Goal: Information Seeking & Learning: Learn about a topic

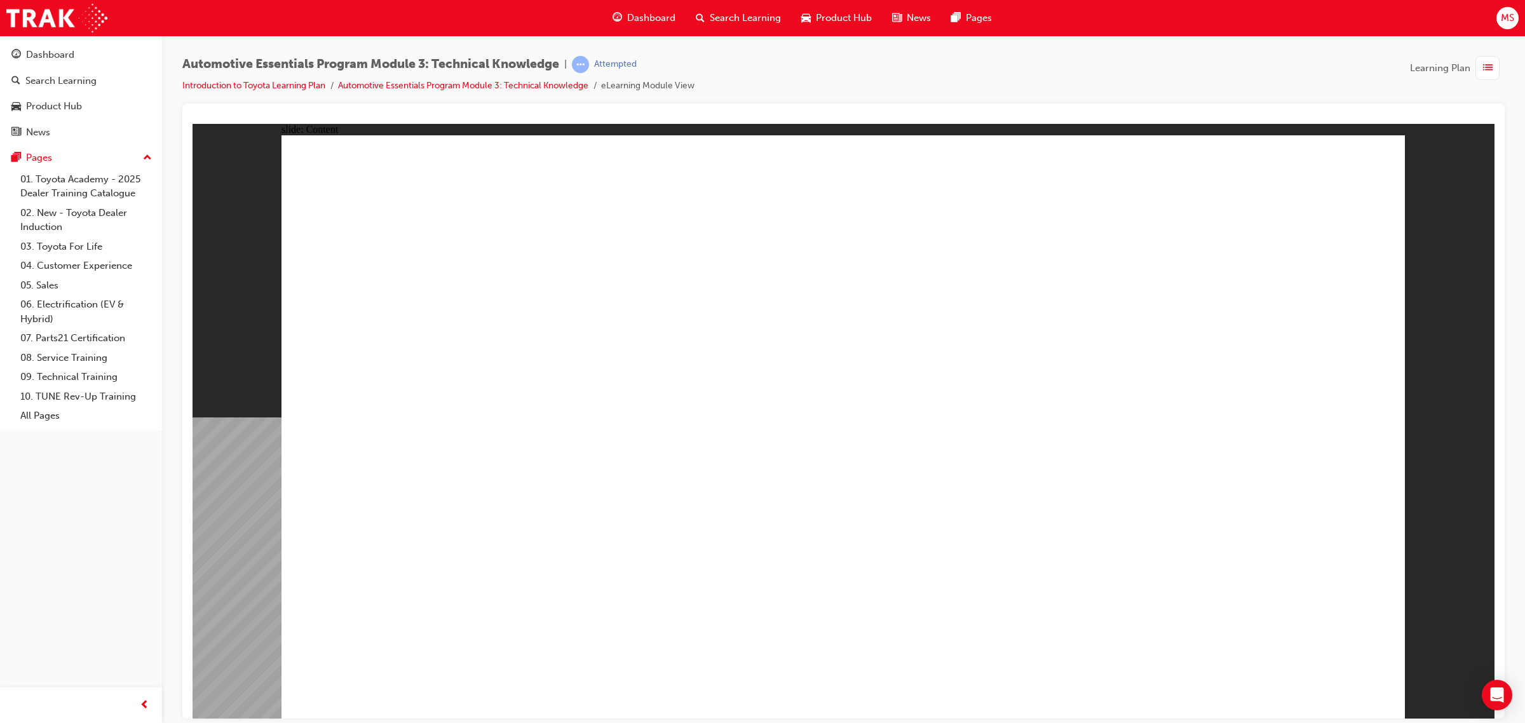
radio input "true"
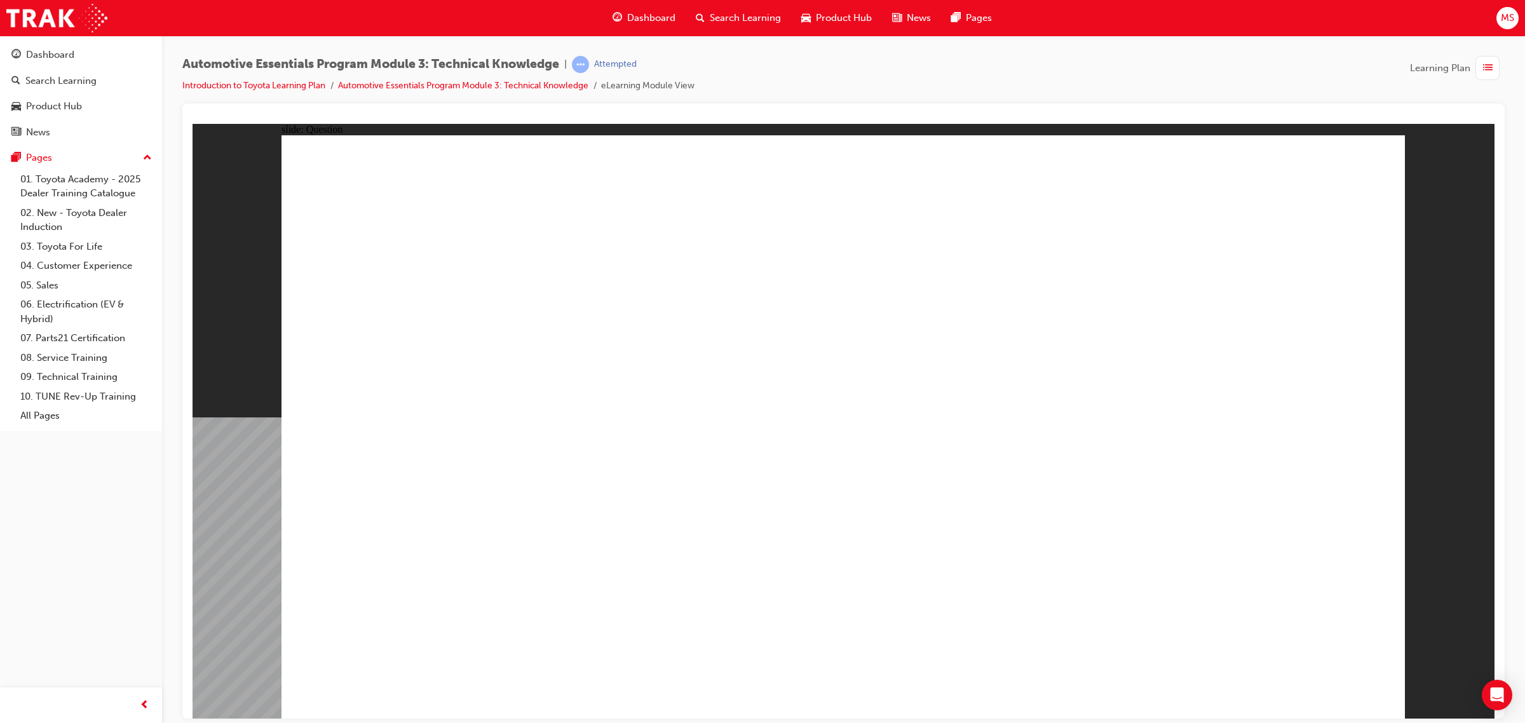
radio input "true"
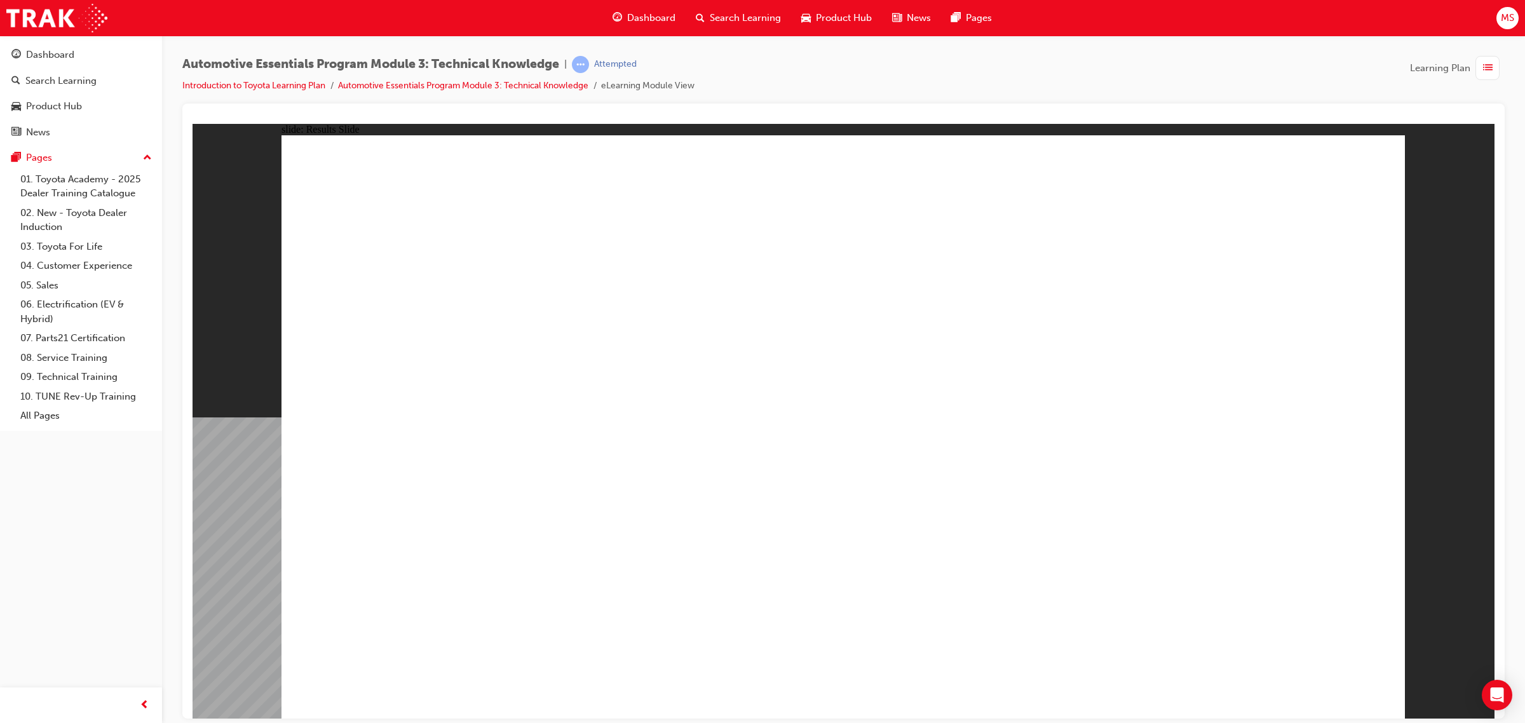
radio input "true"
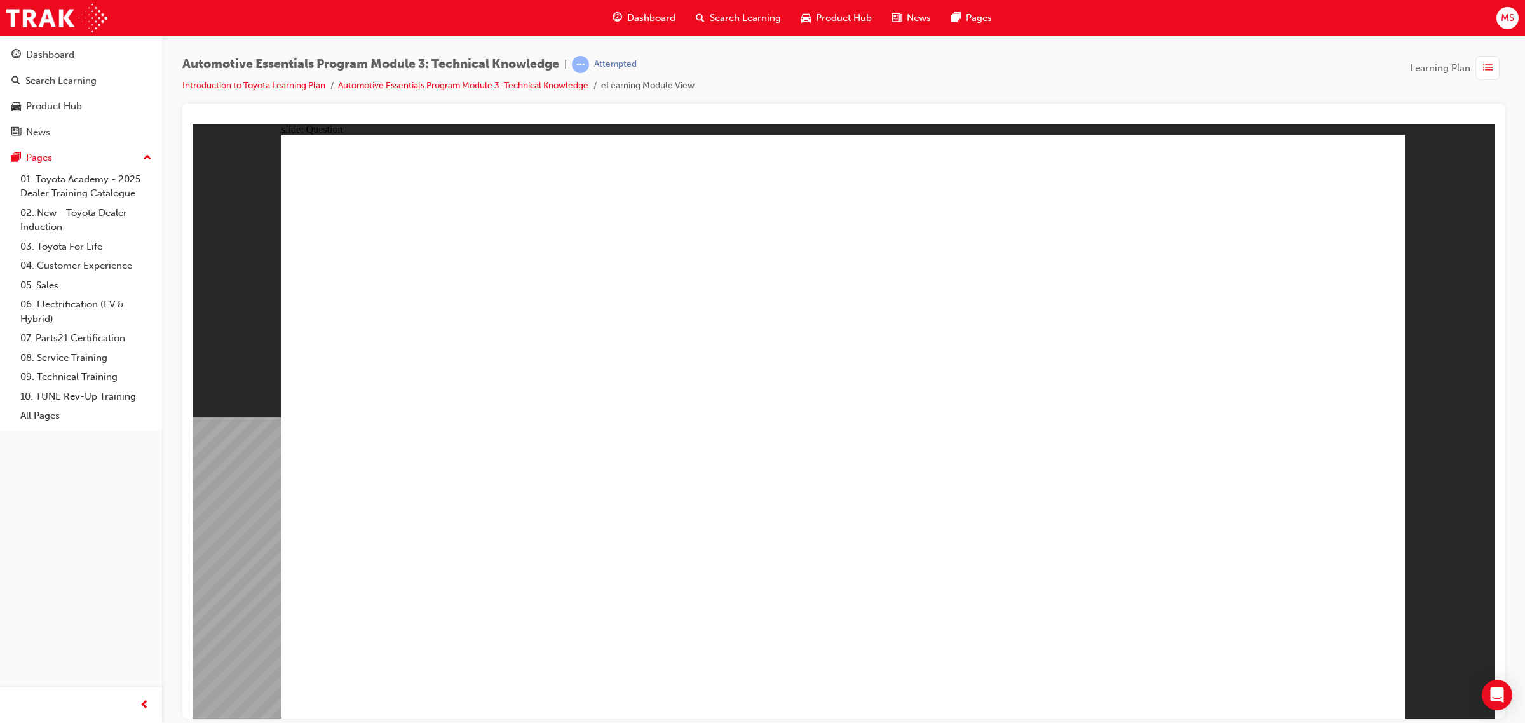
radio input "true"
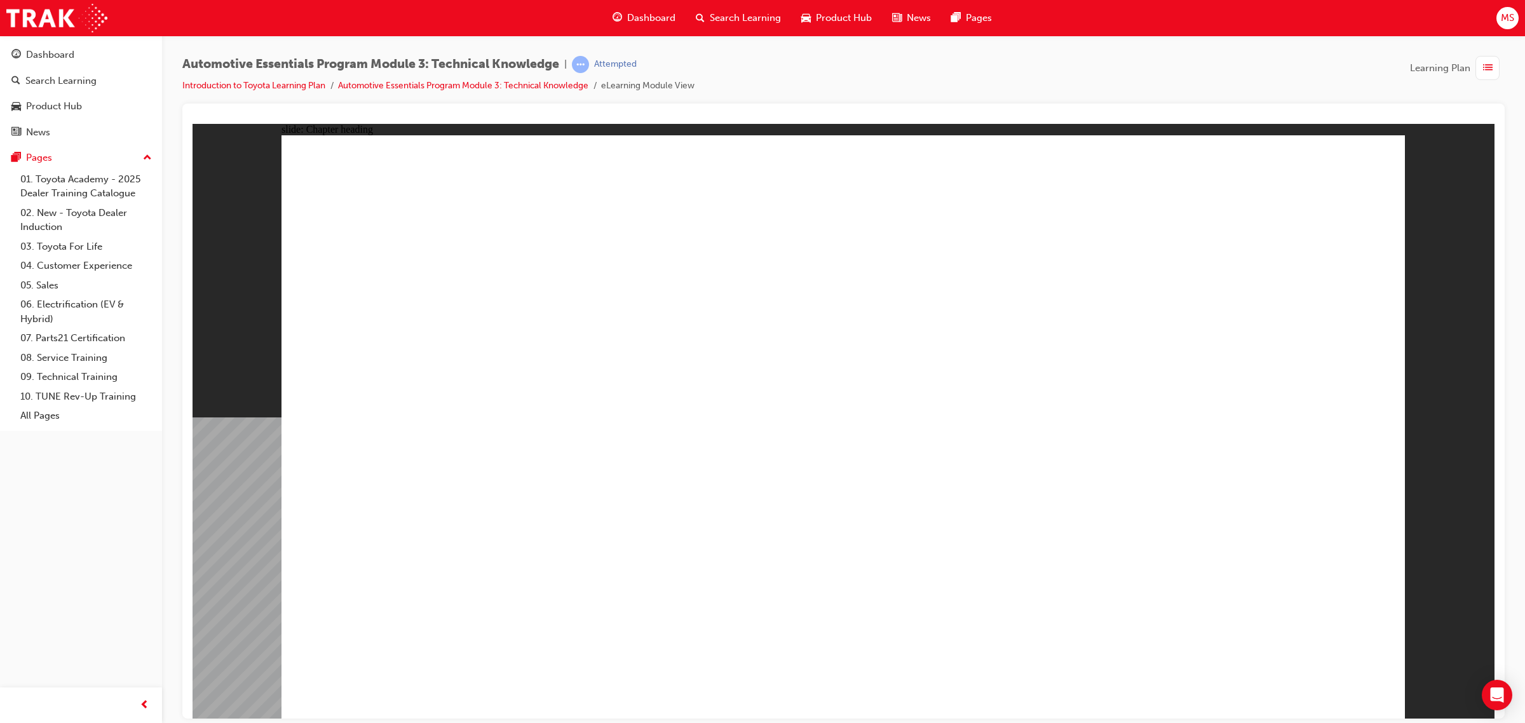
drag, startPoint x: 1323, startPoint y: 179, endPoint x: 1344, endPoint y: 179, distance: 21.6
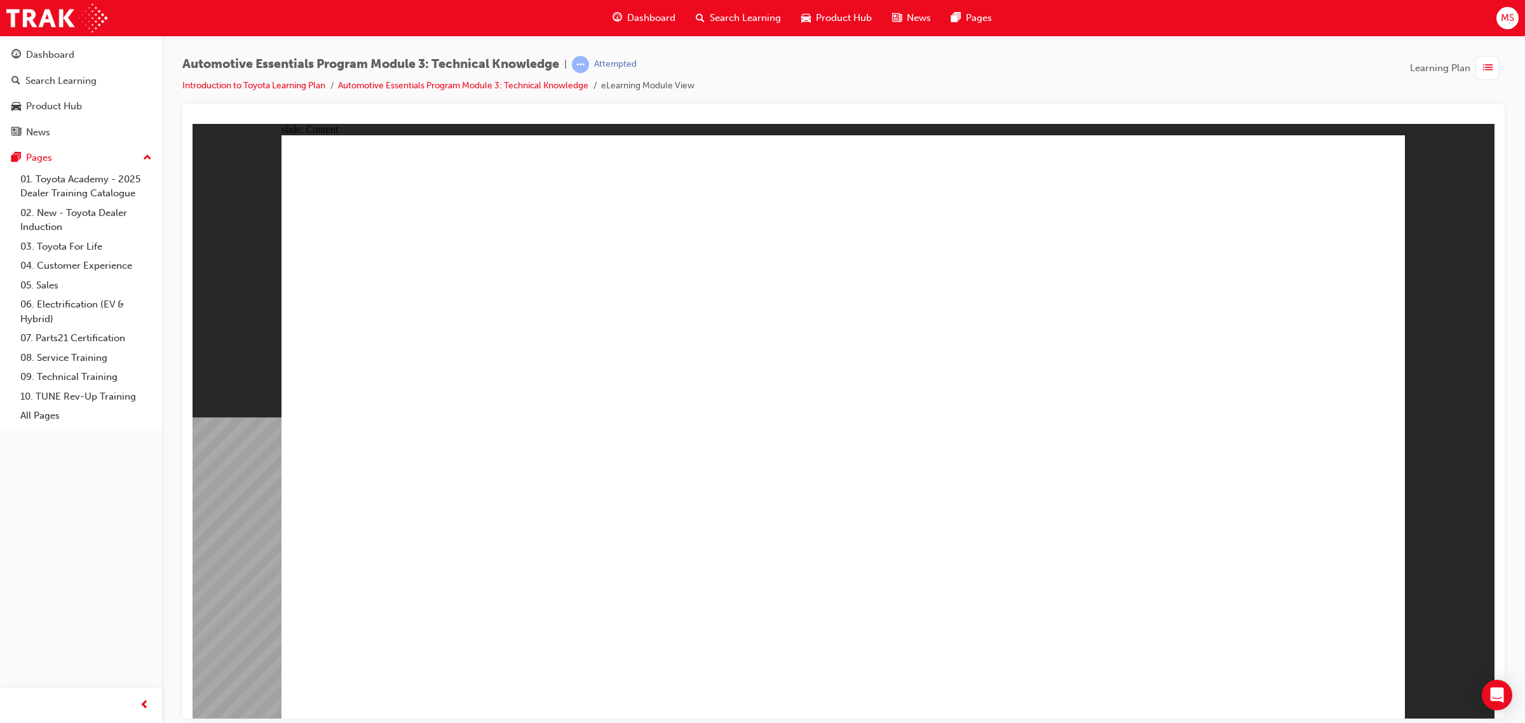
radio input "true"
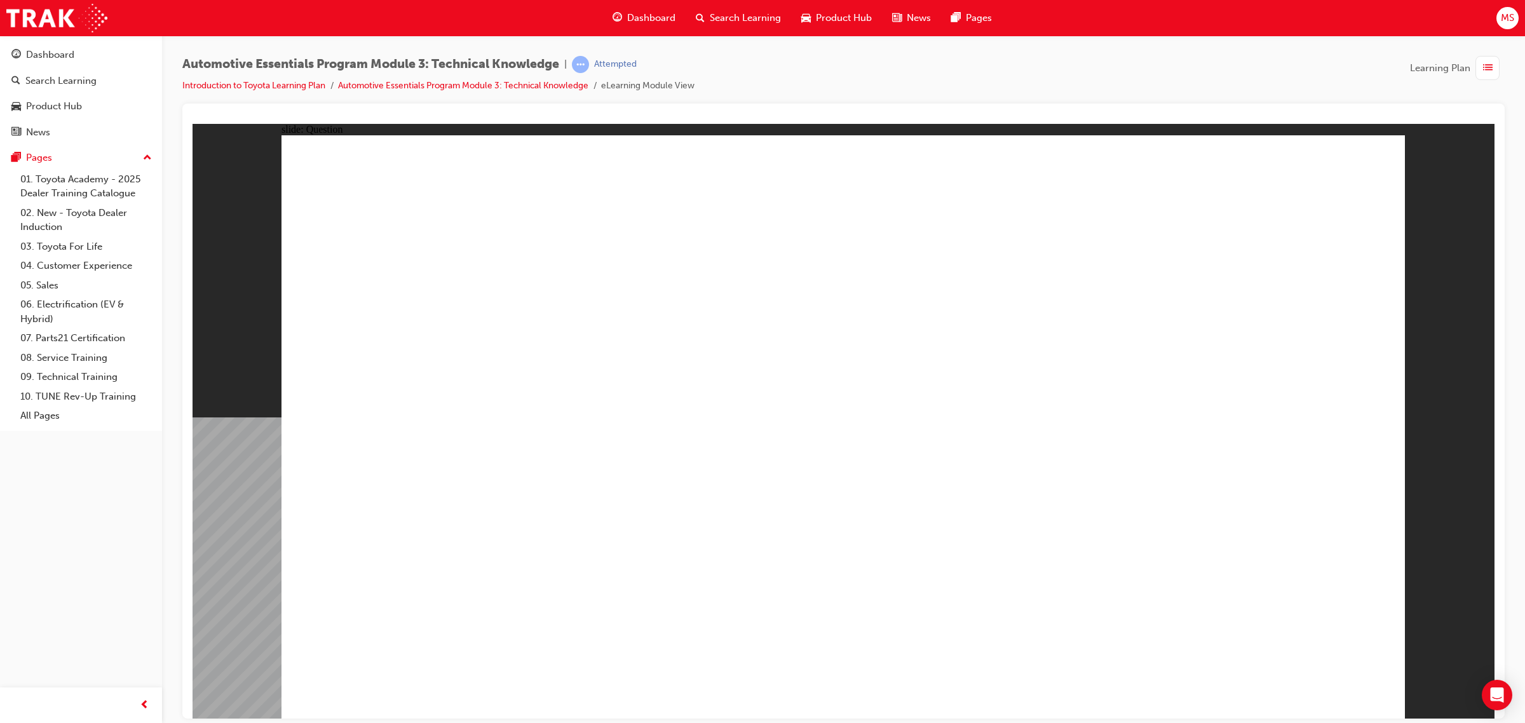
radio input "true"
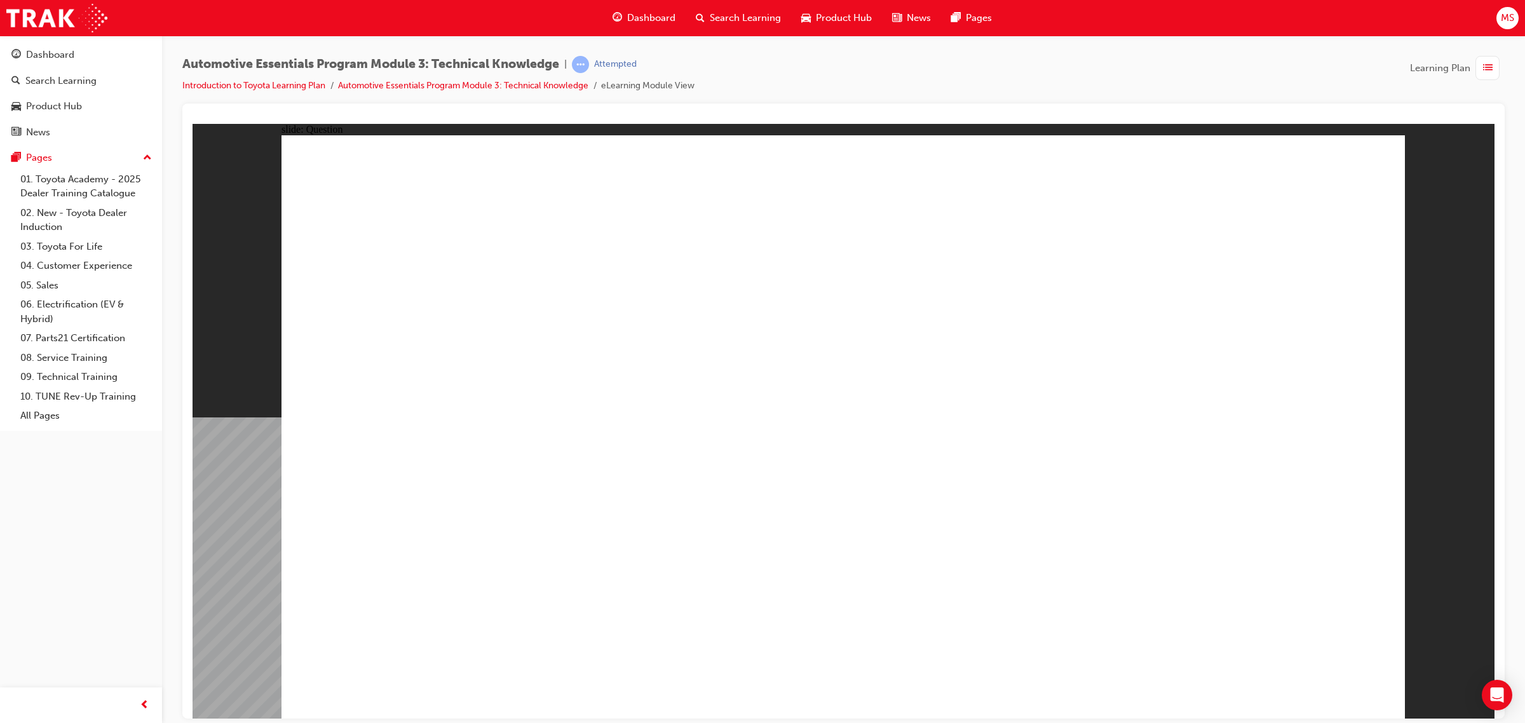
radio input "true"
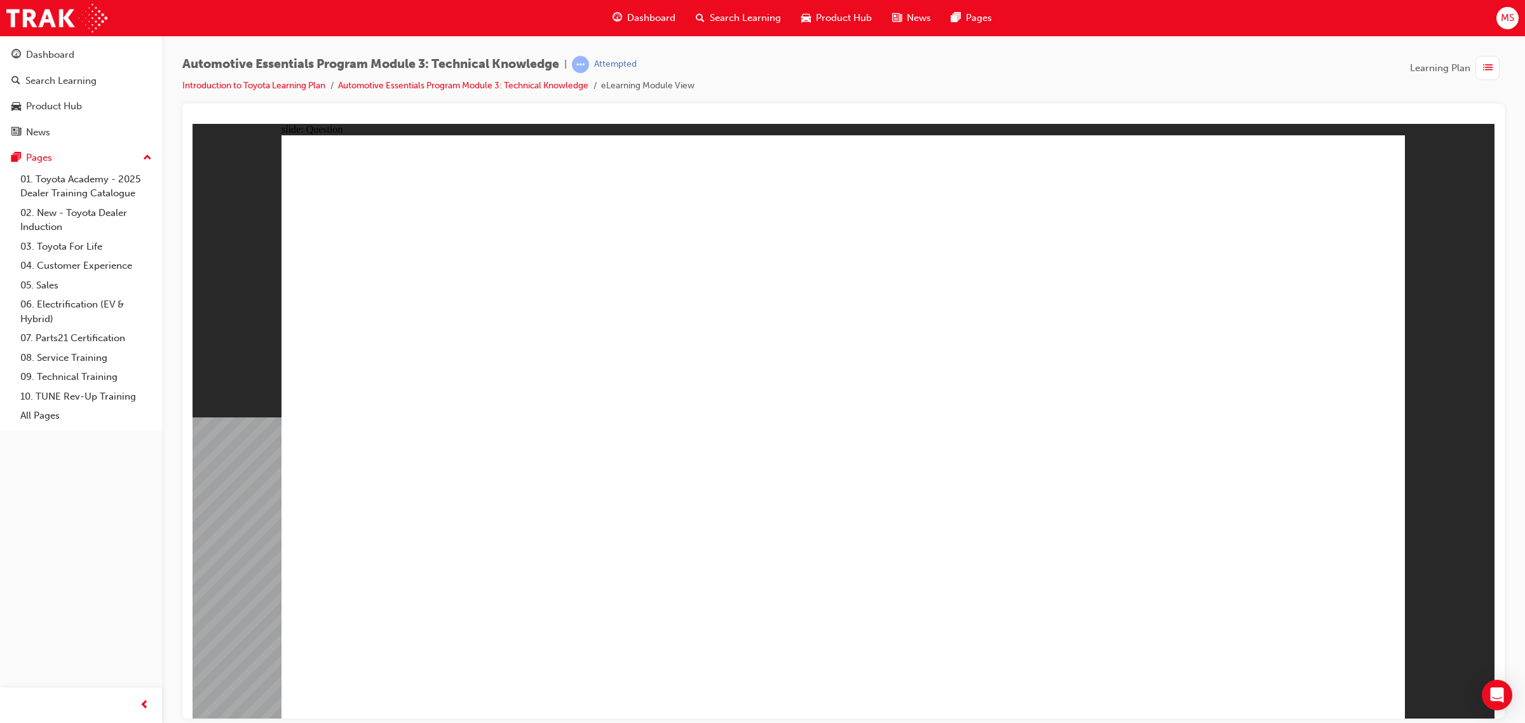
radio input "true"
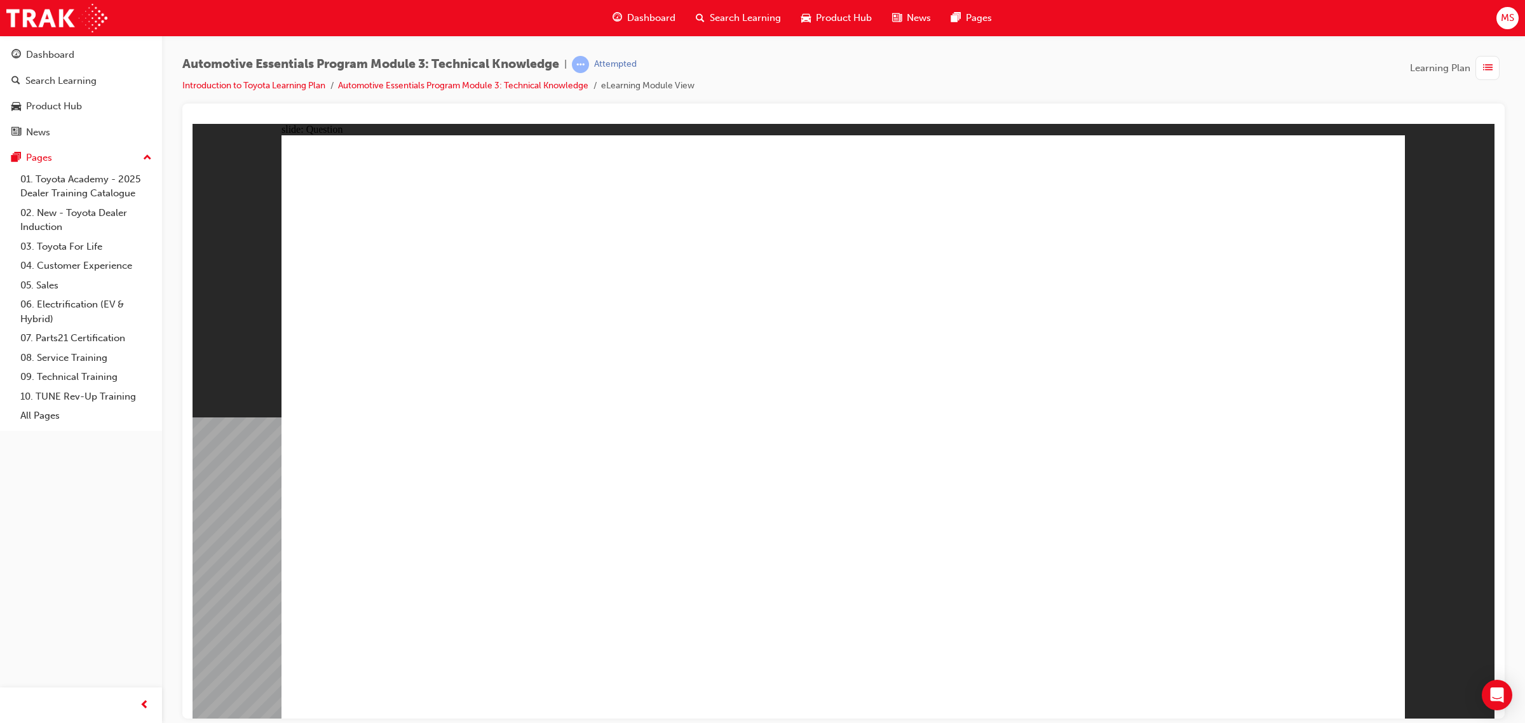
radio input "true"
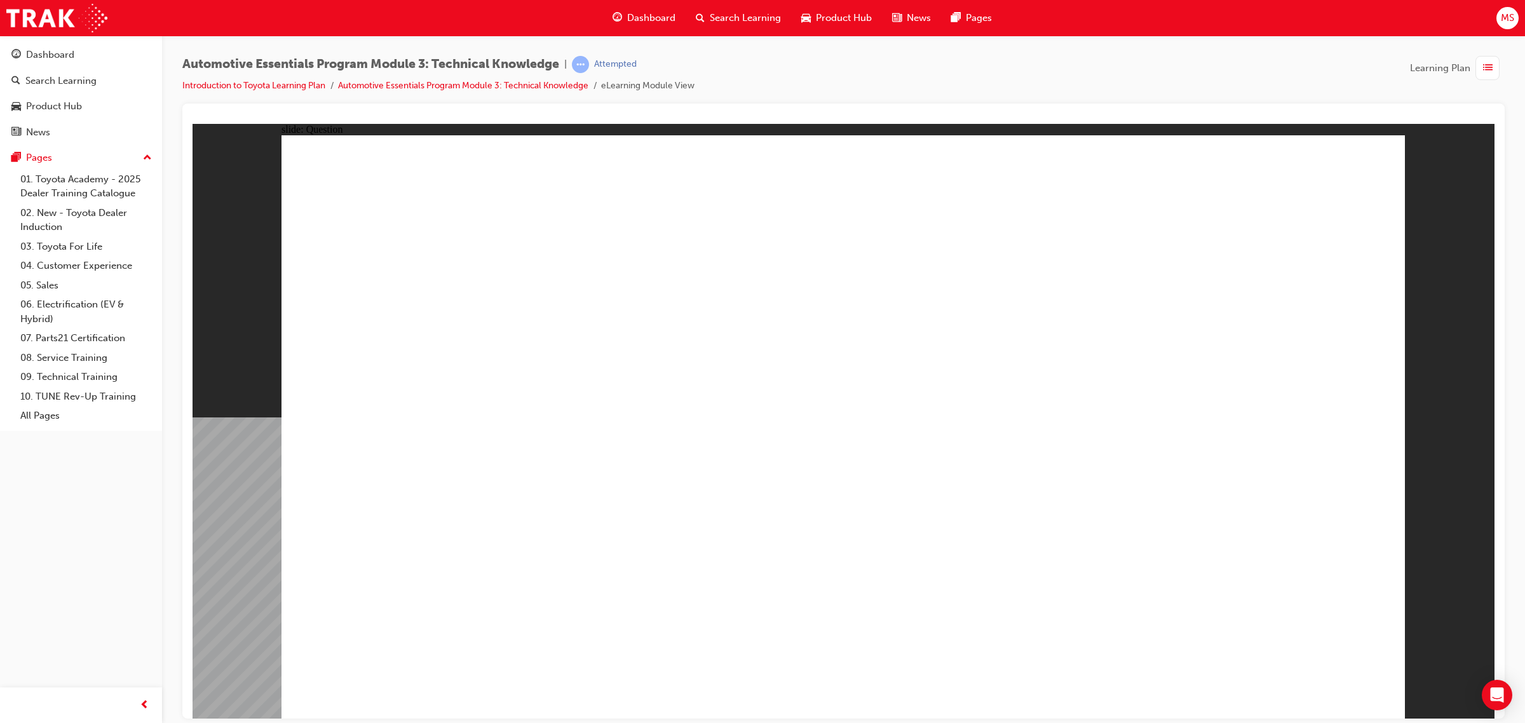
radio input "true"
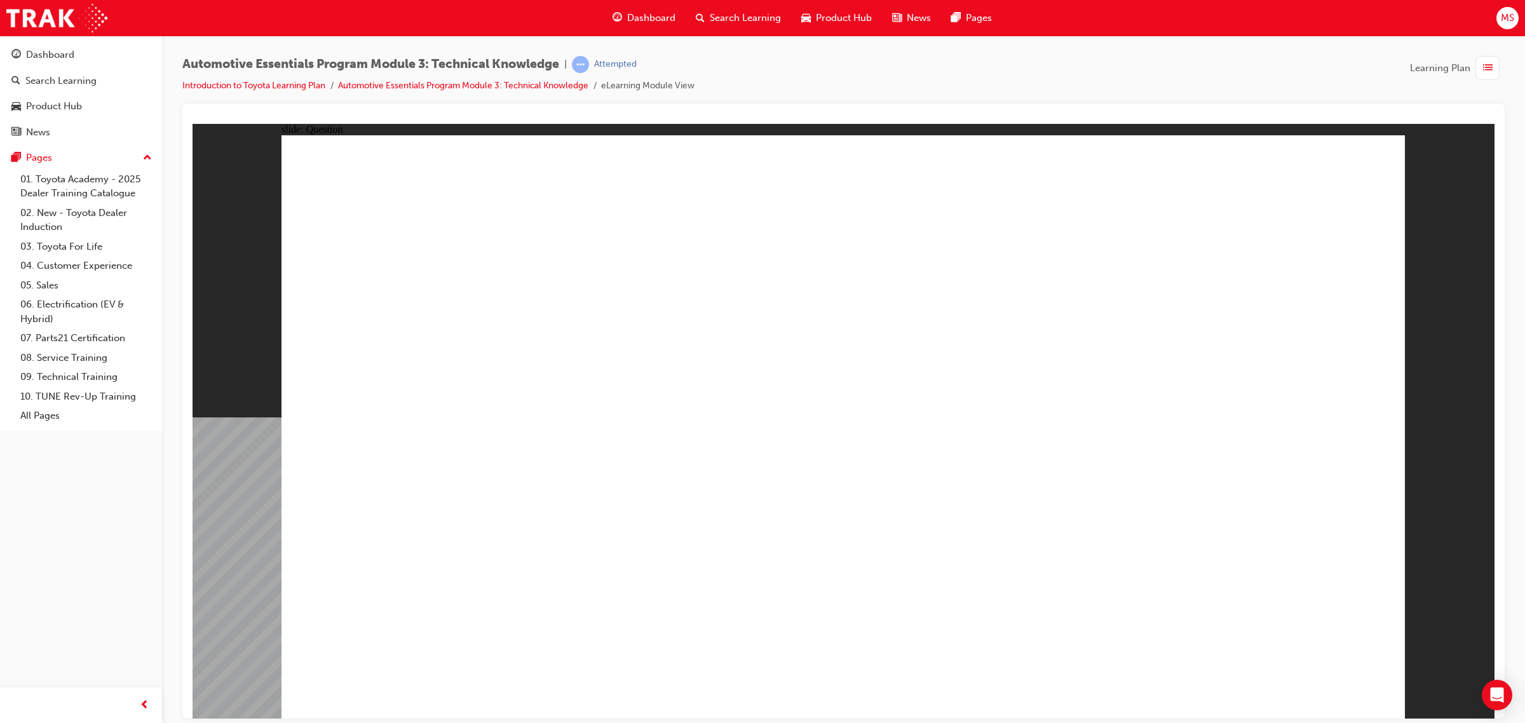
radio input "true"
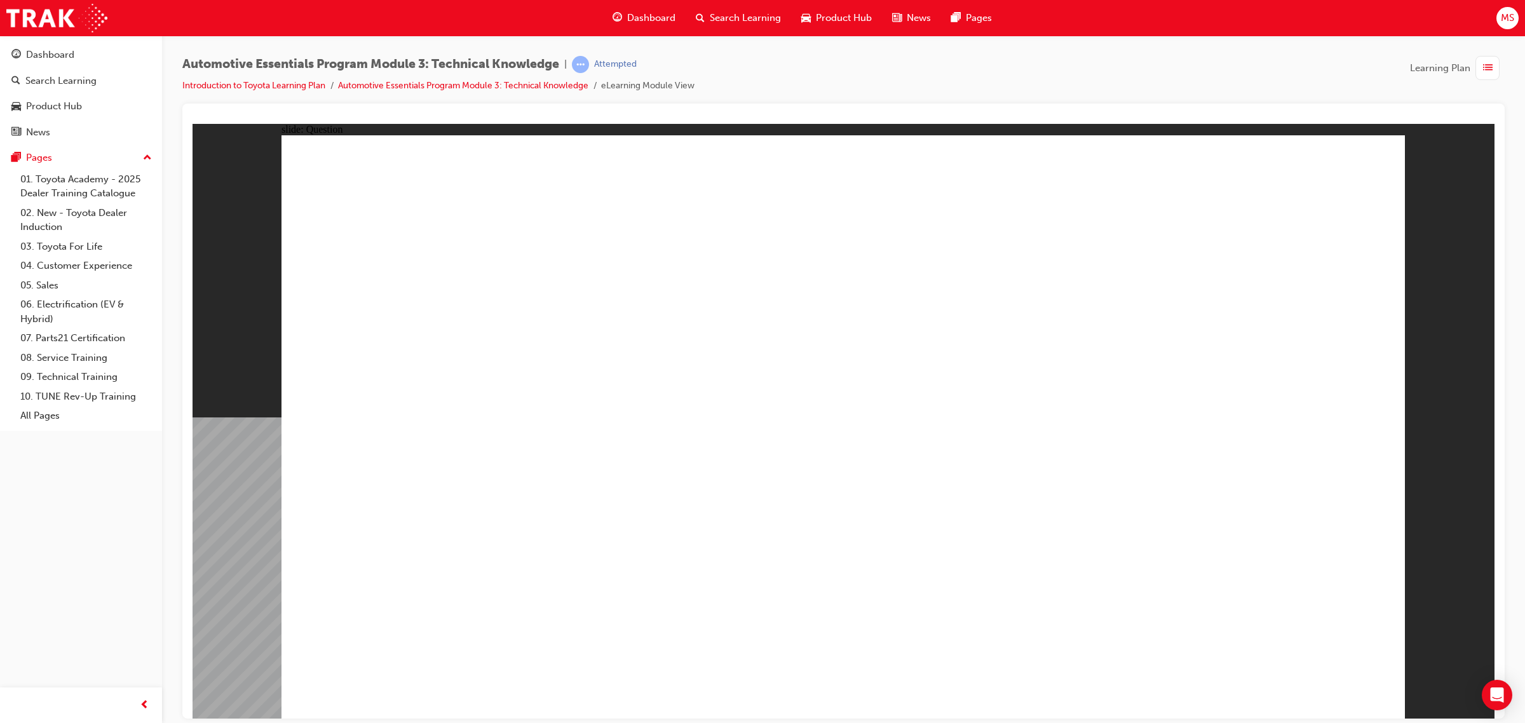
radio input "true"
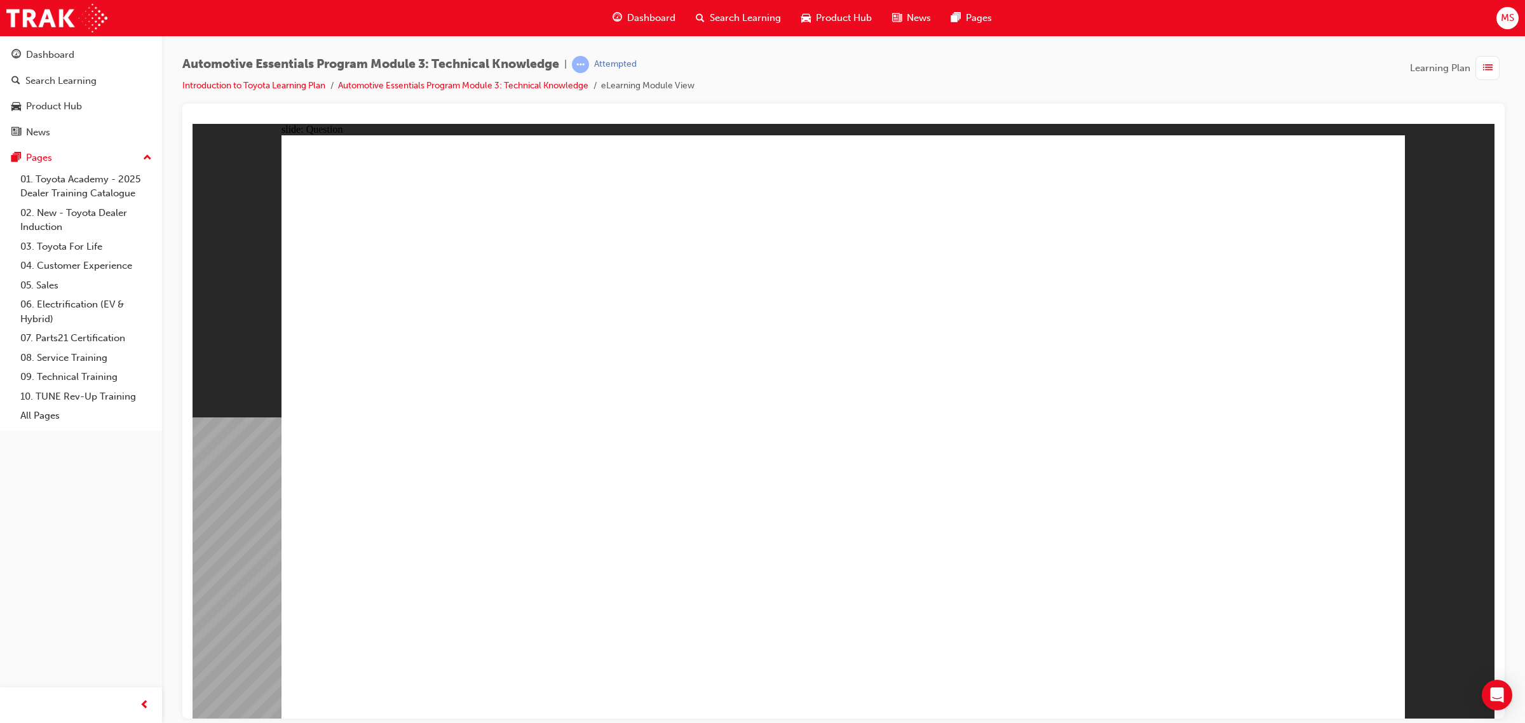
radio input "true"
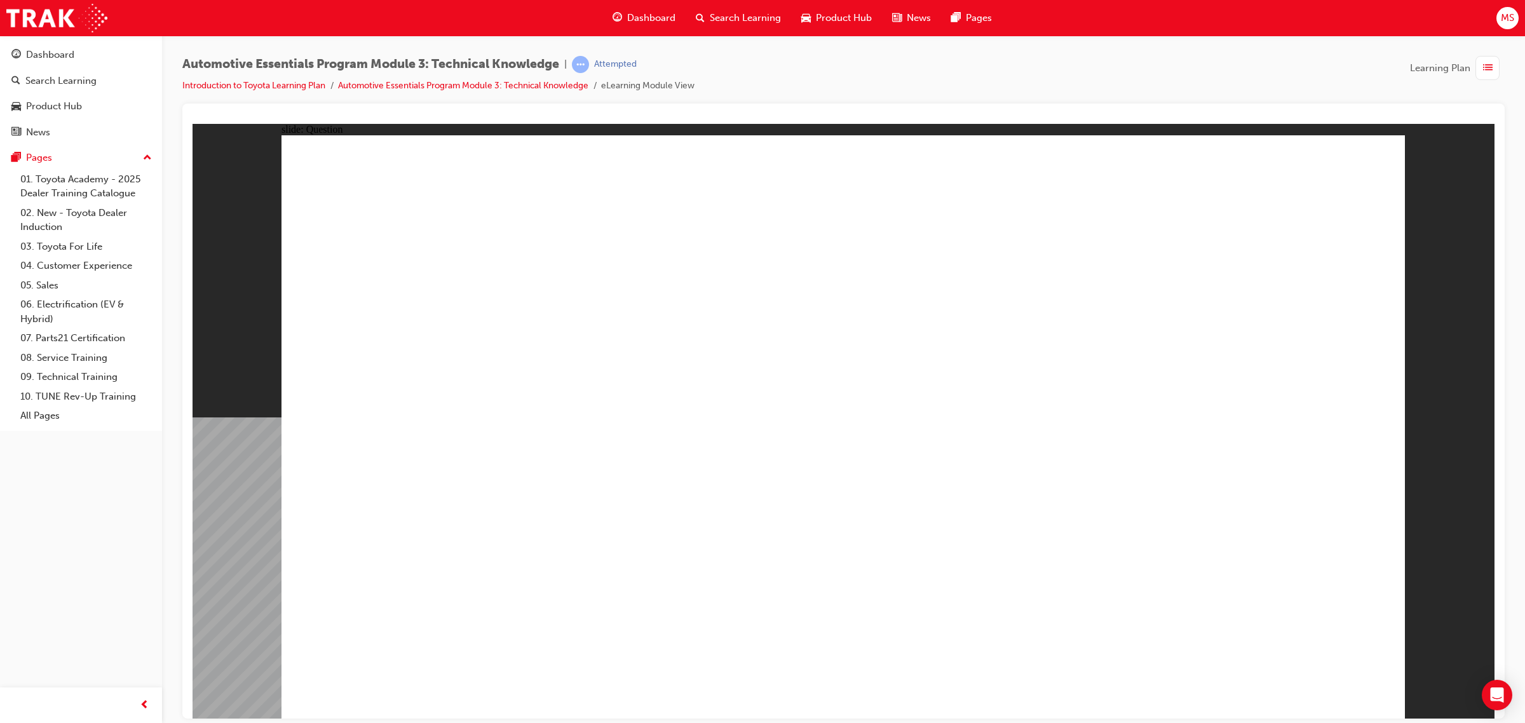
radio input "true"
drag, startPoint x: 885, startPoint y: 544, endPoint x: 843, endPoint y: 527, distance: 45.9
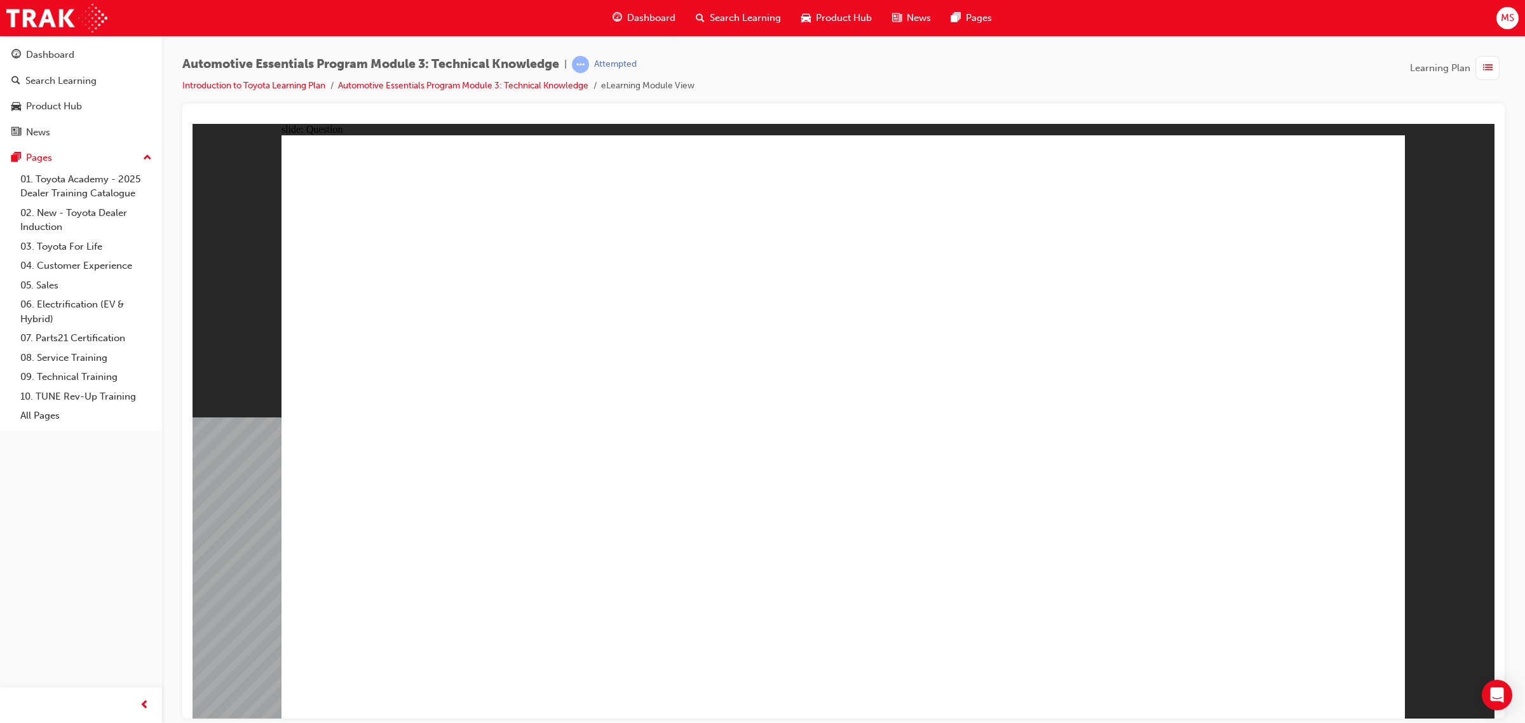
radio input "true"
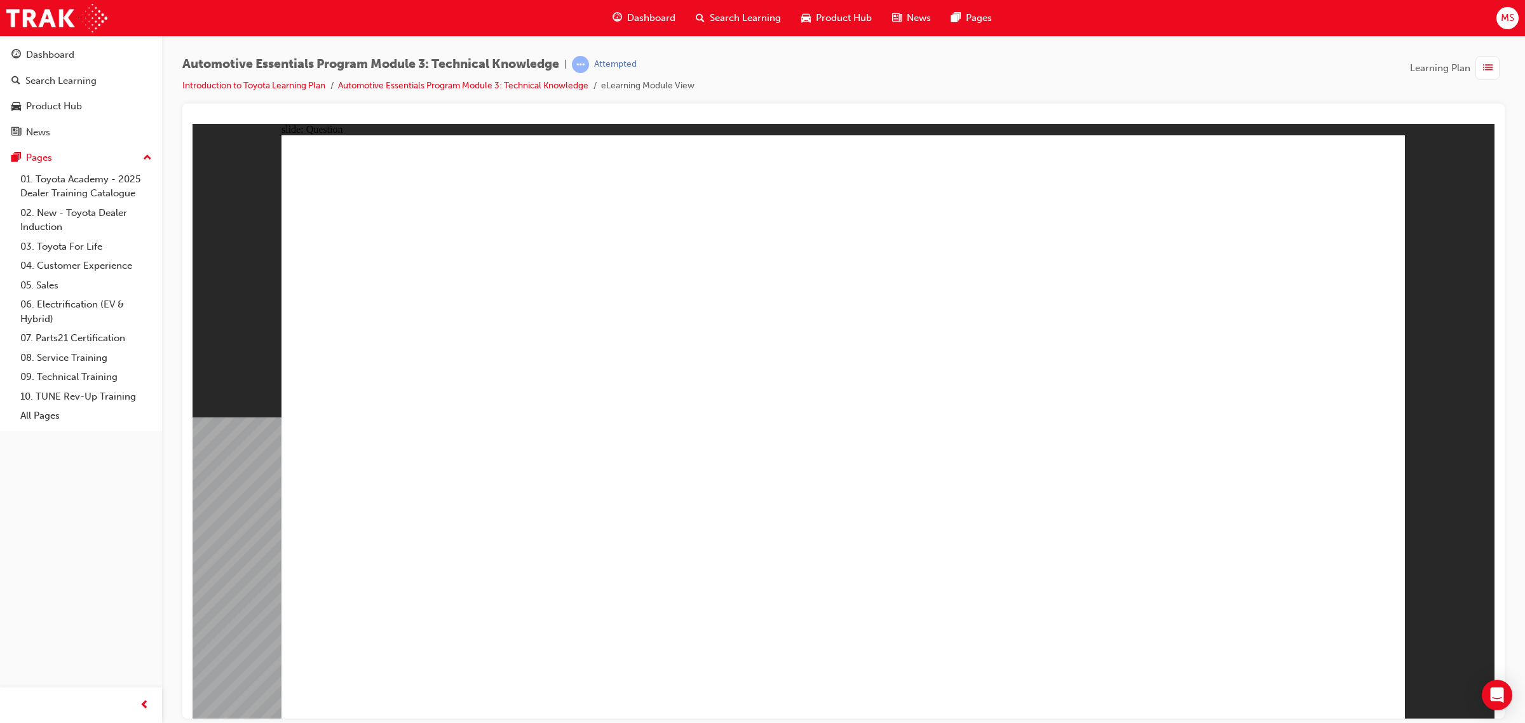
radio input "true"
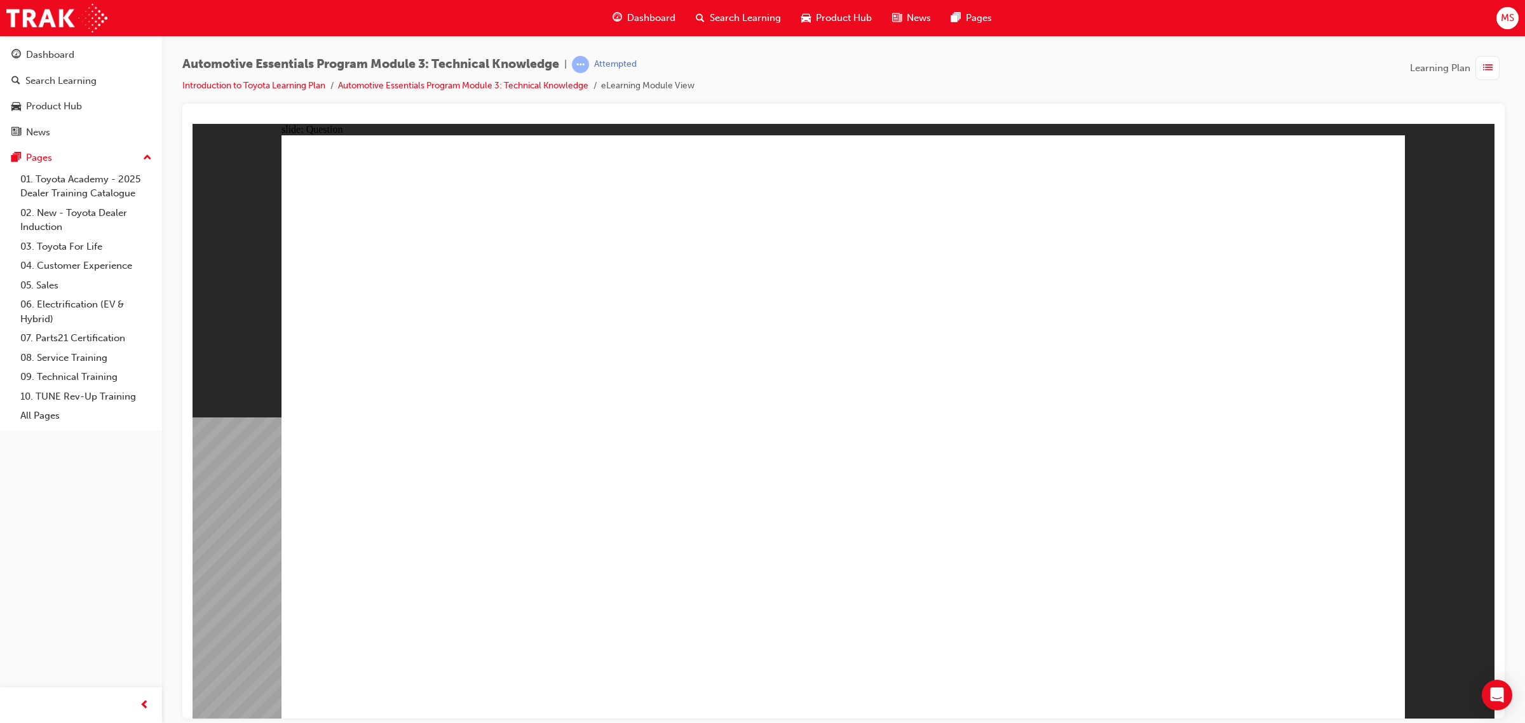
radio input "true"
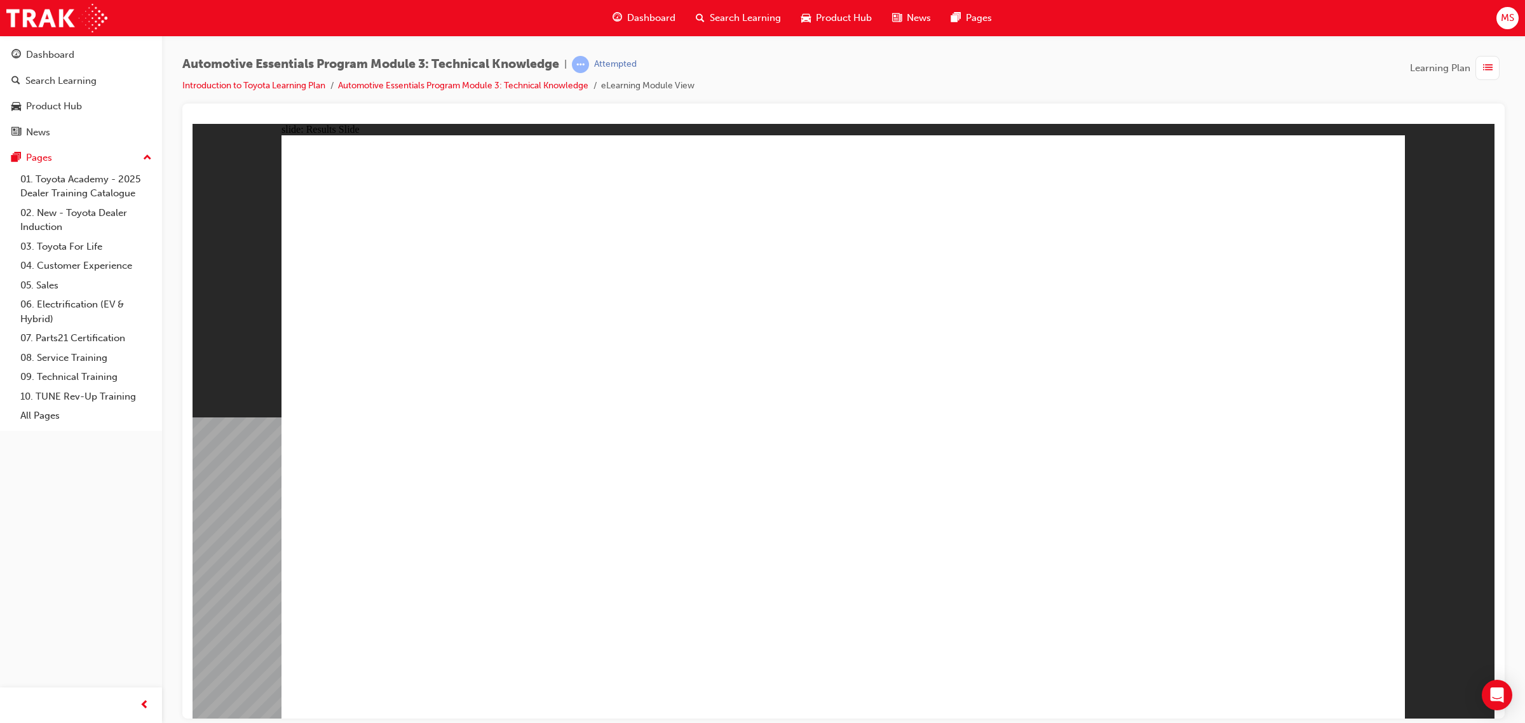
radio input "true"
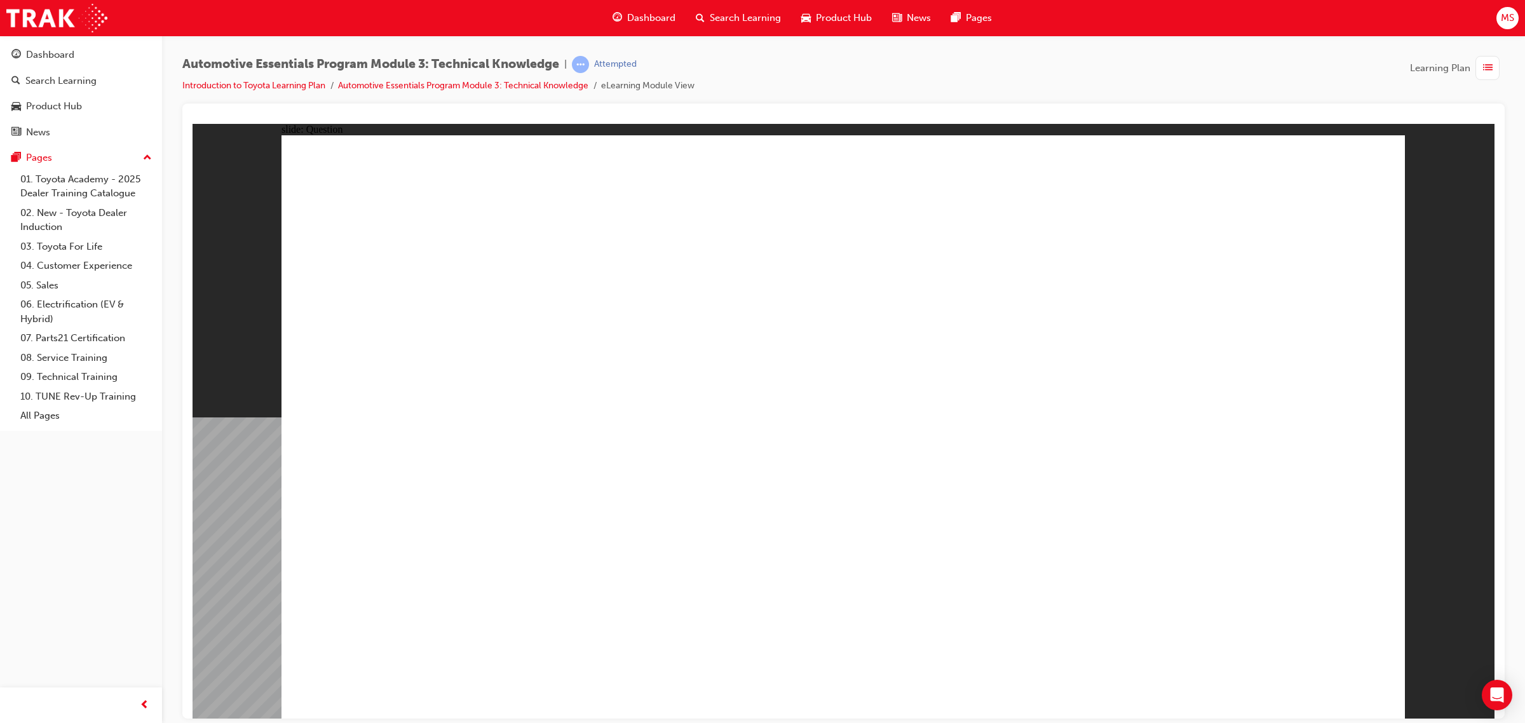
radio input "true"
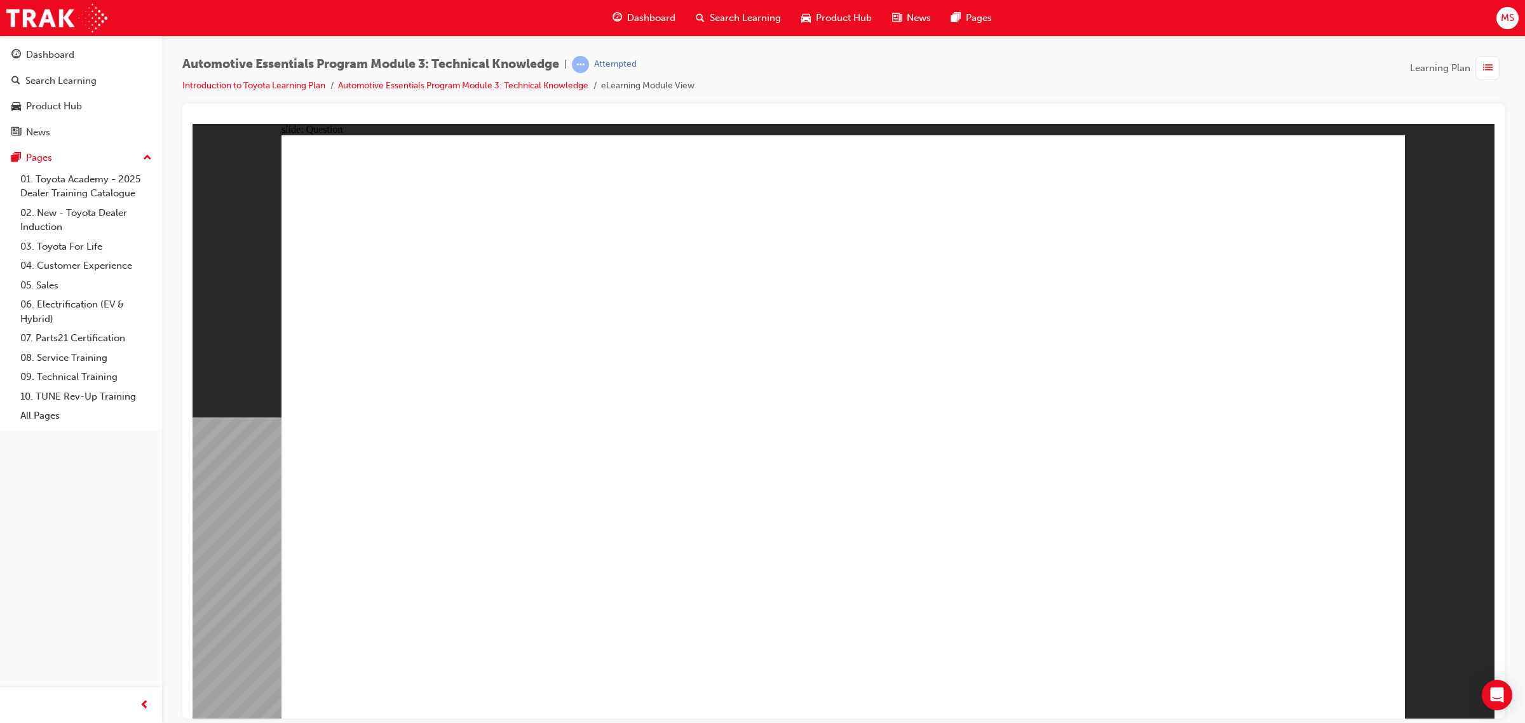
radio input "true"
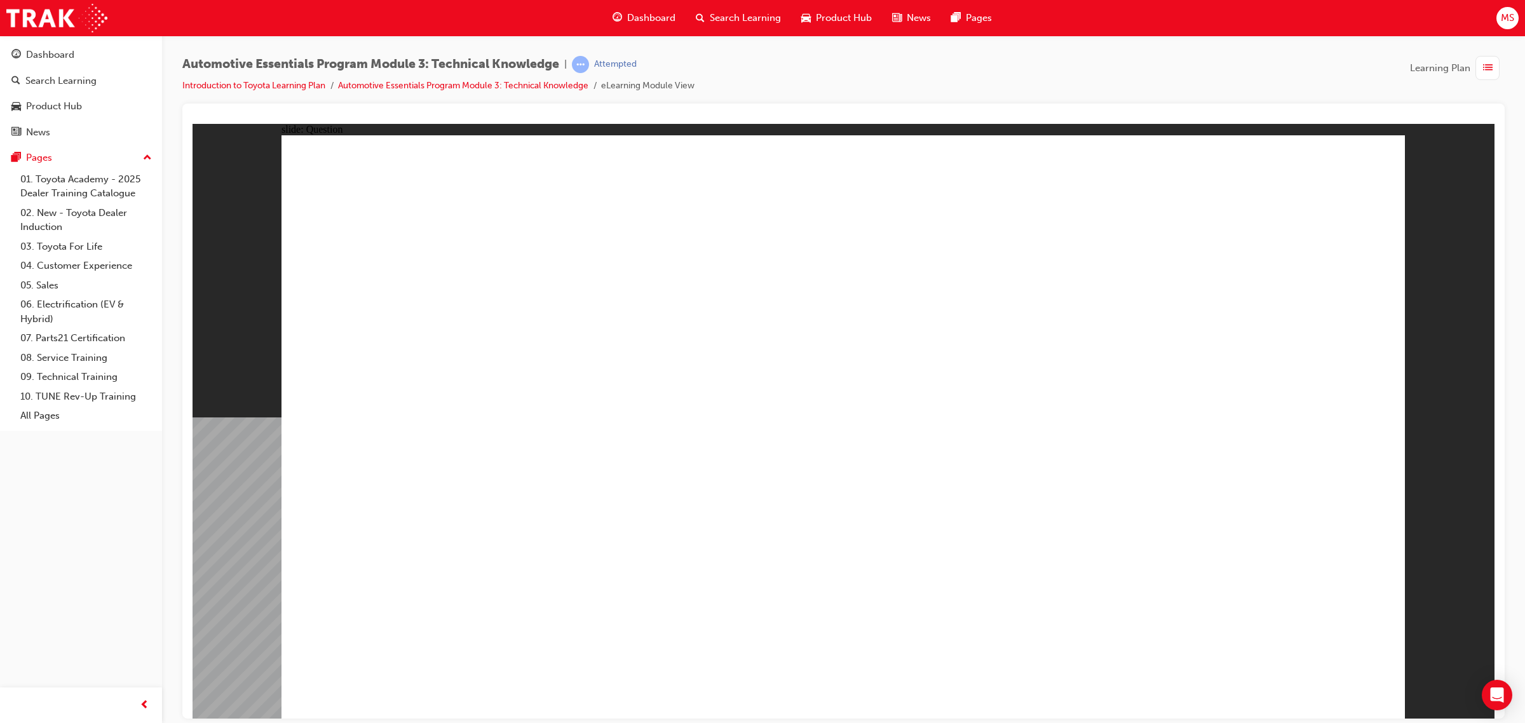
radio input "true"
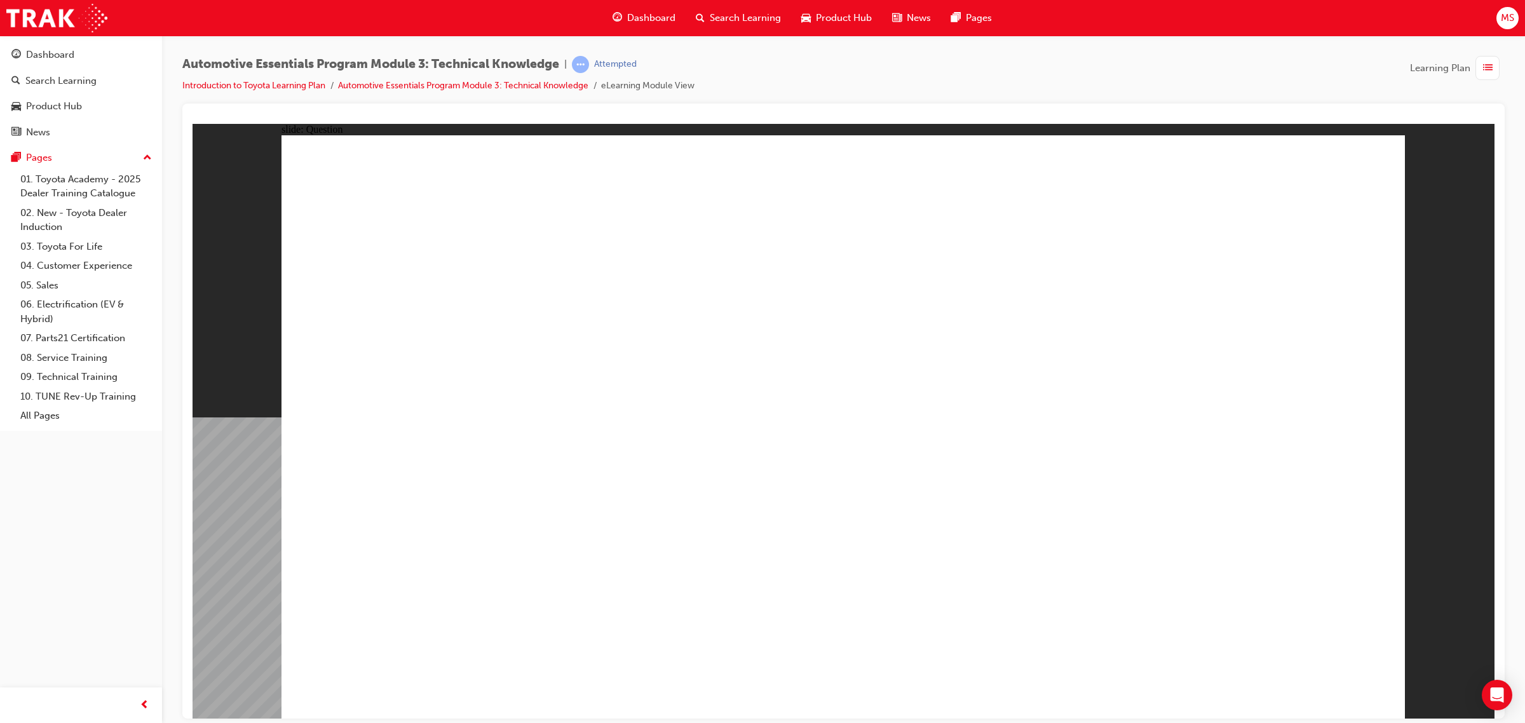
type input "22"
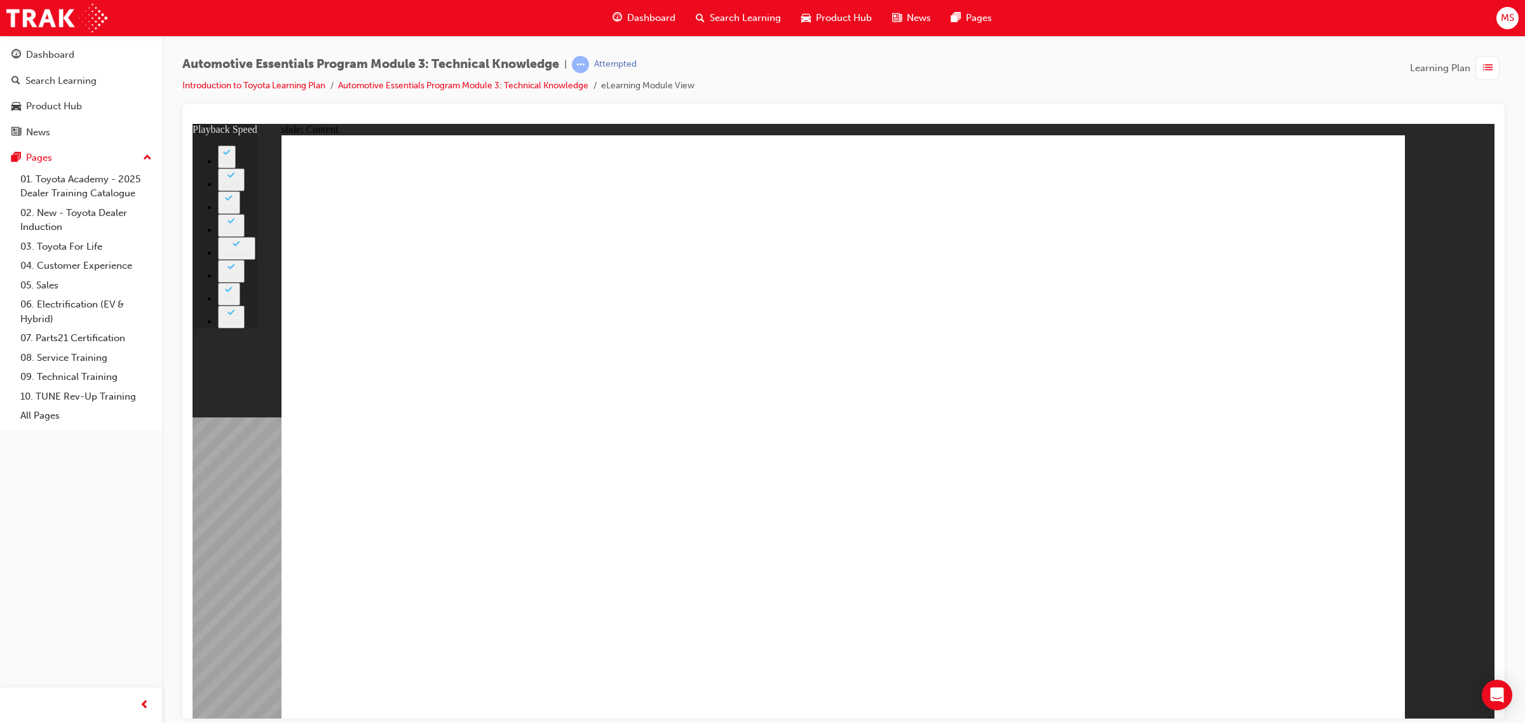
type input "20"
type input "8"
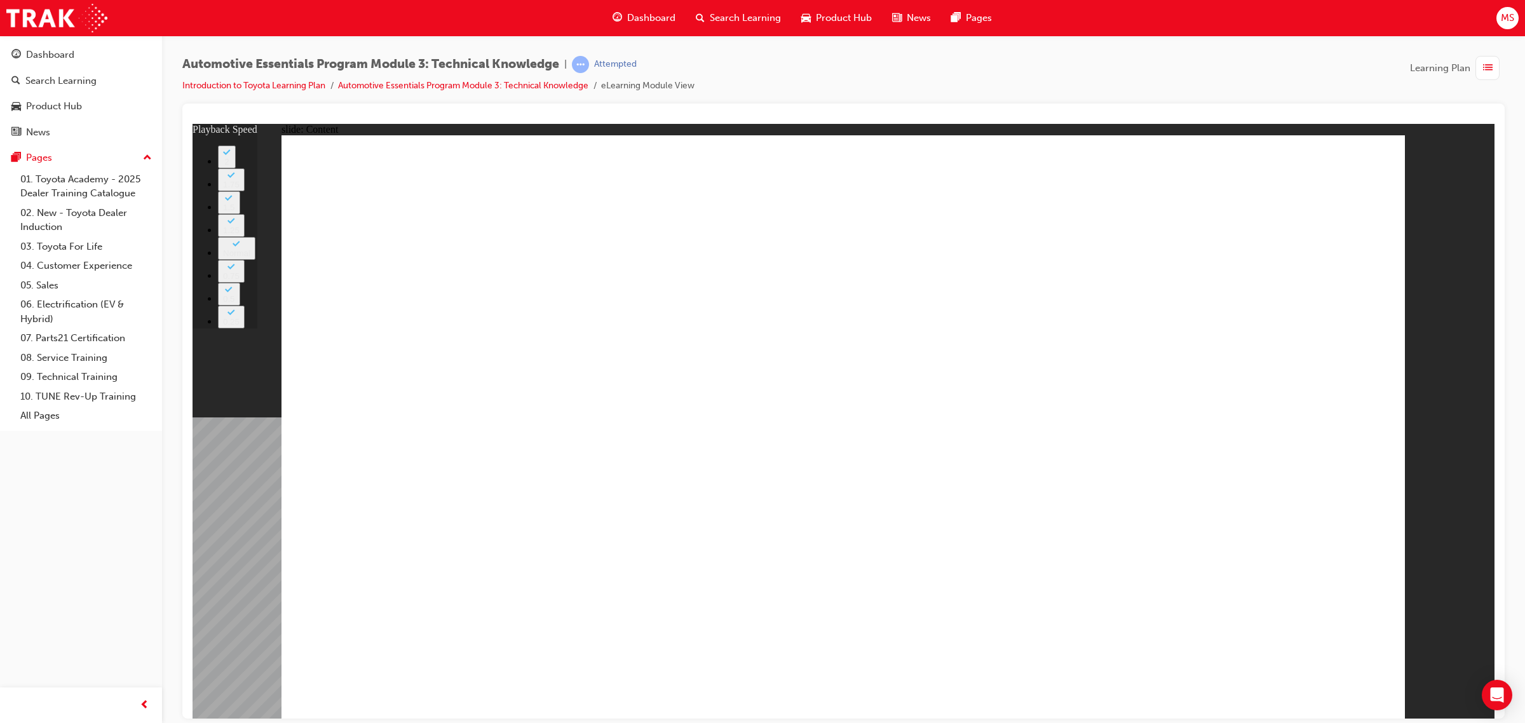
type input "18"
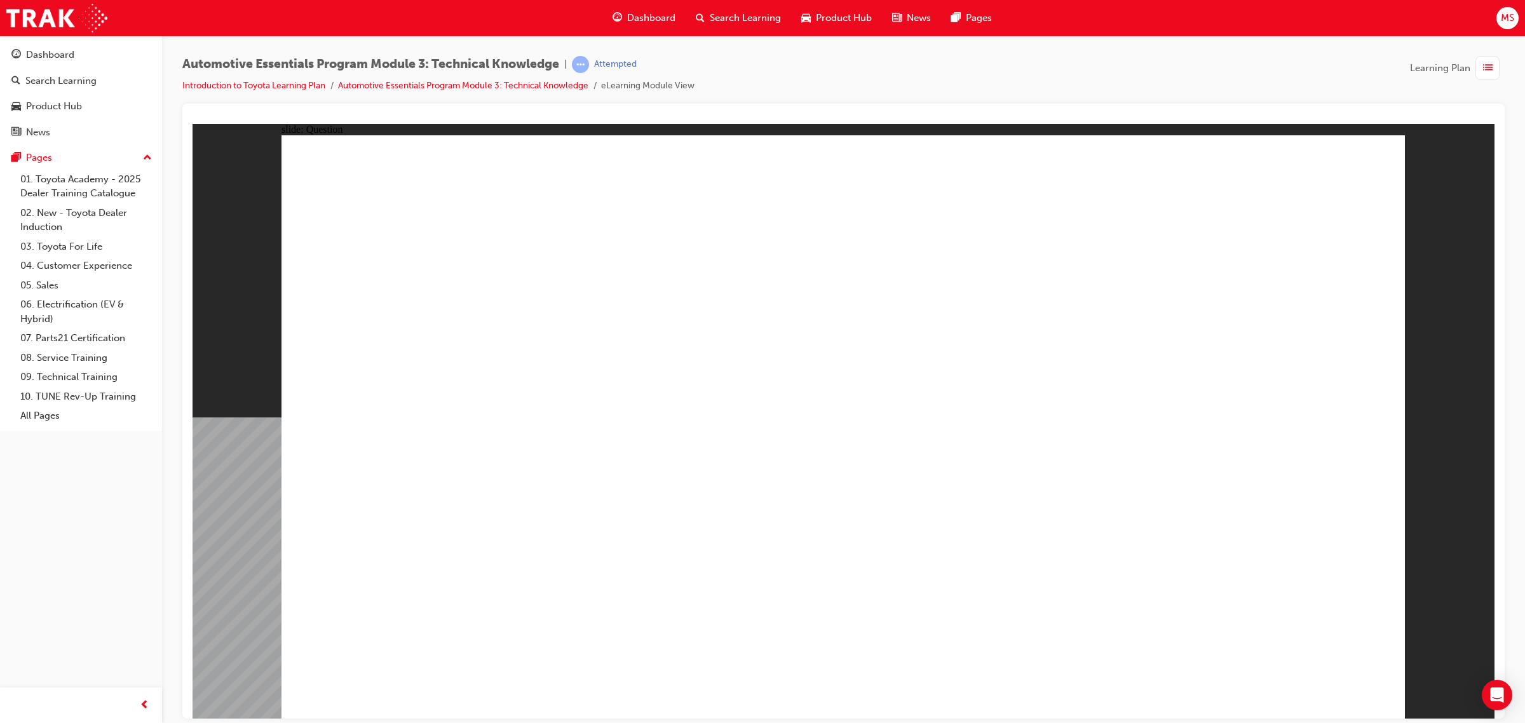
radio input "true"
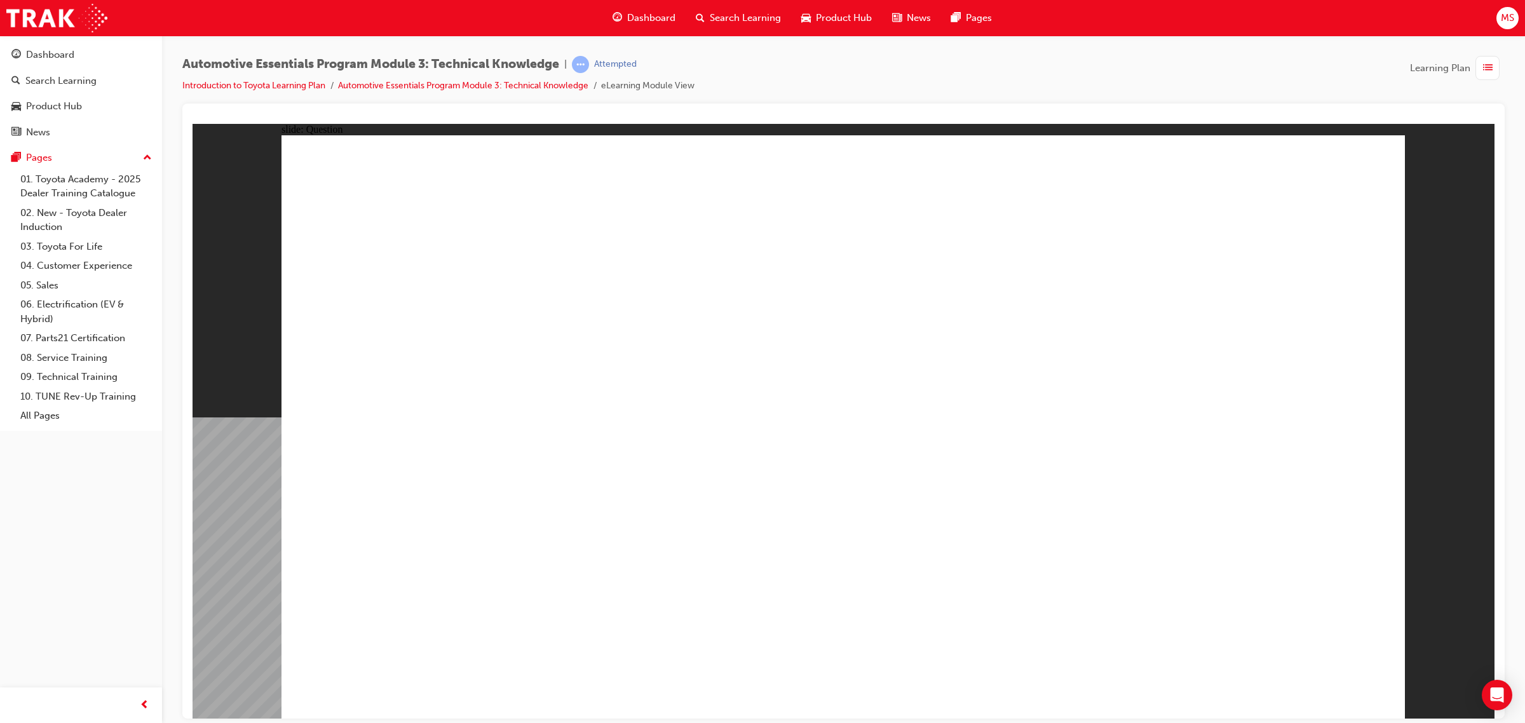
radio input "true"
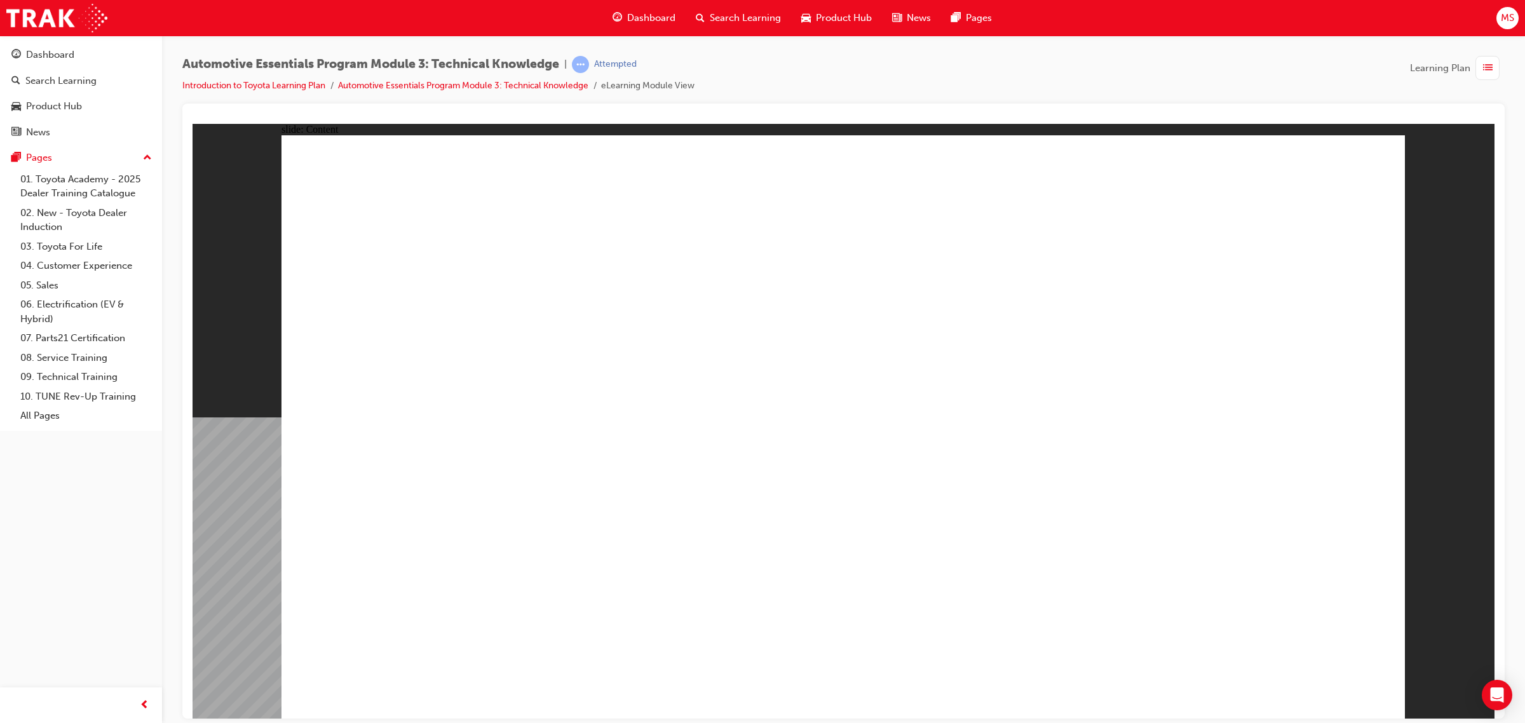
drag, startPoint x: 1107, startPoint y: 420, endPoint x: 1110, endPoint y: 403, distance: 17.5
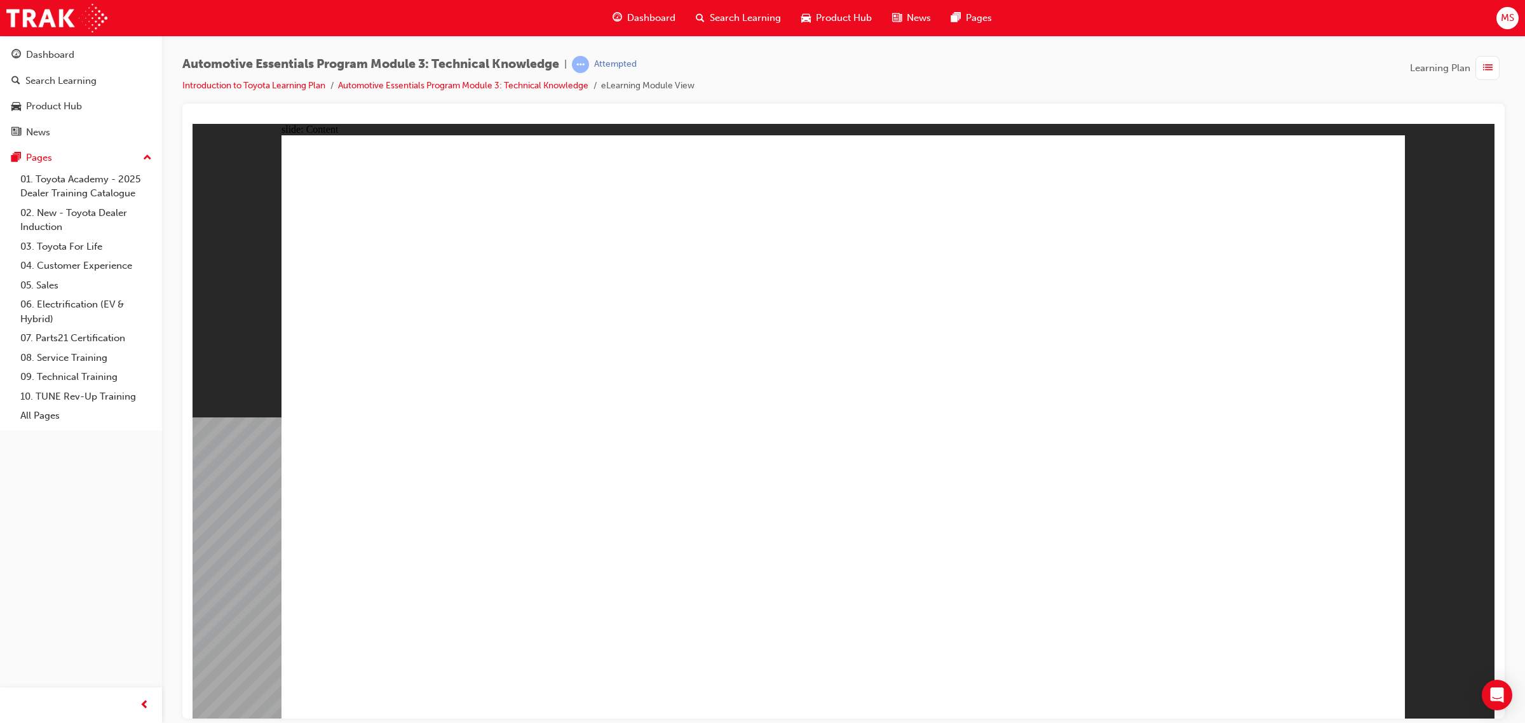
drag, startPoint x: 642, startPoint y: 620, endPoint x: 955, endPoint y: 613, distance: 313.4
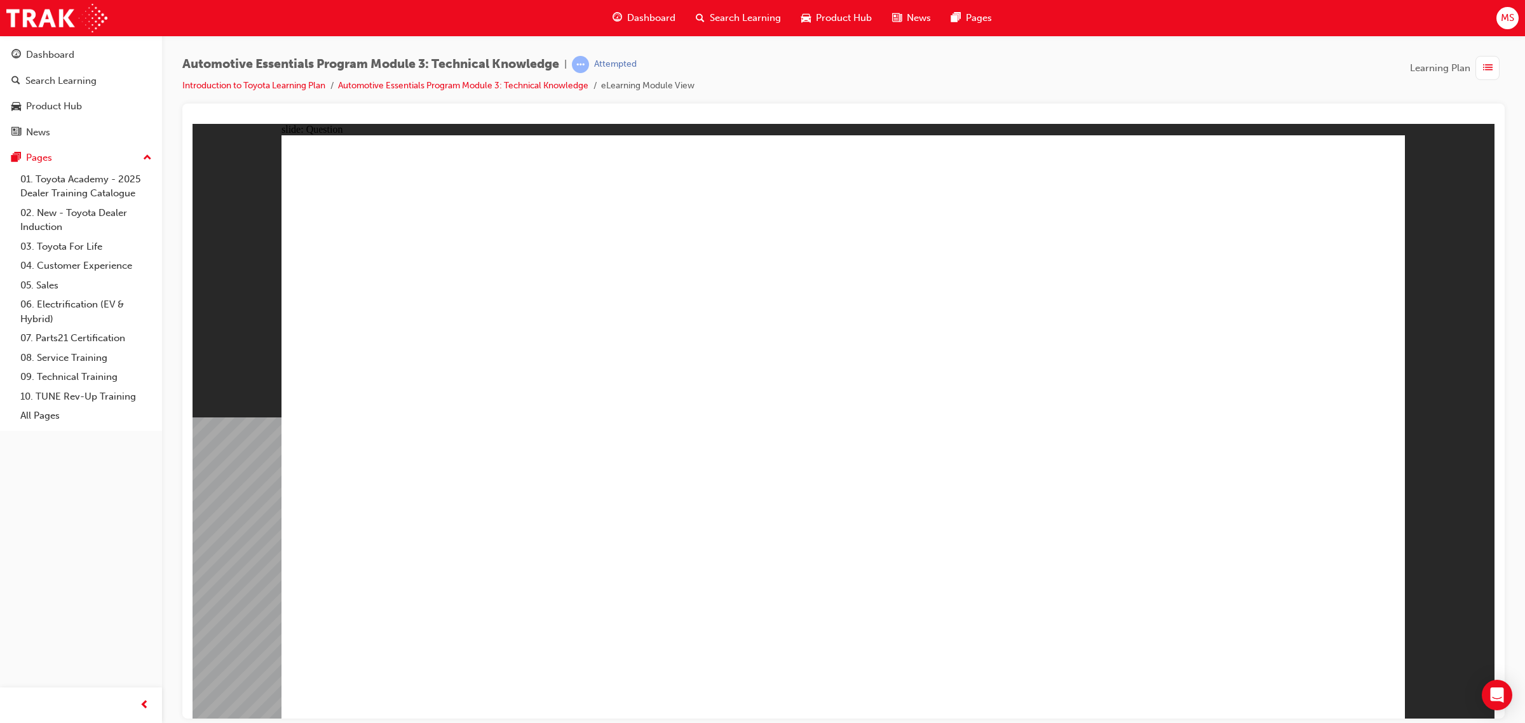
radio input "true"
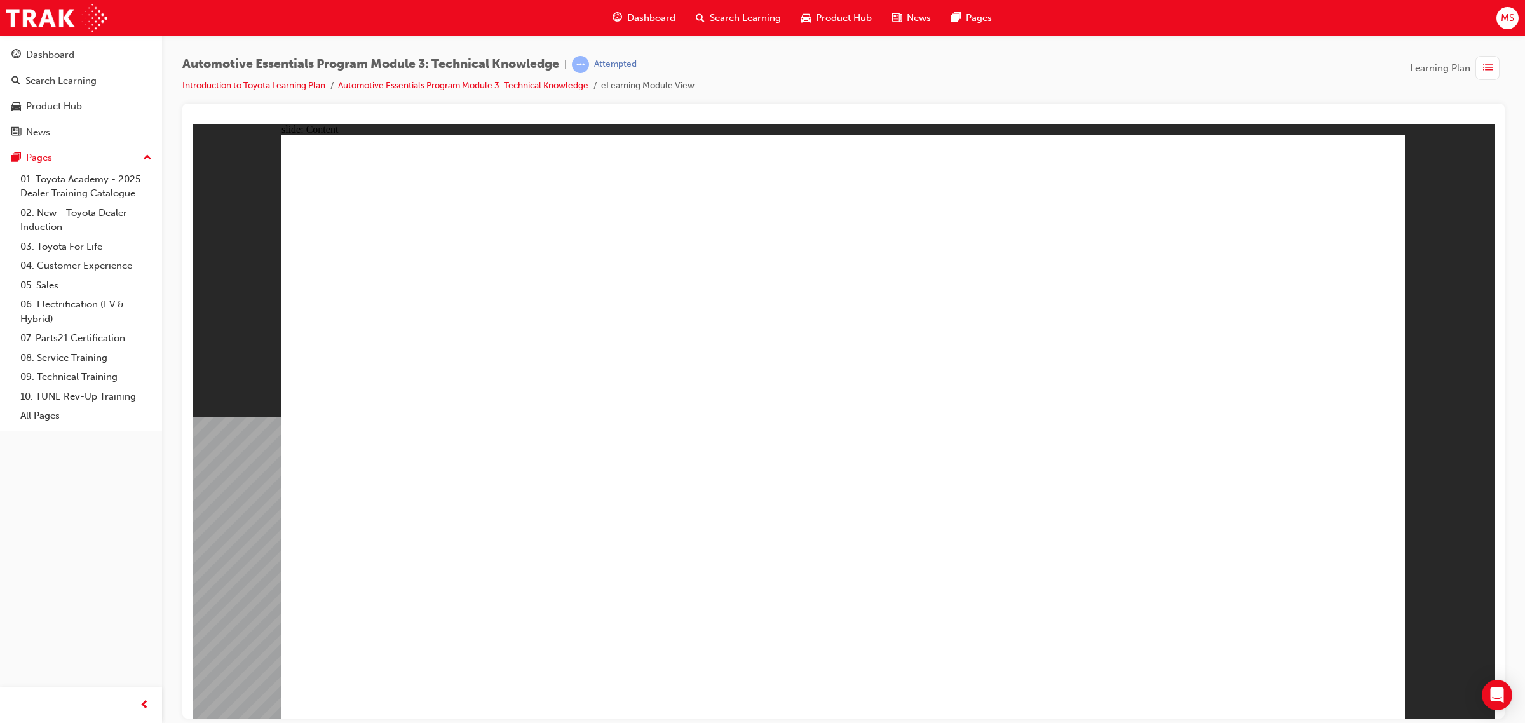
radio input "true"
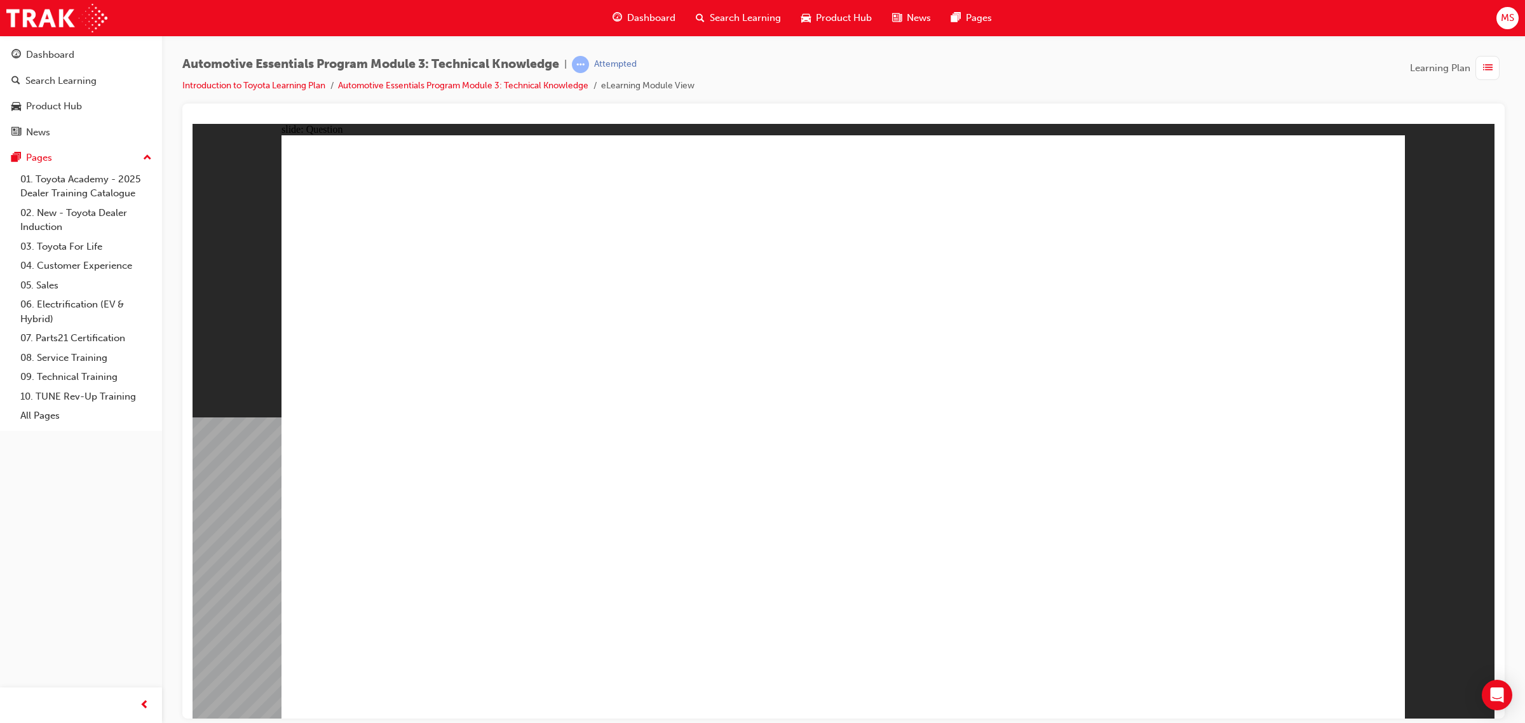
radio input "true"
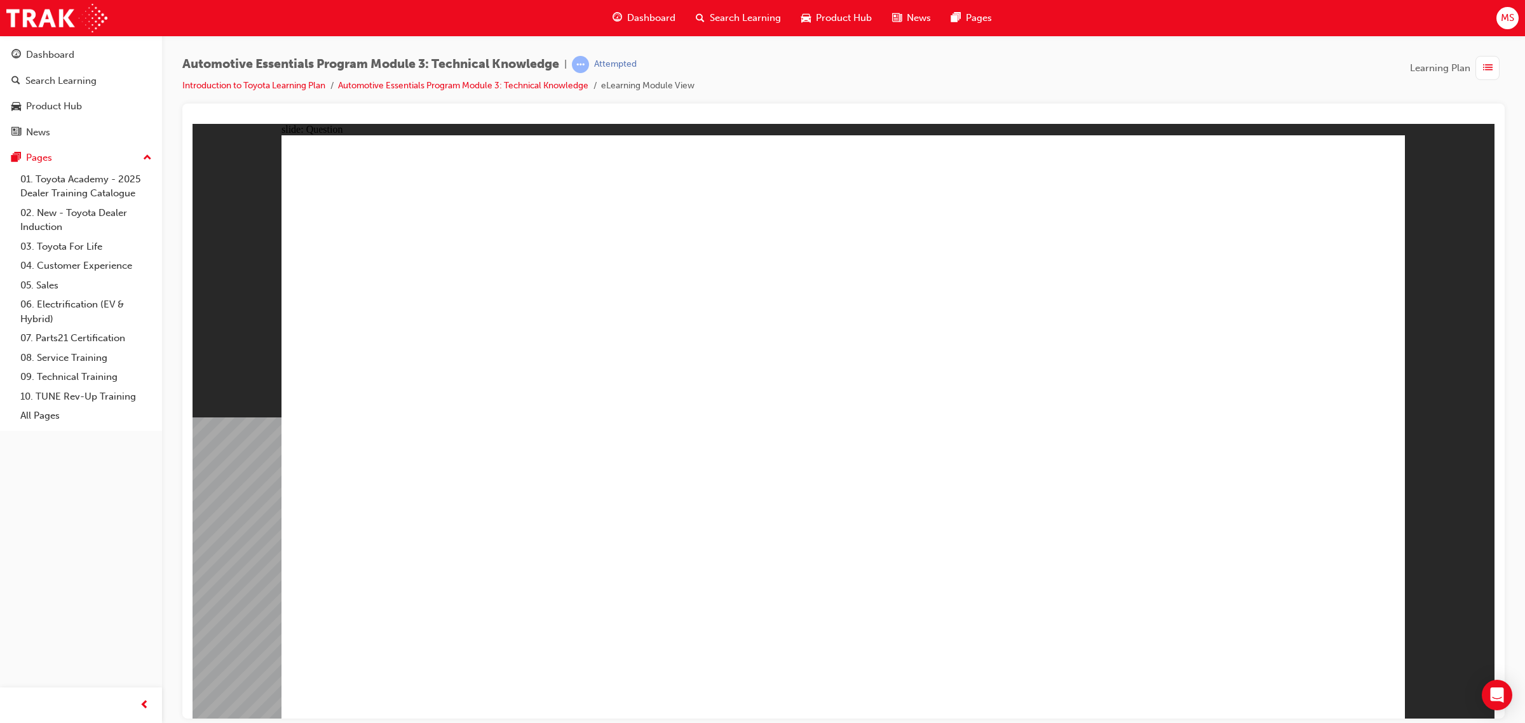
radio input "true"
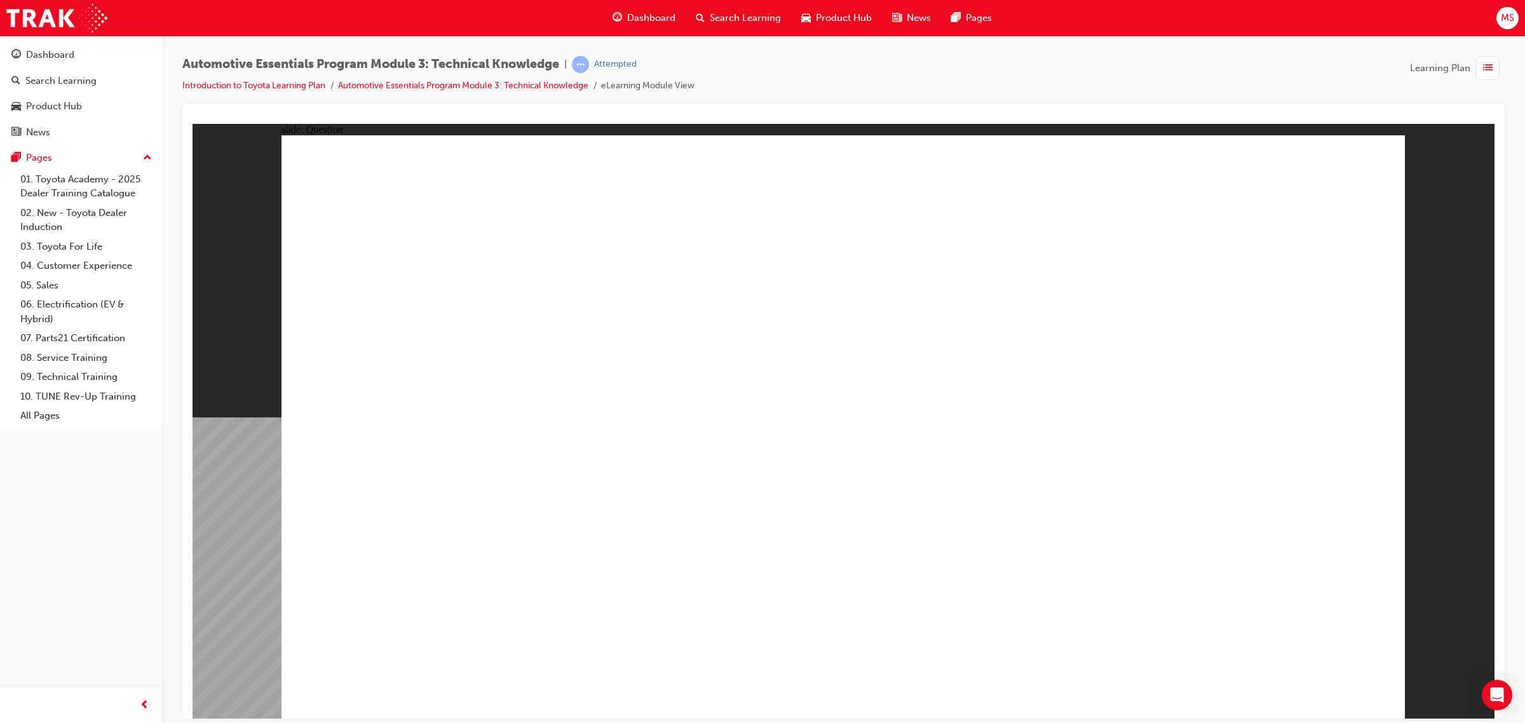
radio input "true"
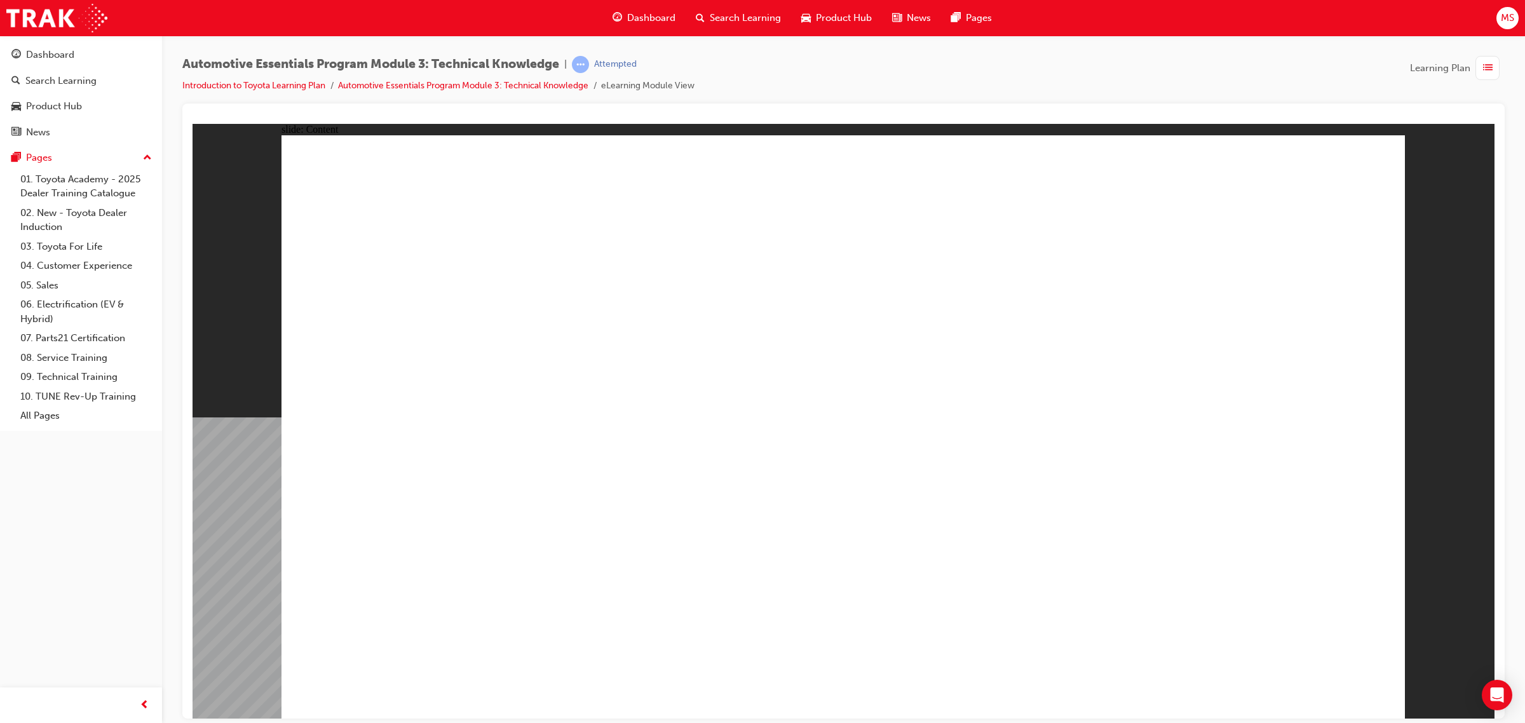
type input "8"
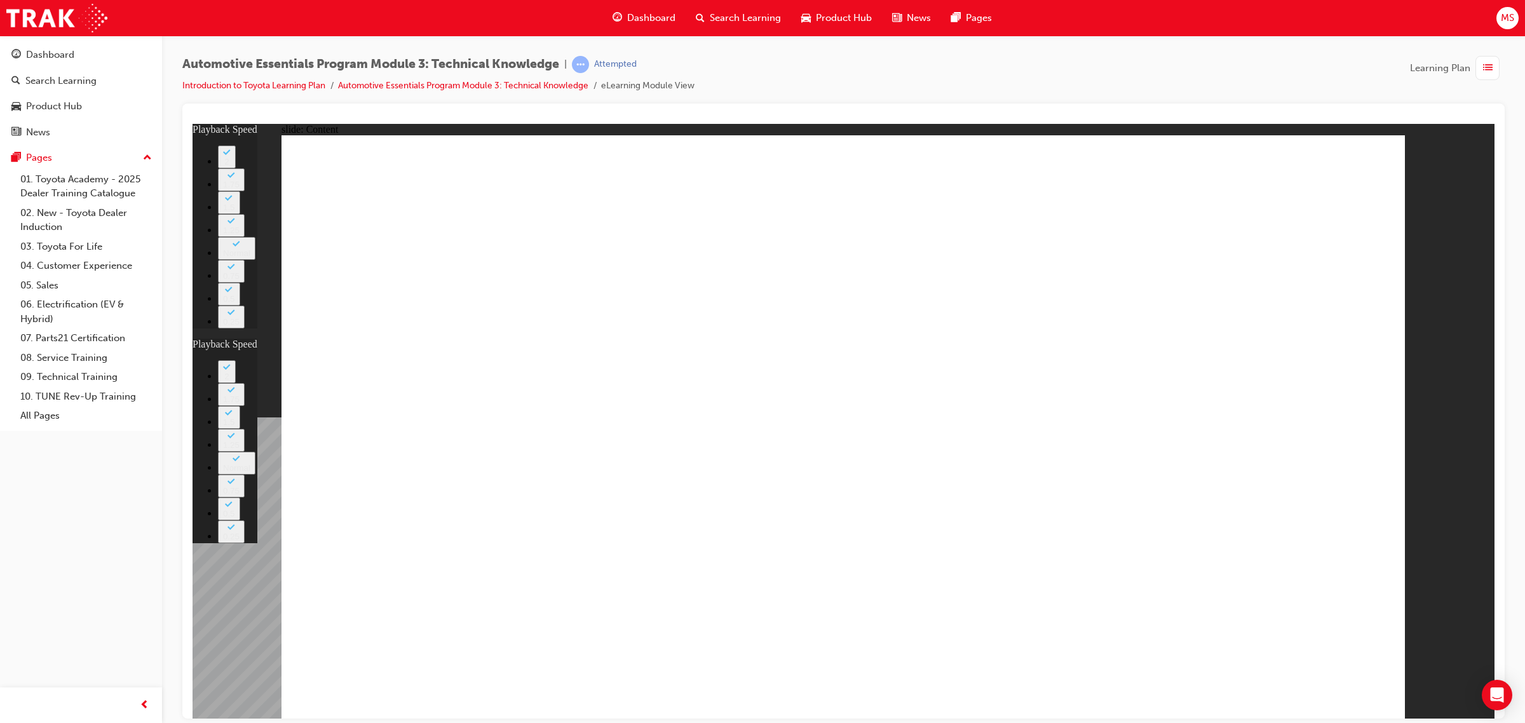
drag, startPoint x: 1338, startPoint y: 661, endPoint x: 1330, endPoint y: 668, distance: 10.3
type input "15"
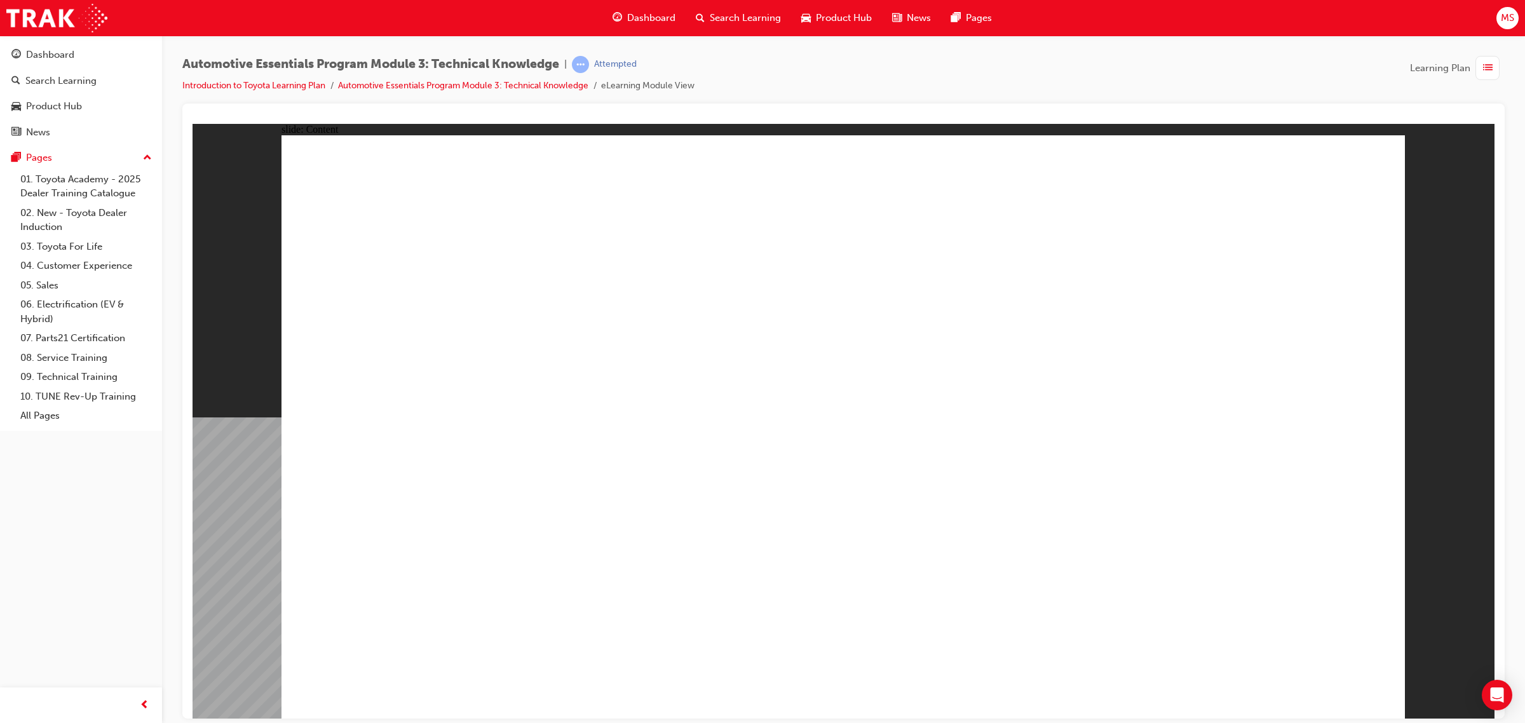
type input "4"
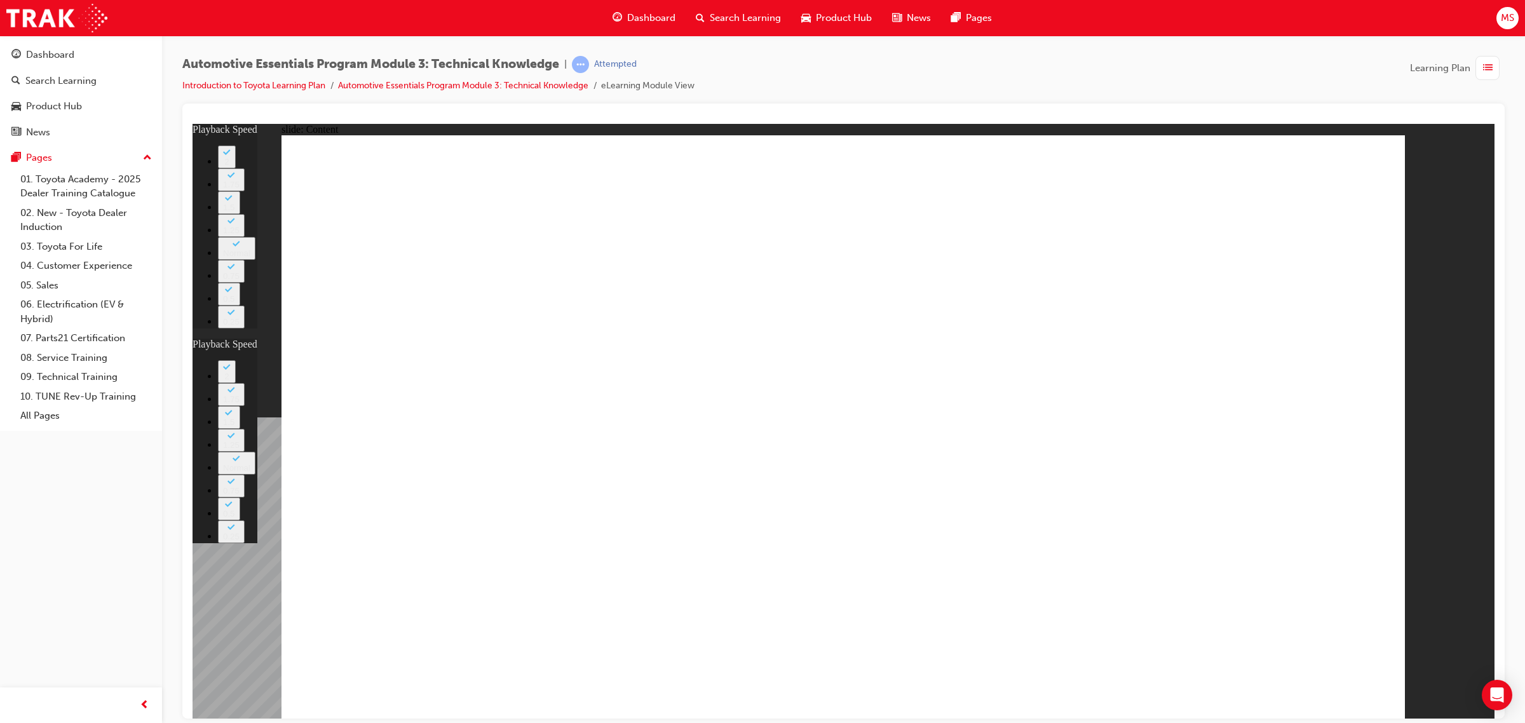
type input "7"
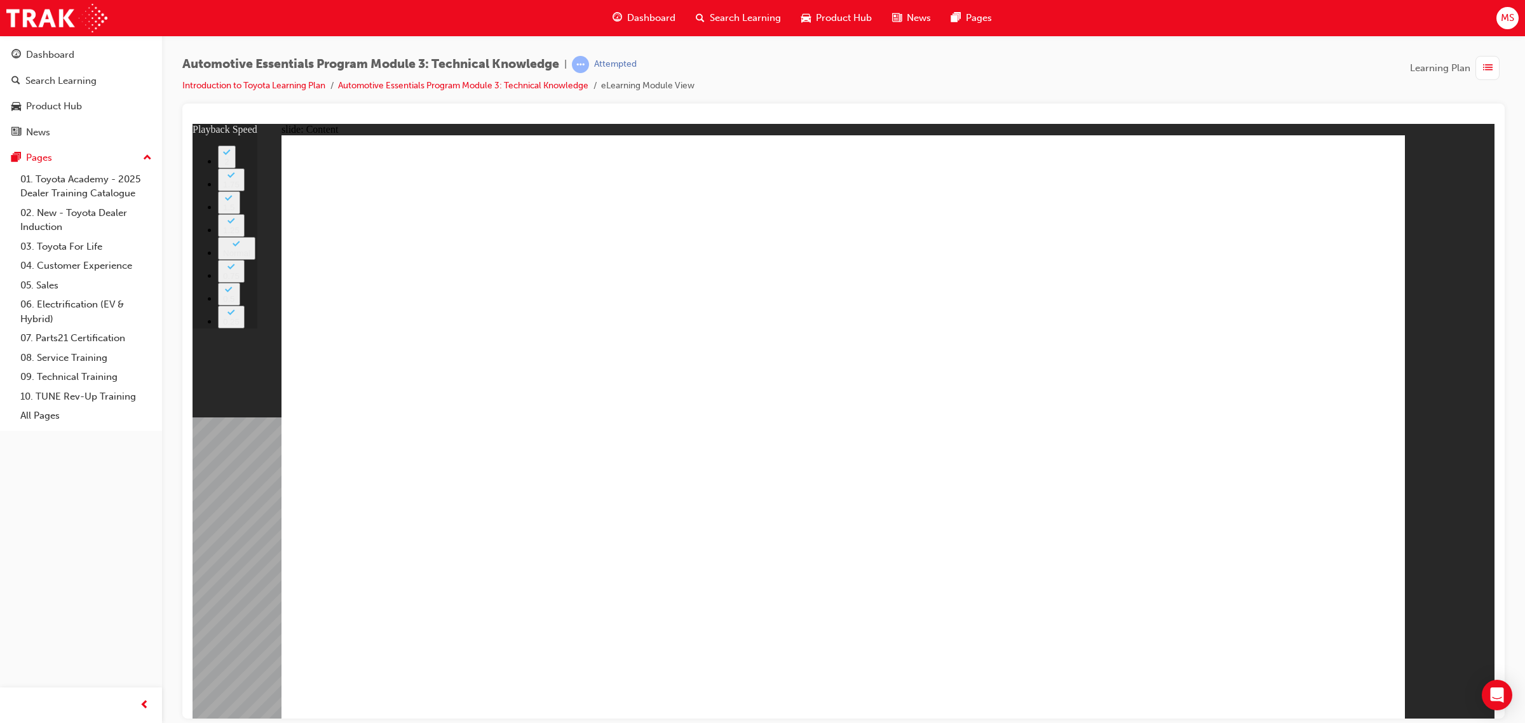
type input "1"
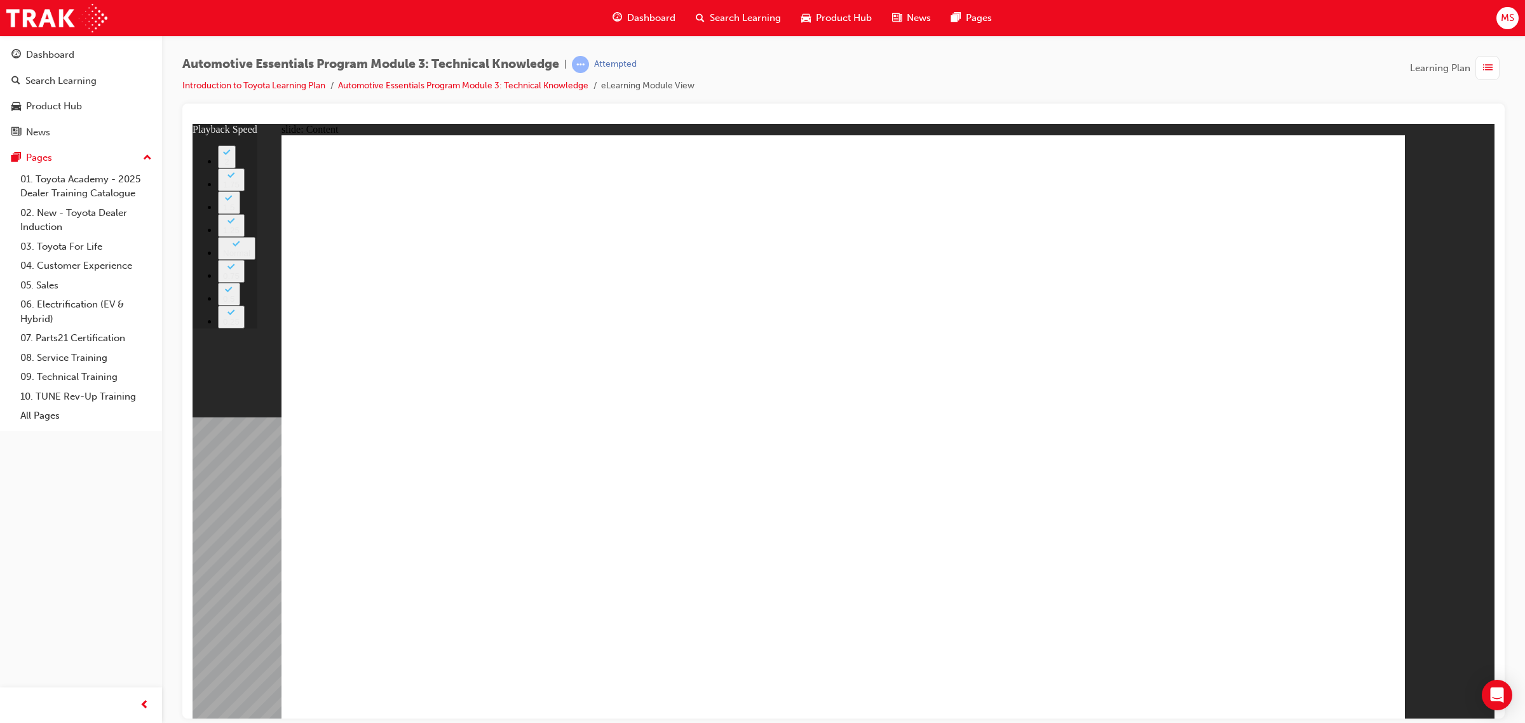
type input "6"
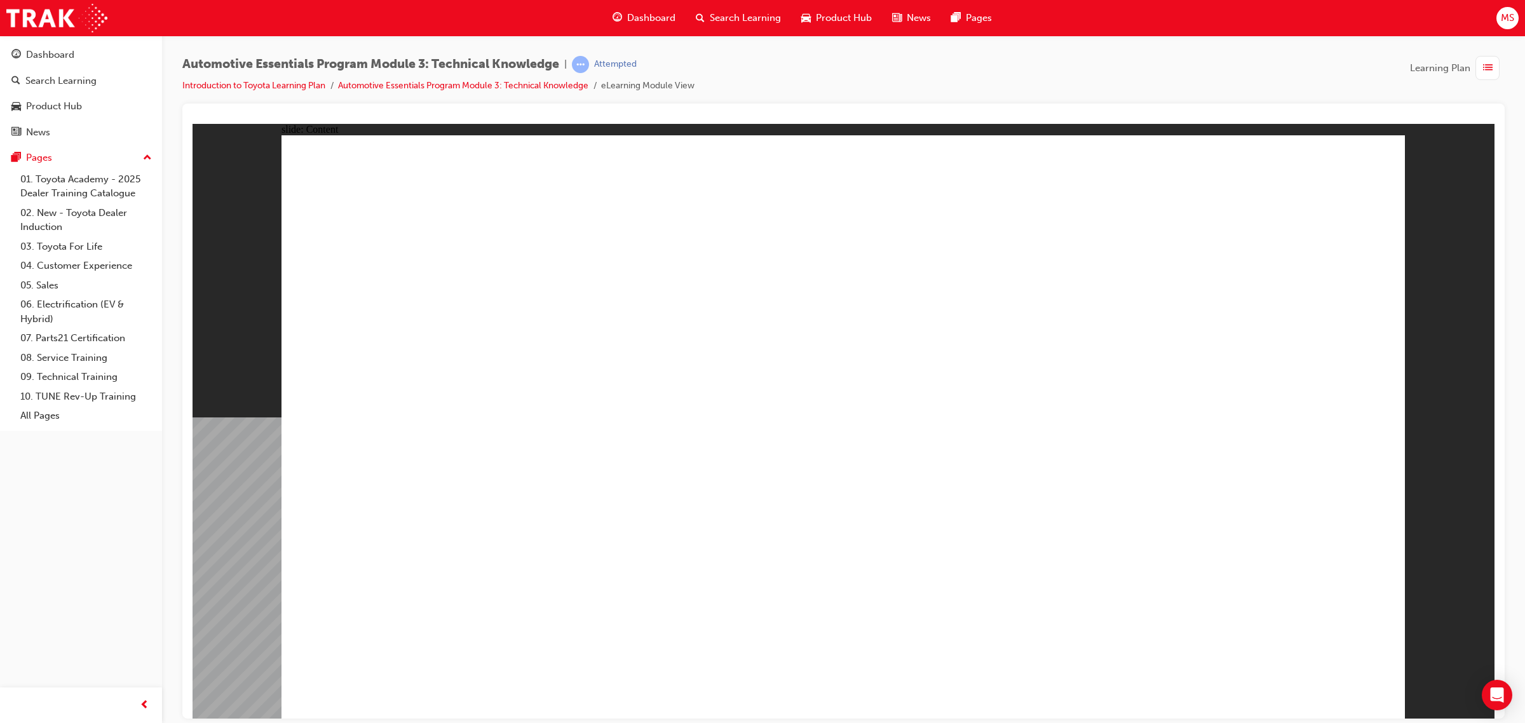
type input "5"
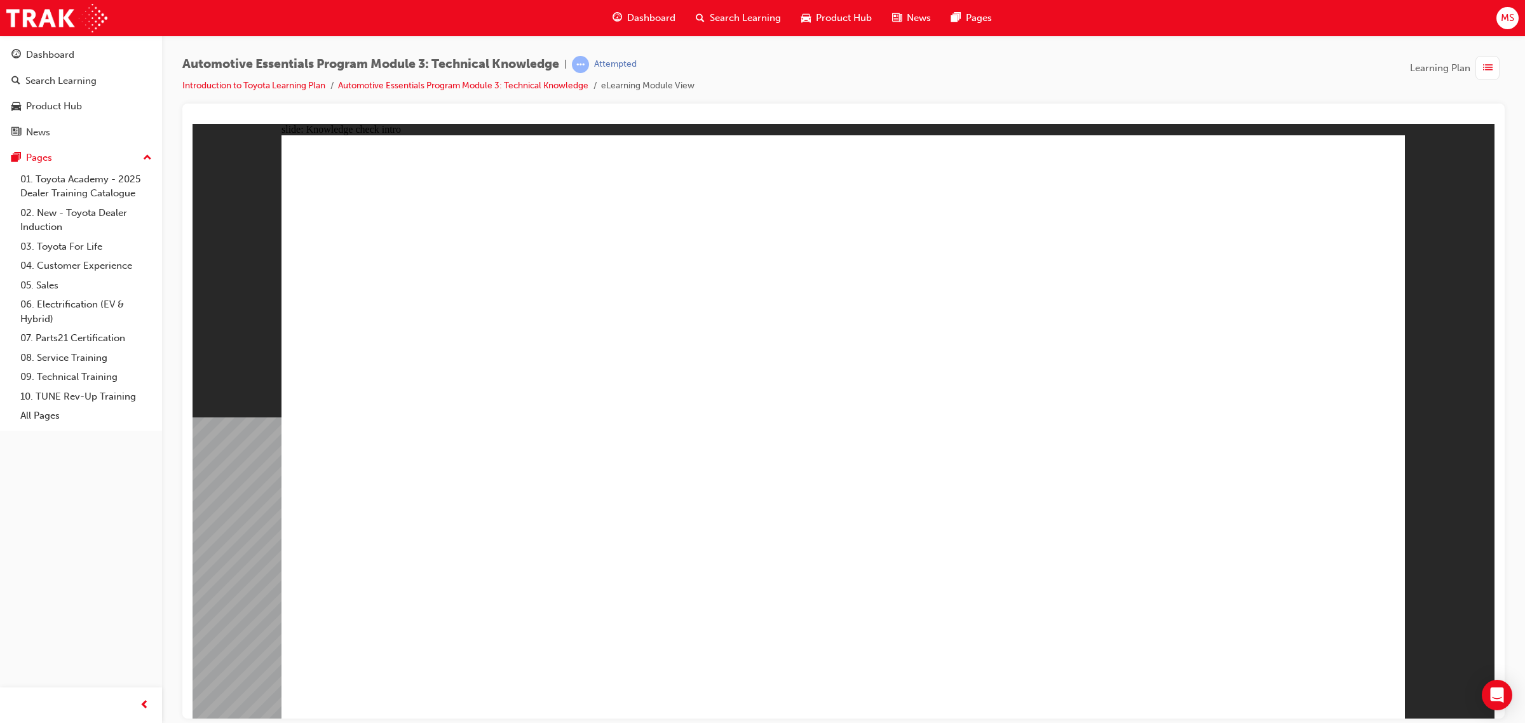
radio input "true"
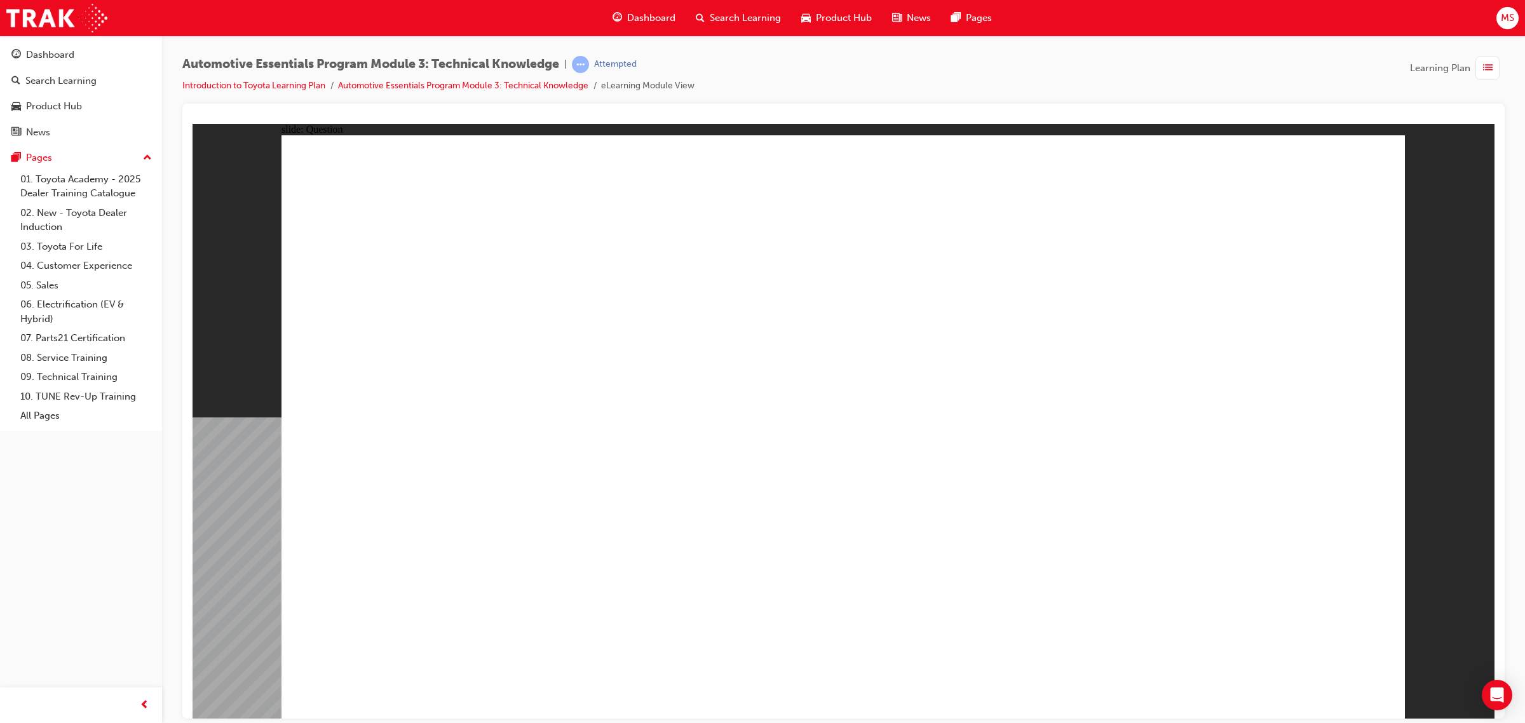
radio input "true"
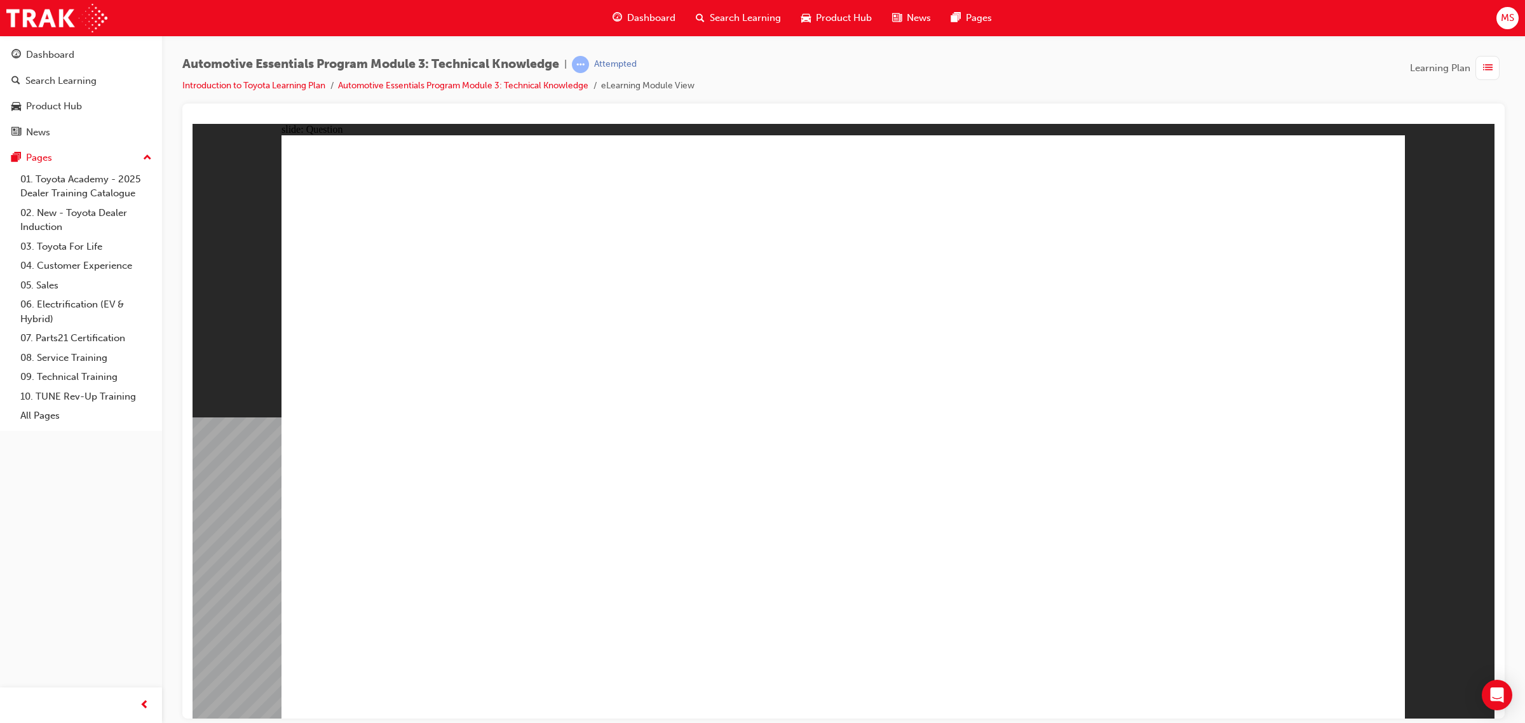
radio input "true"
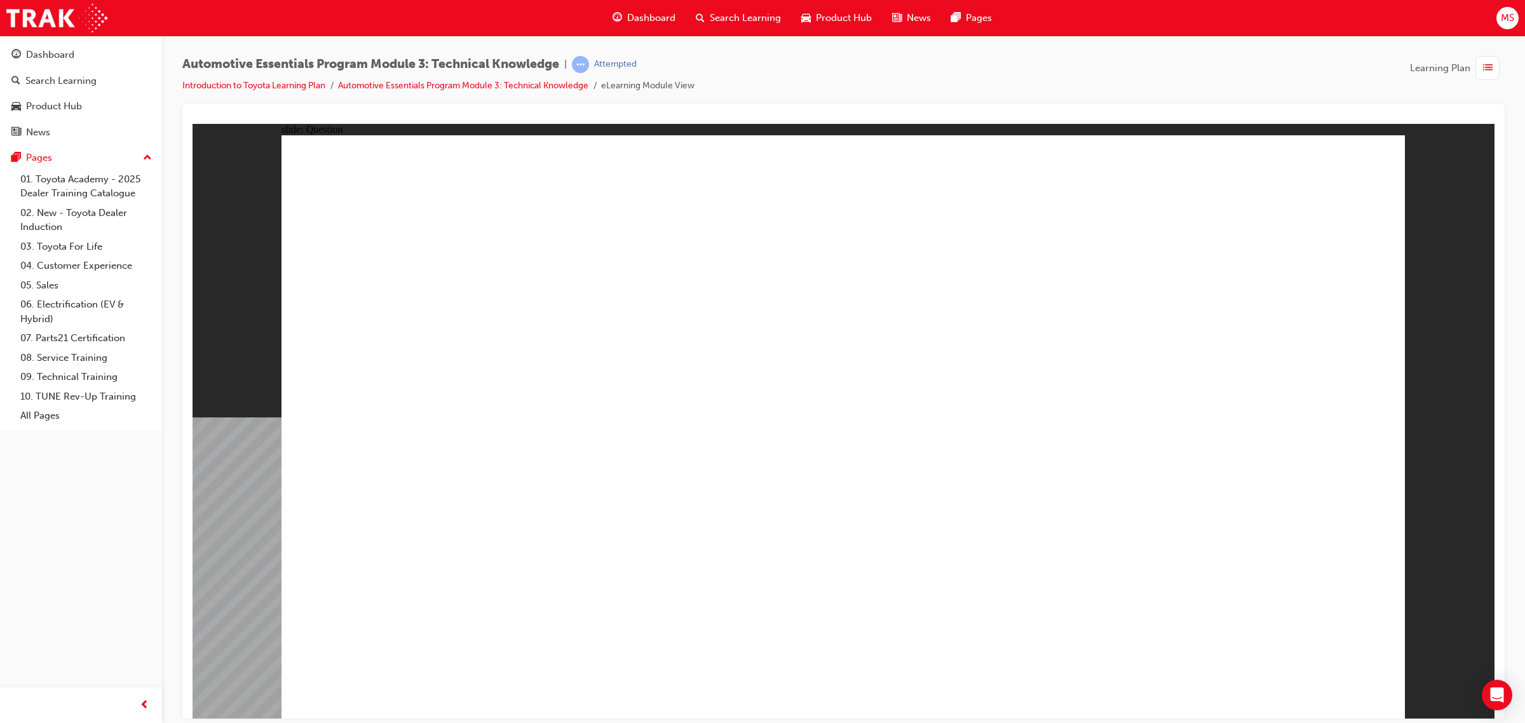
radio input "true"
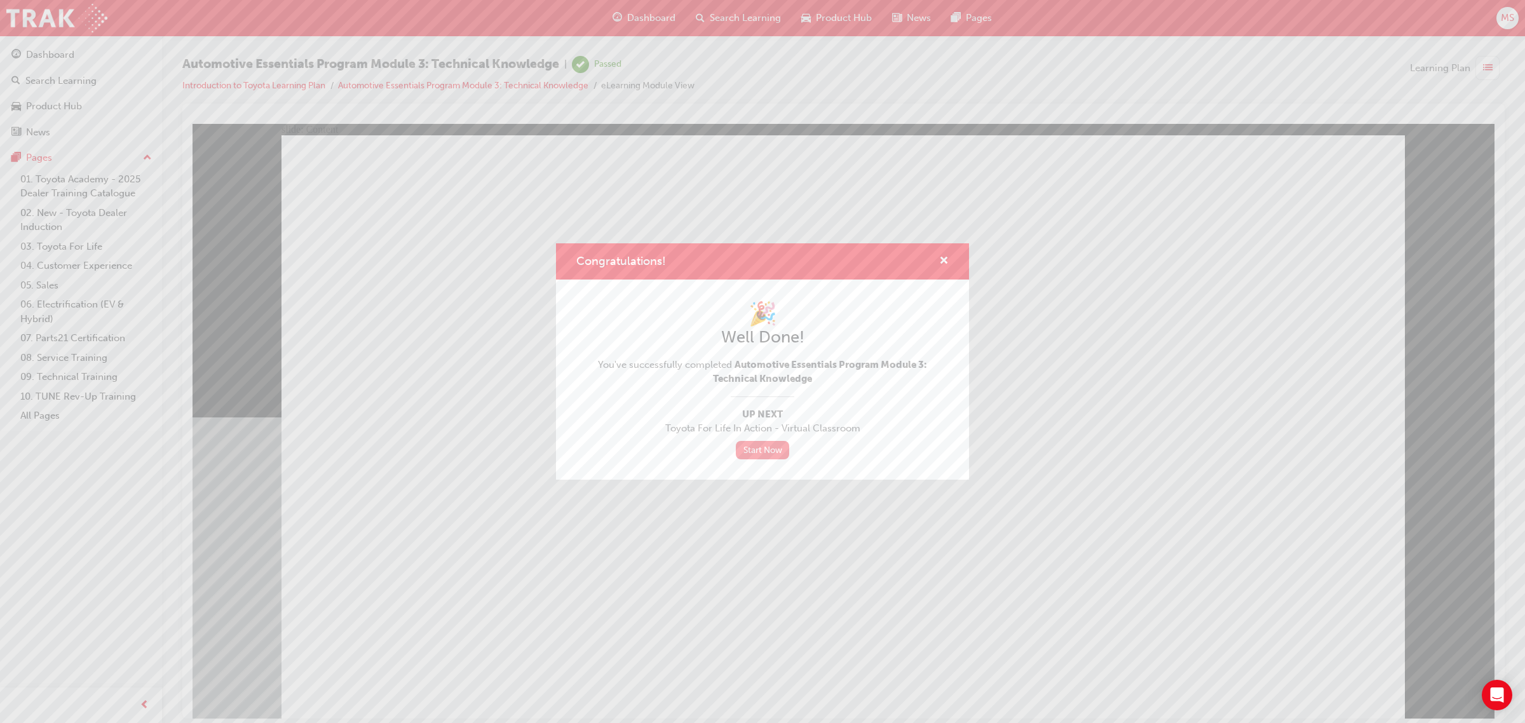
click at [753, 456] on link "Start Now" at bounding box center [762, 450] width 53 height 18
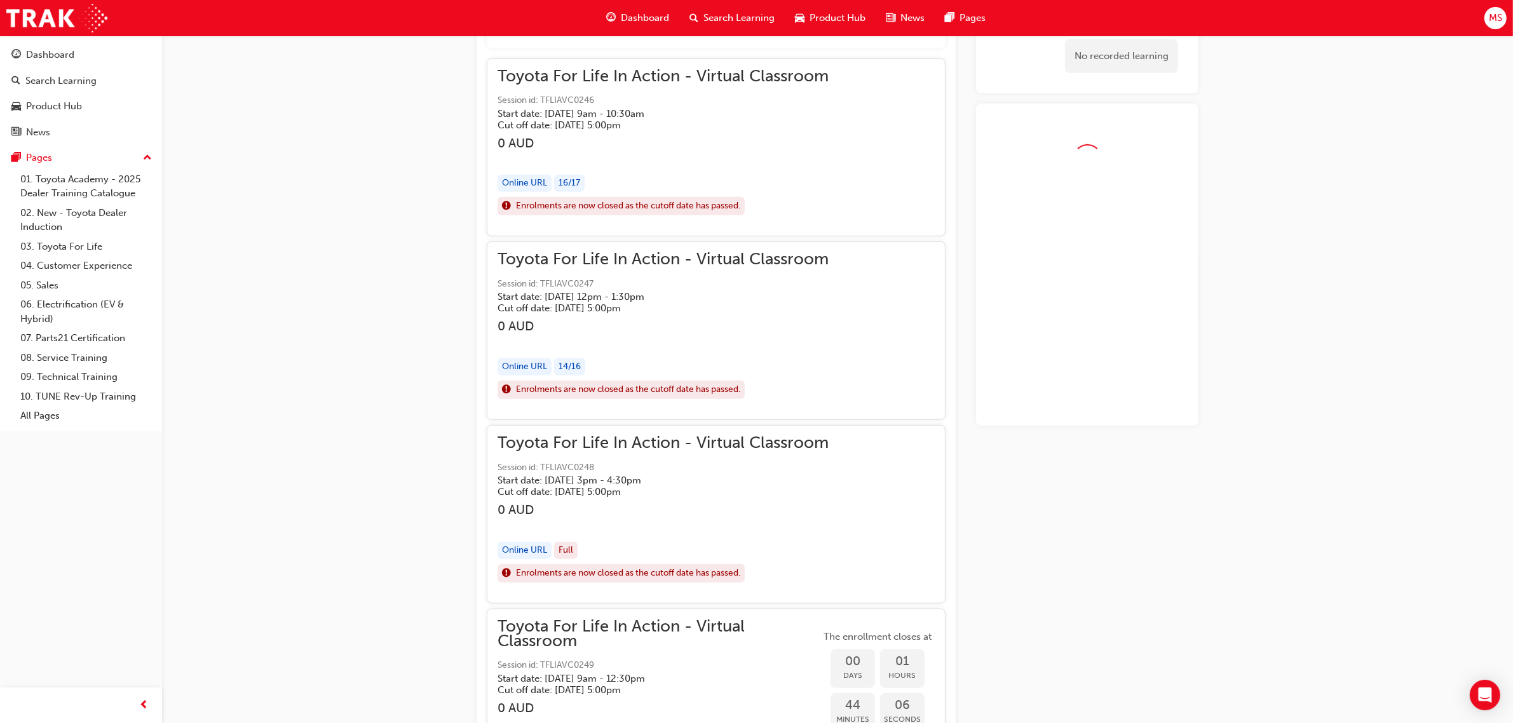
scroll to position [1007, 0]
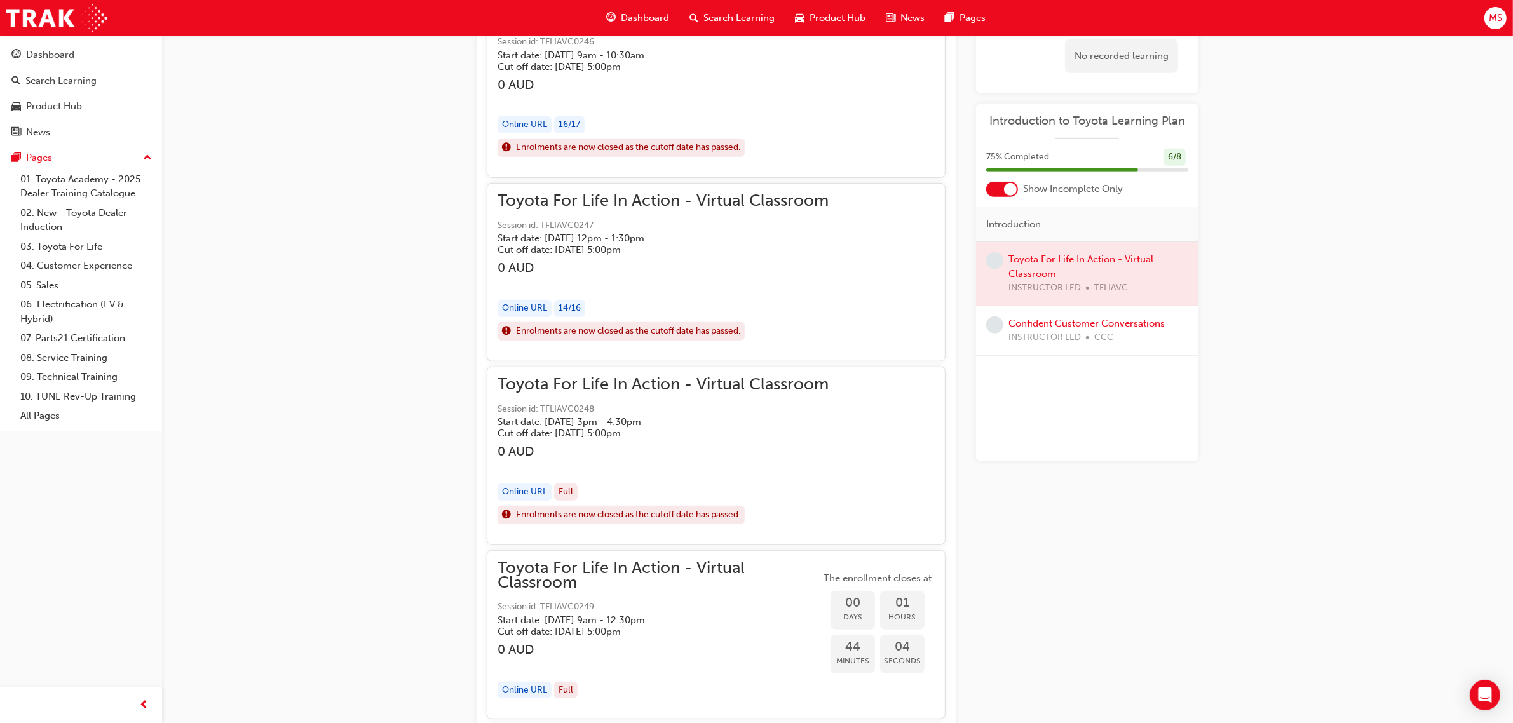
click at [1038, 255] on div at bounding box center [1087, 274] width 222 height 64
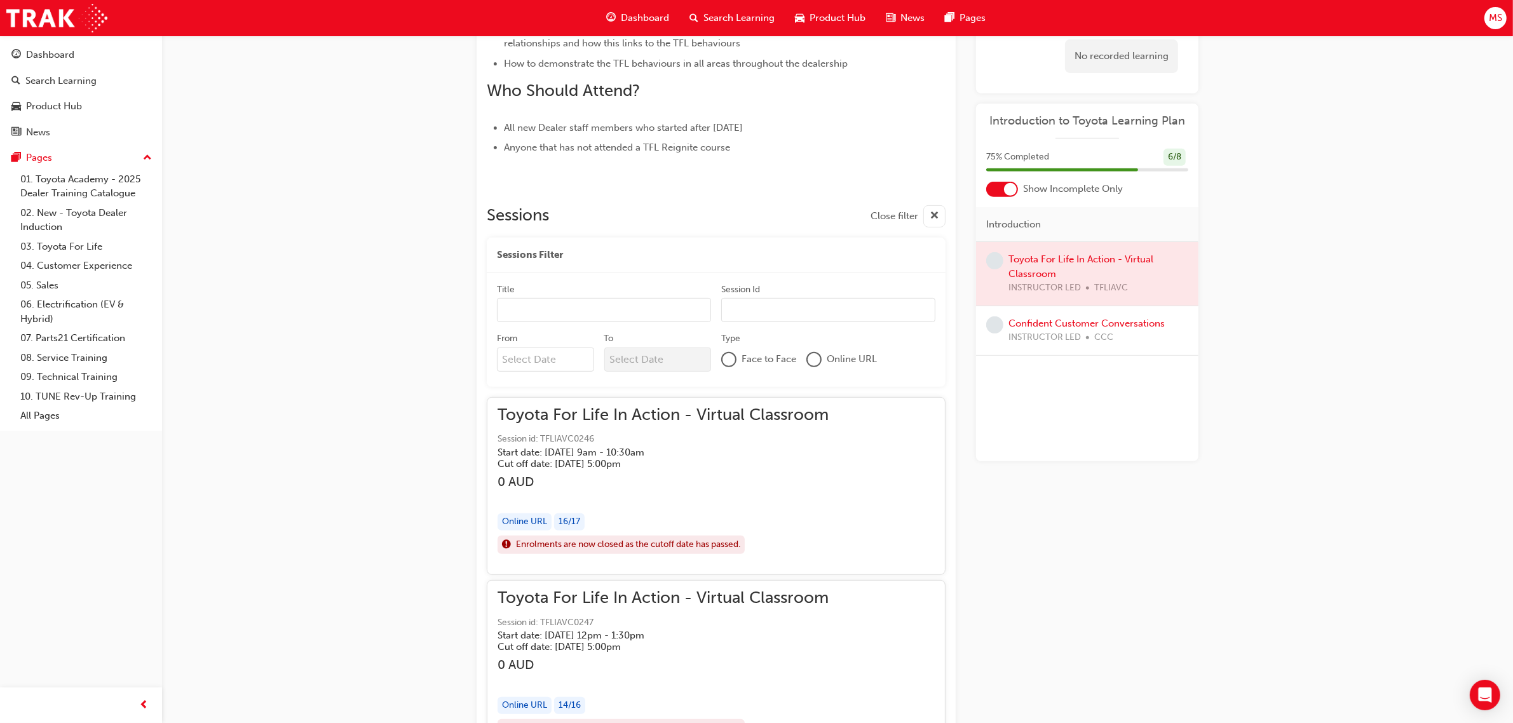
scroll to position [451, 0]
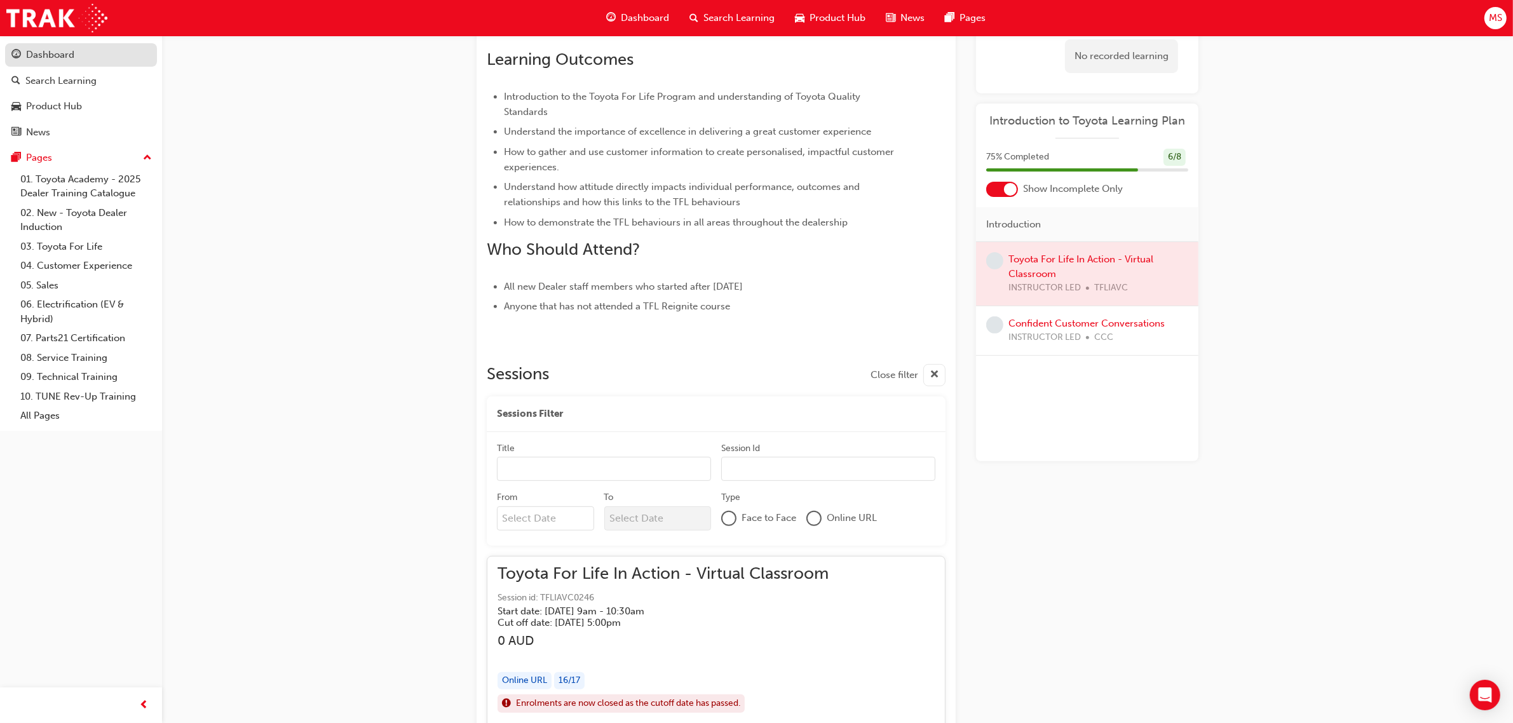
click at [55, 56] on div "Dashboard" at bounding box center [50, 55] width 48 height 15
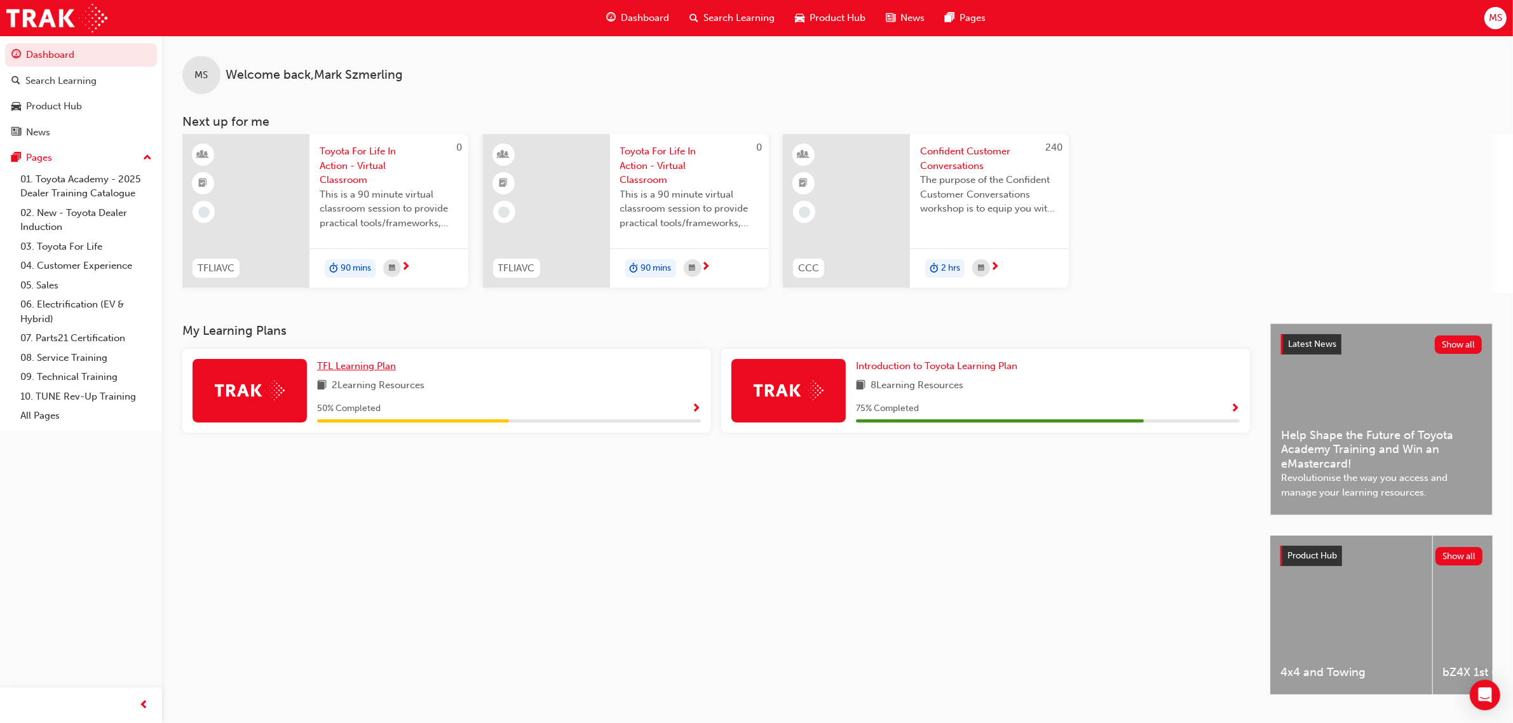
click at [353, 364] on span "TFL Learning Plan" at bounding box center [356, 365] width 79 height 11
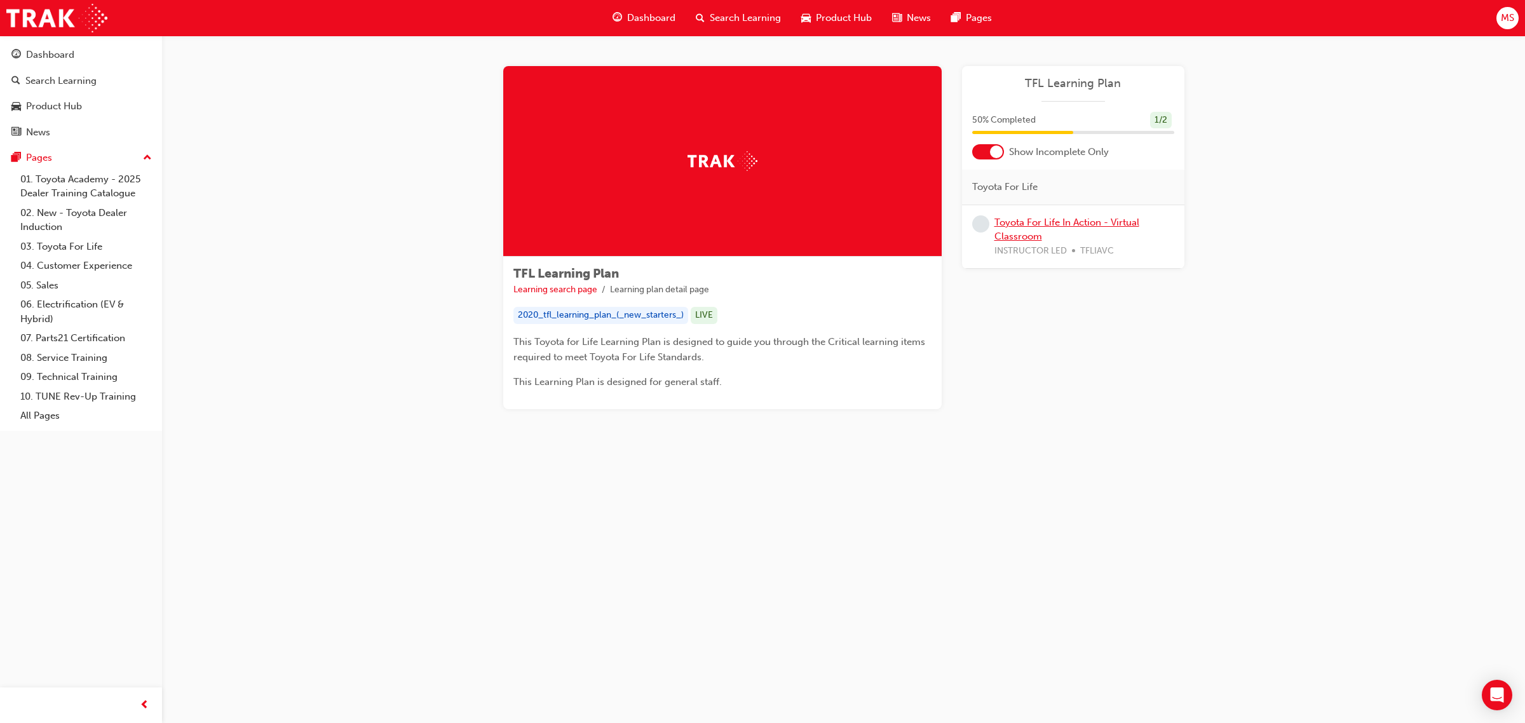
click at [1014, 240] on link "Toyota For Life In Action - Virtual Classroom" at bounding box center [1067, 230] width 145 height 26
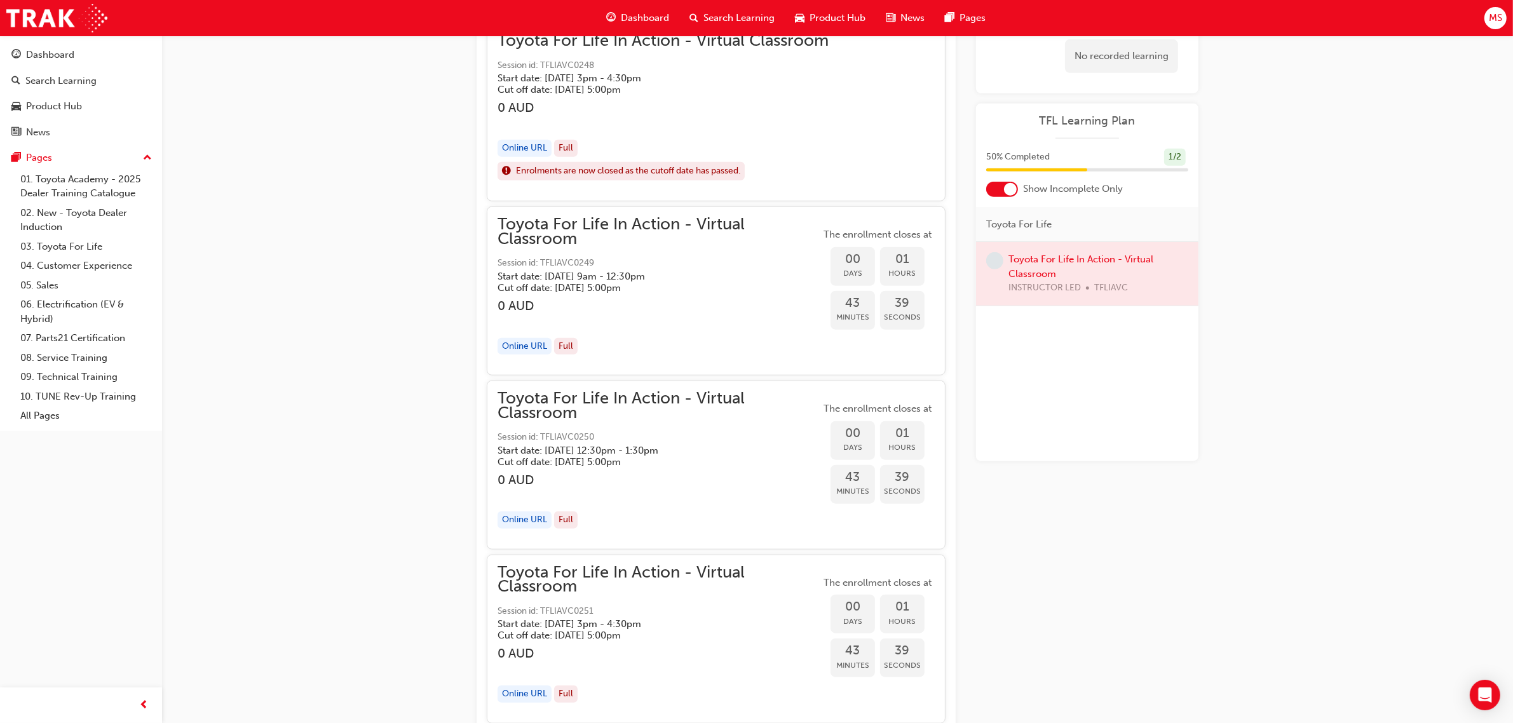
scroll to position [1325, 0]
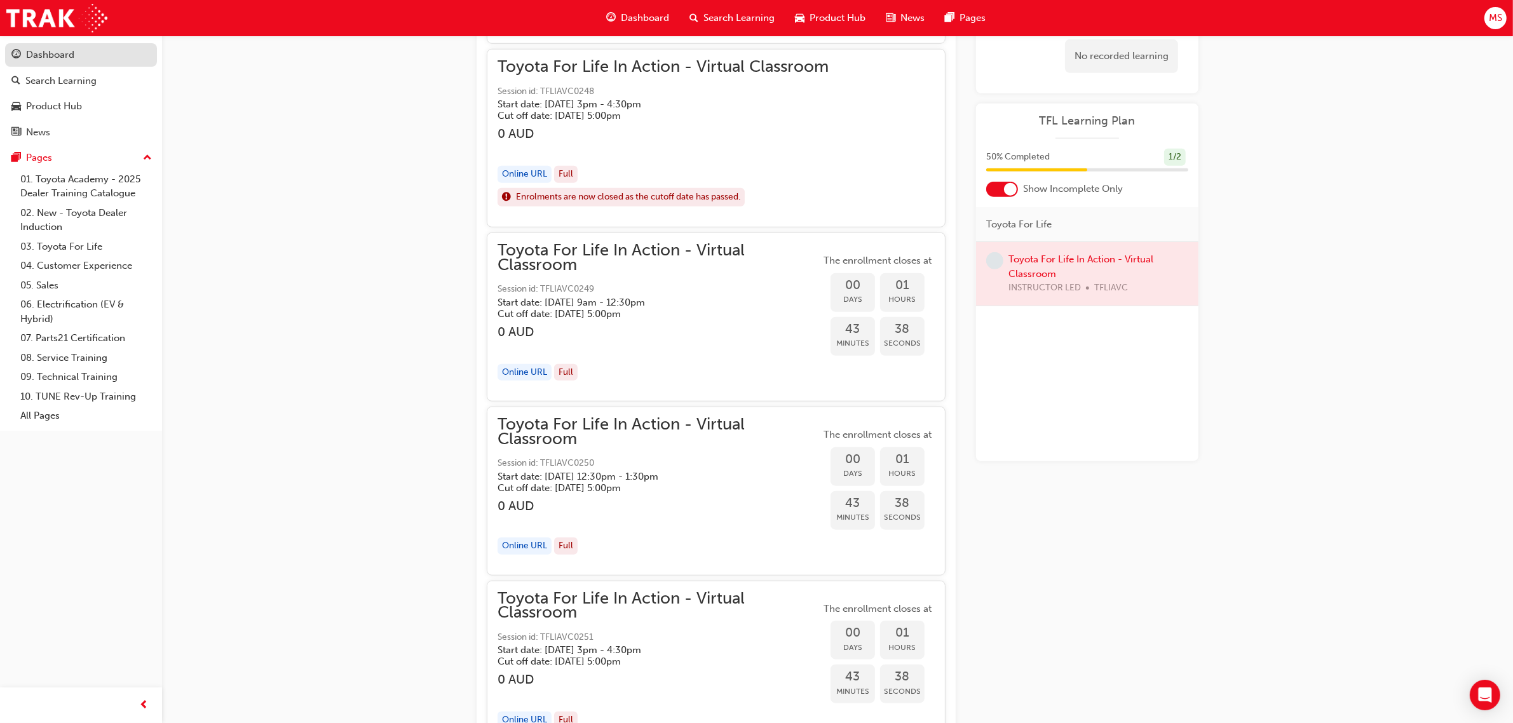
click at [45, 51] on div "Dashboard" at bounding box center [50, 55] width 48 height 15
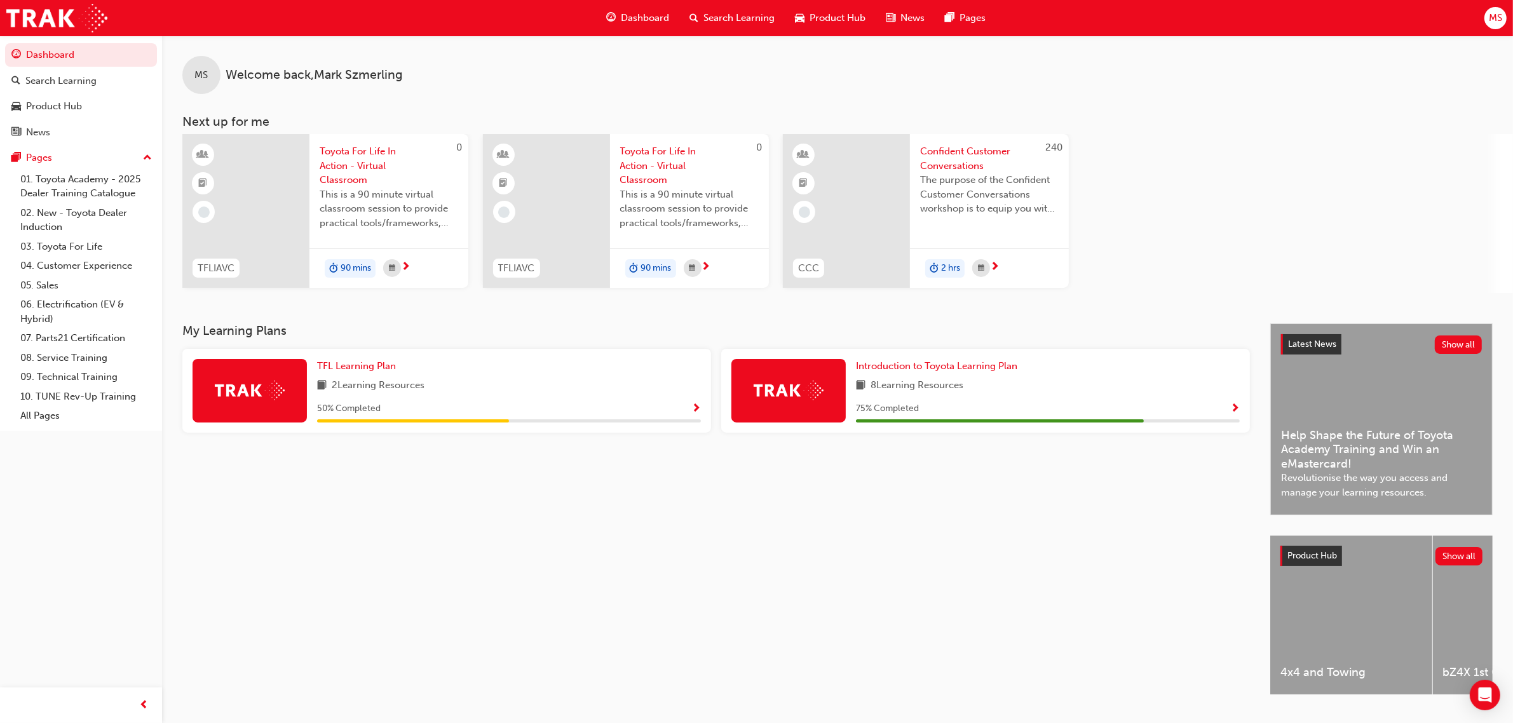
click at [779, 383] on img at bounding box center [789, 391] width 70 height 20
click at [407, 262] on span "next-icon" at bounding box center [406, 267] width 10 height 11
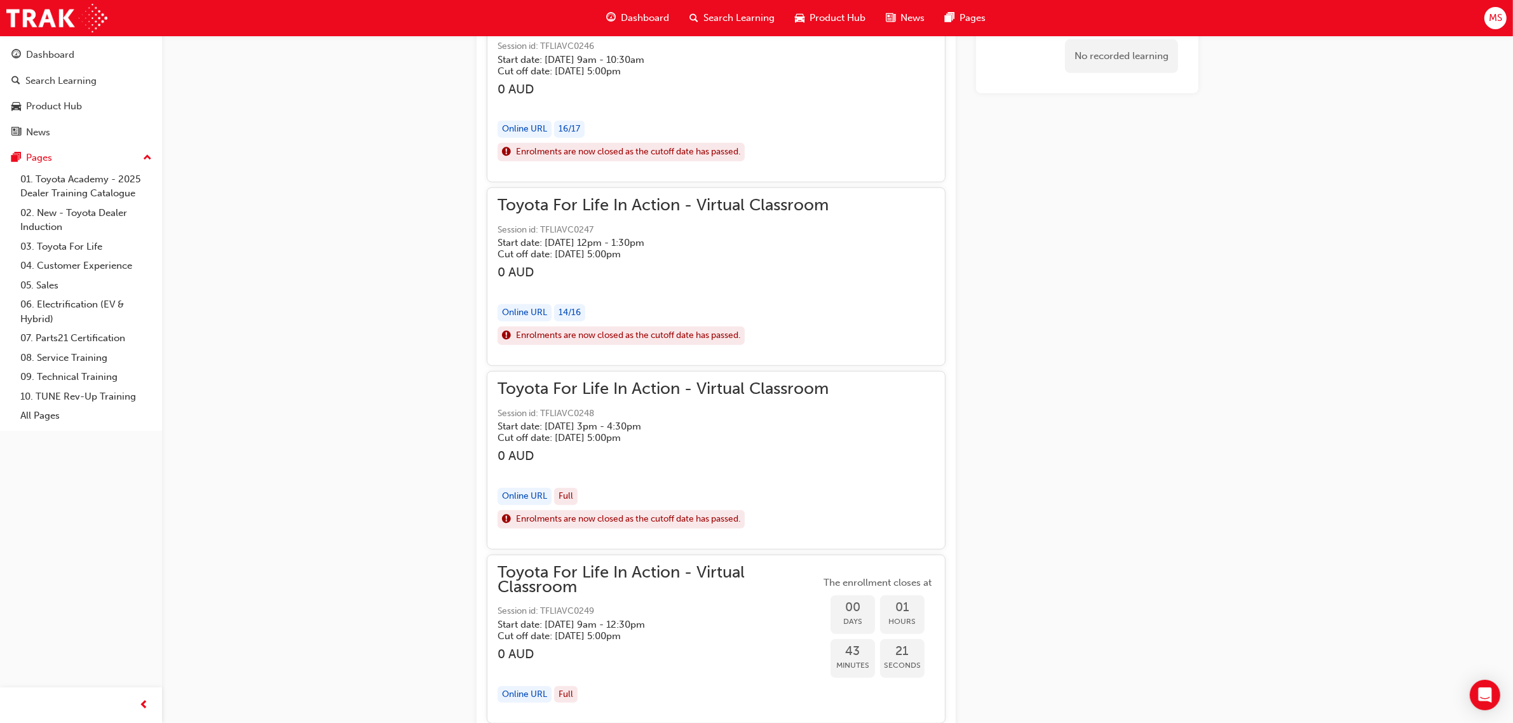
scroll to position [1007, 0]
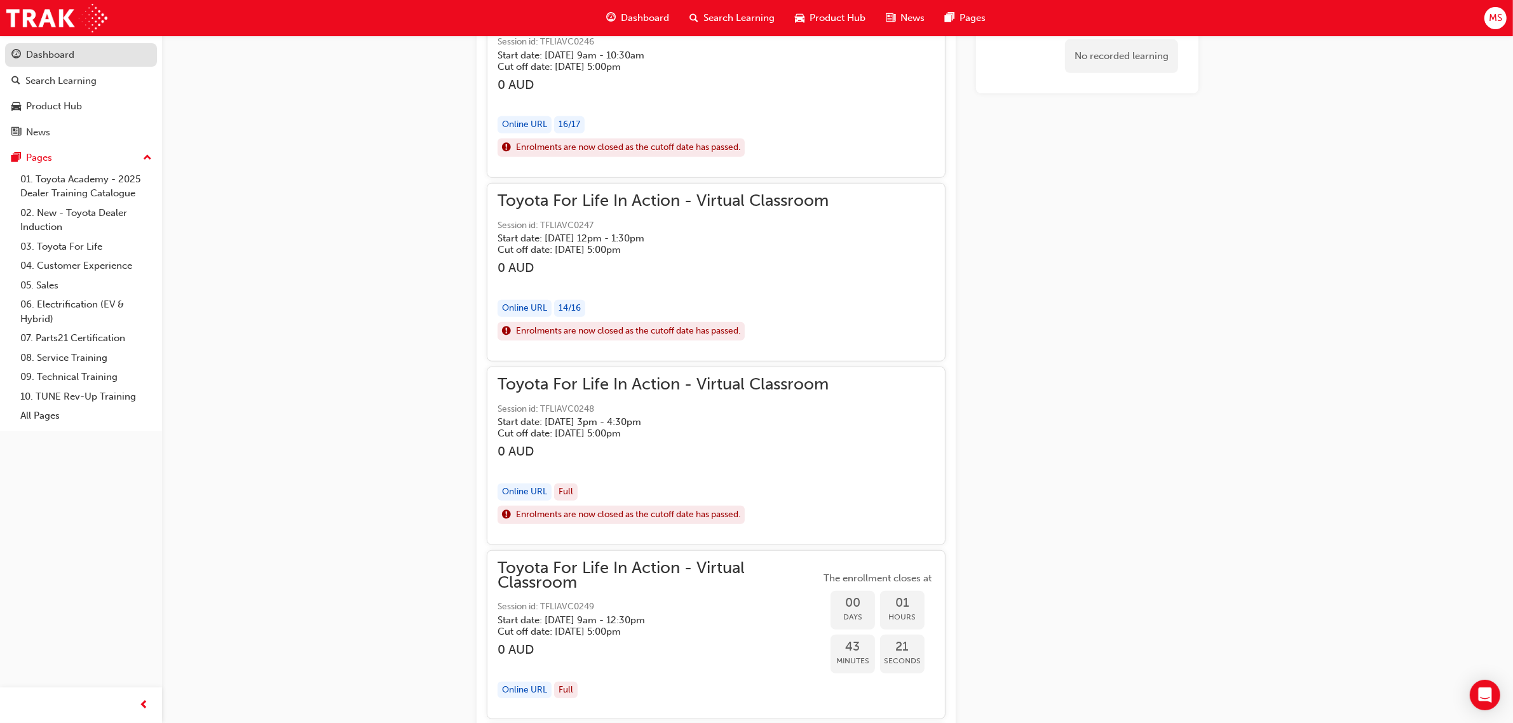
click at [51, 50] on div "Dashboard" at bounding box center [50, 55] width 48 height 15
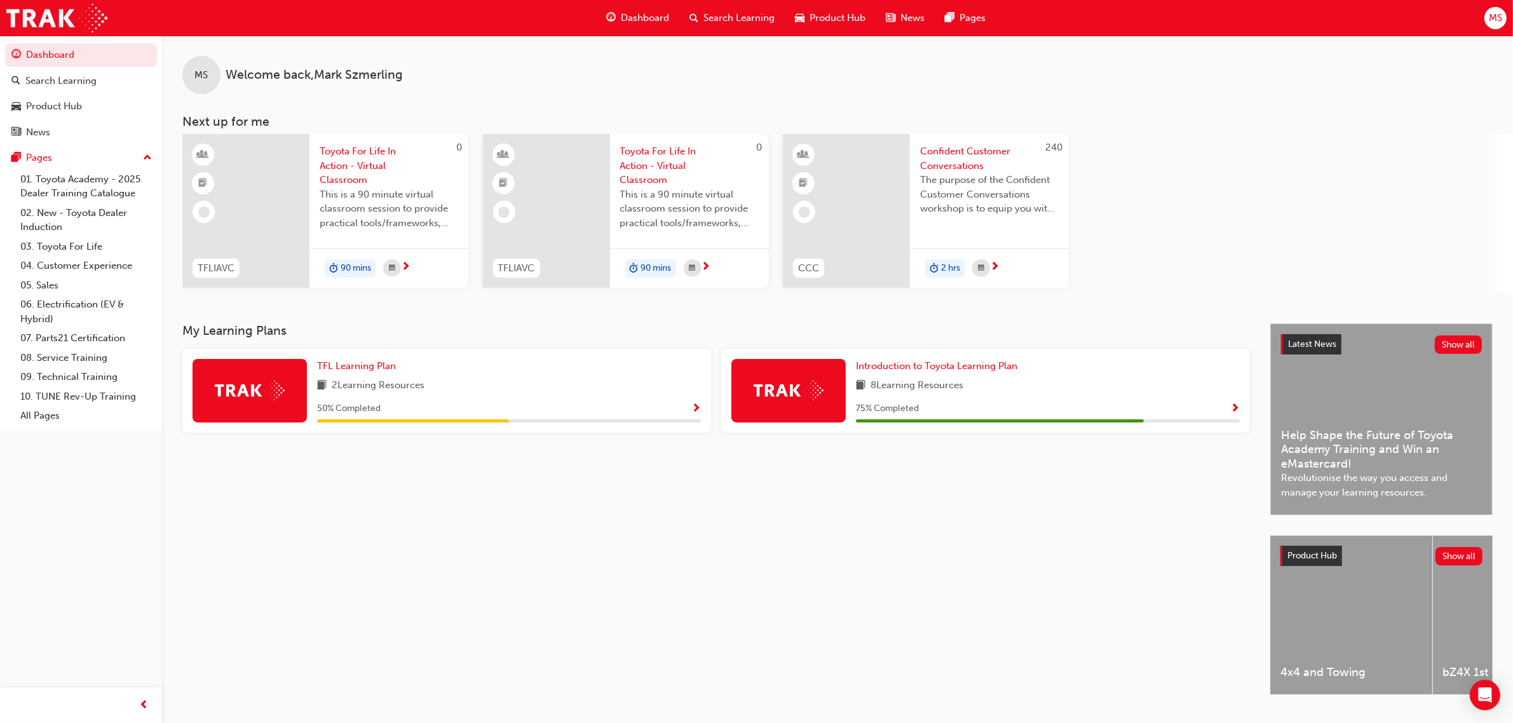
click at [659, 207] on span "This is a 90 minute virtual classroom session to provide practical tools/framew…" at bounding box center [689, 208] width 139 height 43
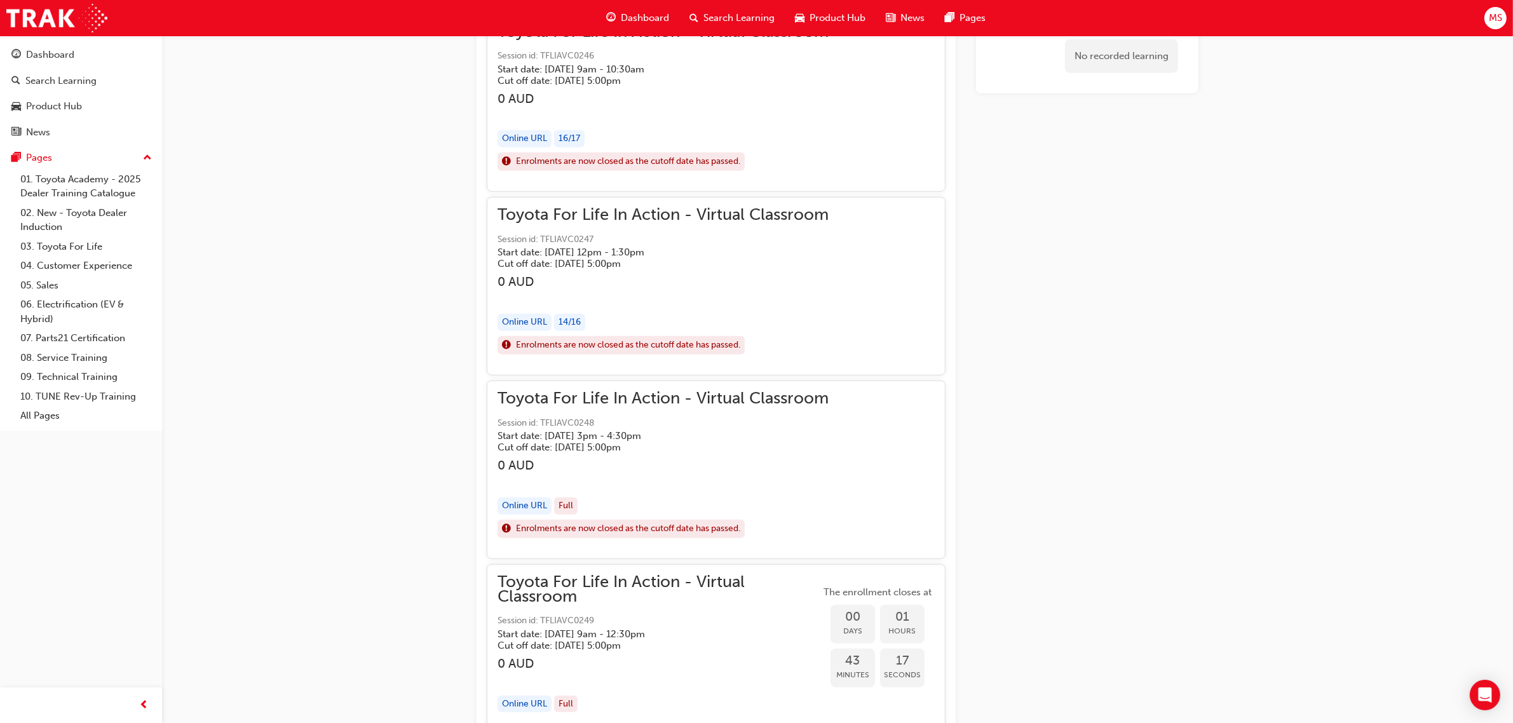
scroll to position [1007, 0]
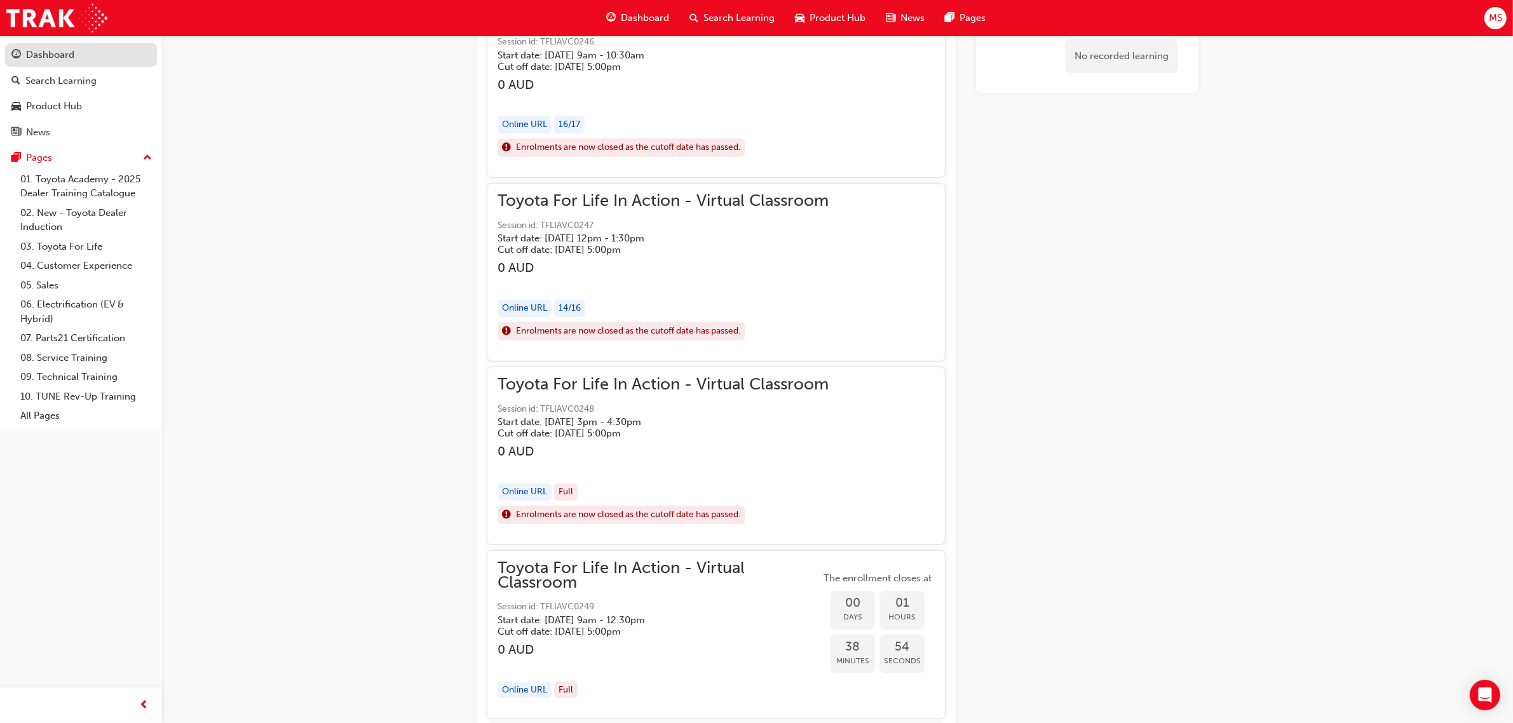
click at [67, 58] on div "Dashboard" at bounding box center [50, 55] width 48 height 15
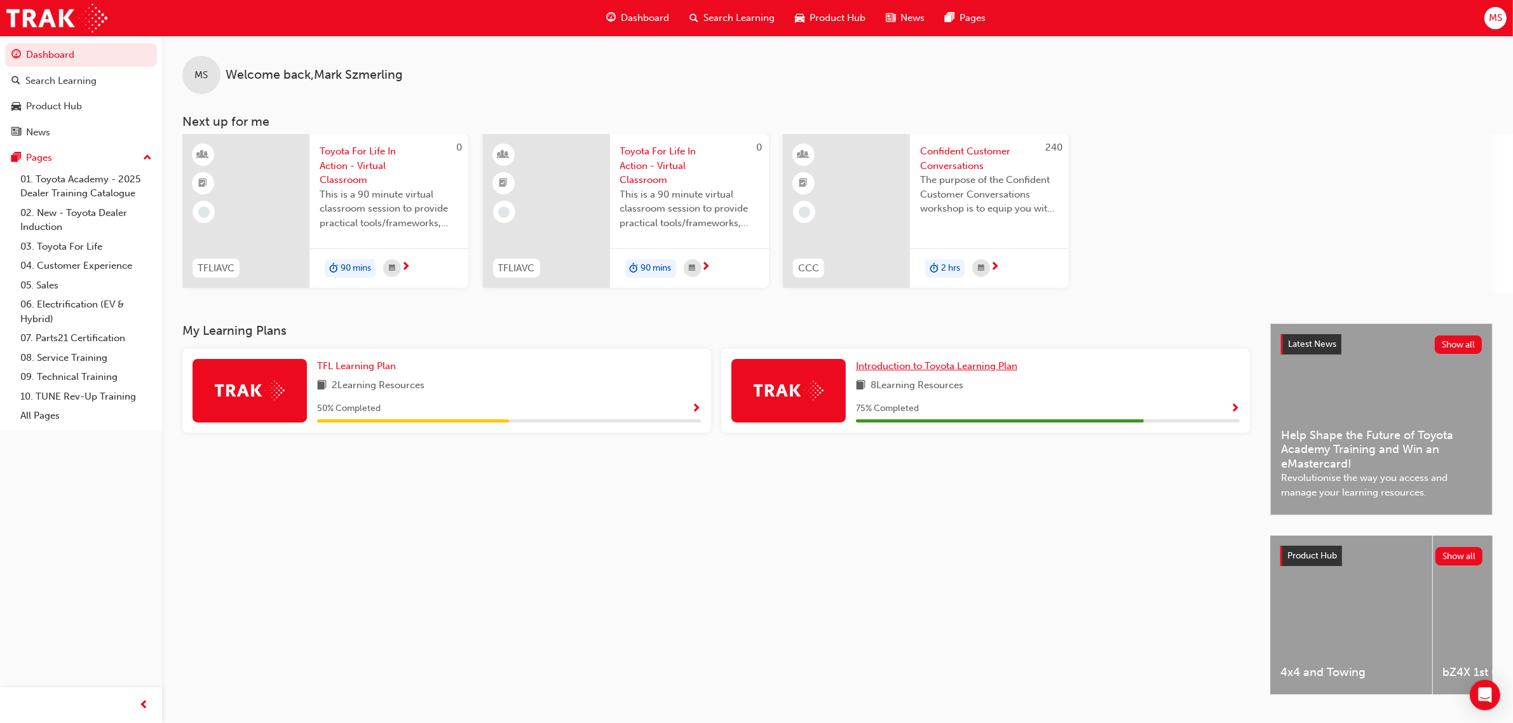
click at [922, 360] on span "Introduction to Toyota Learning Plan" at bounding box center [936, 365] width 161 height 11
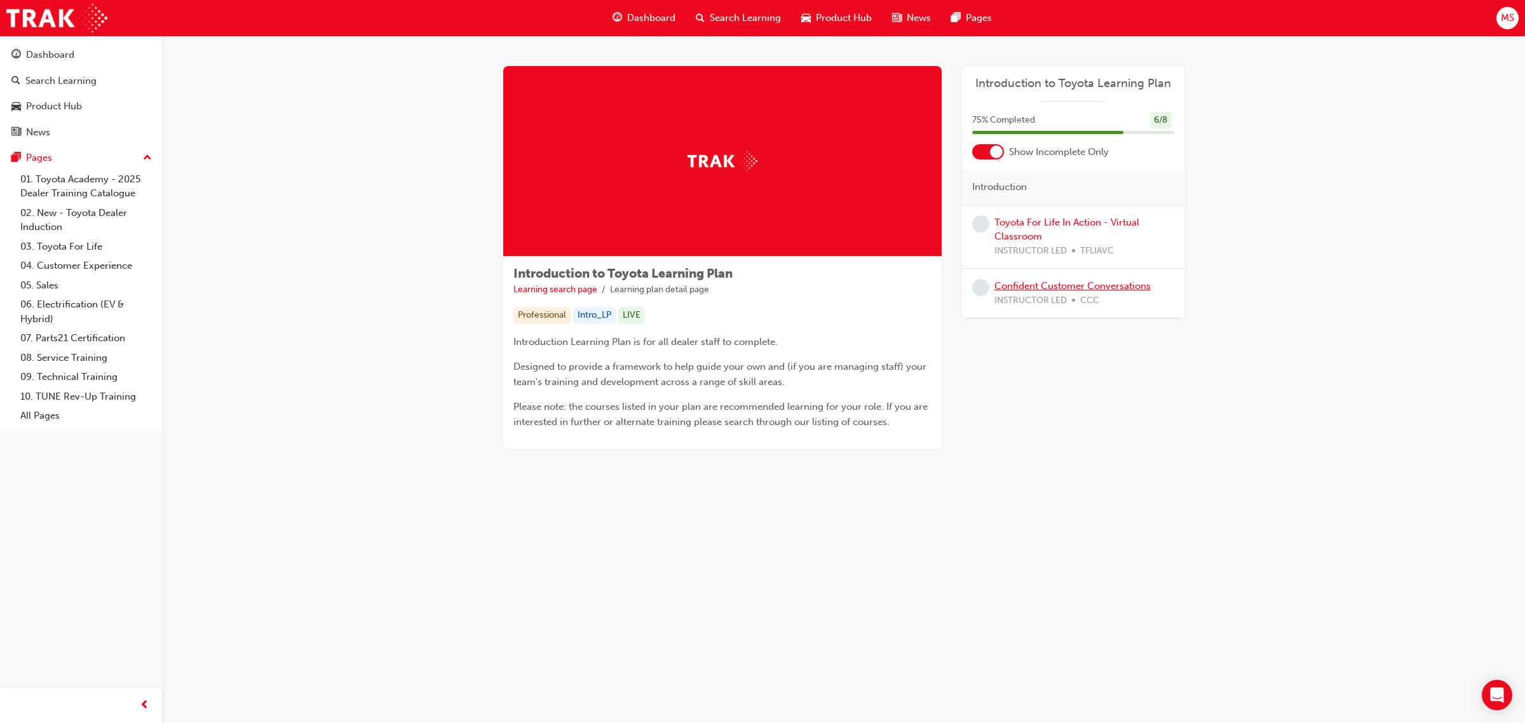
click at [1015, 283] on link "Confident Customer Conversations" at bounding box center [1073, 285] width 156 height 11
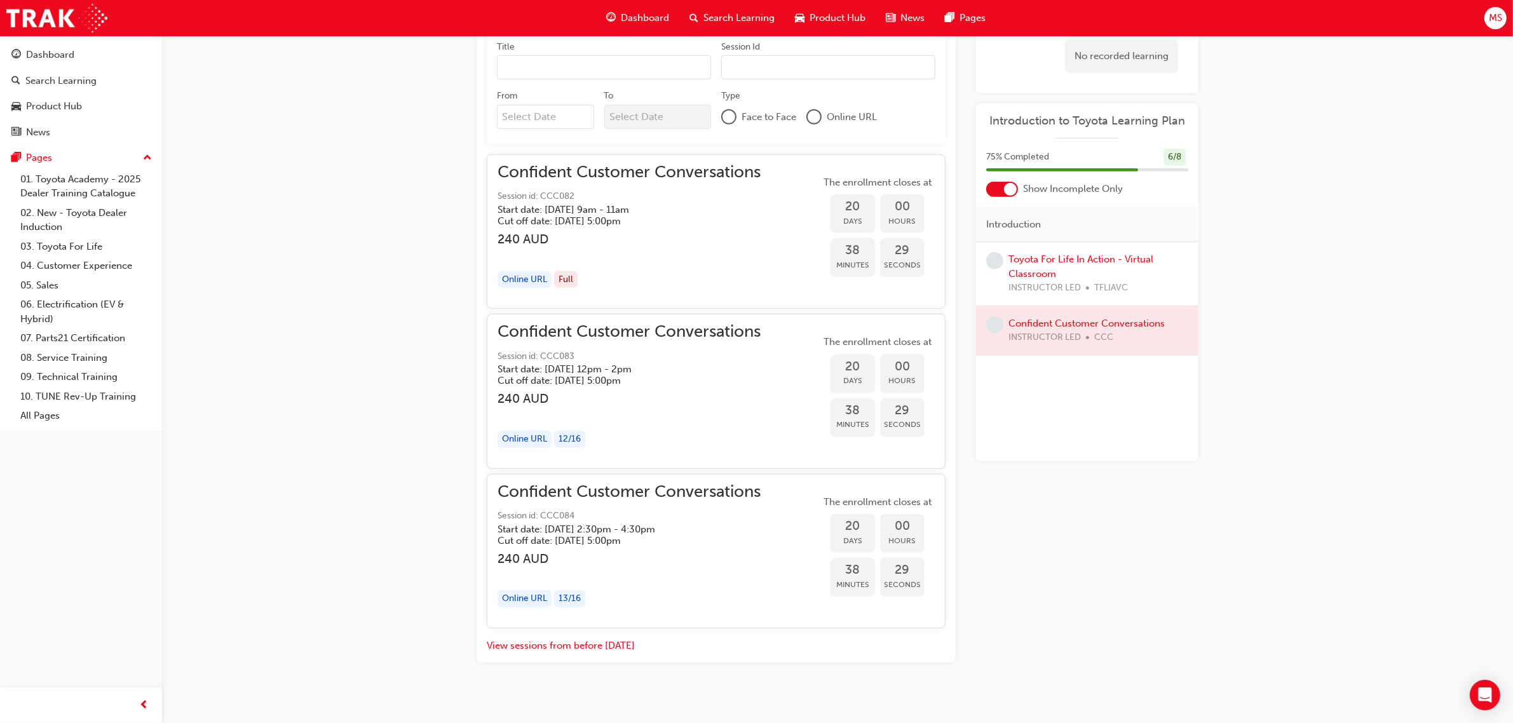
scroll to position [887, 0]
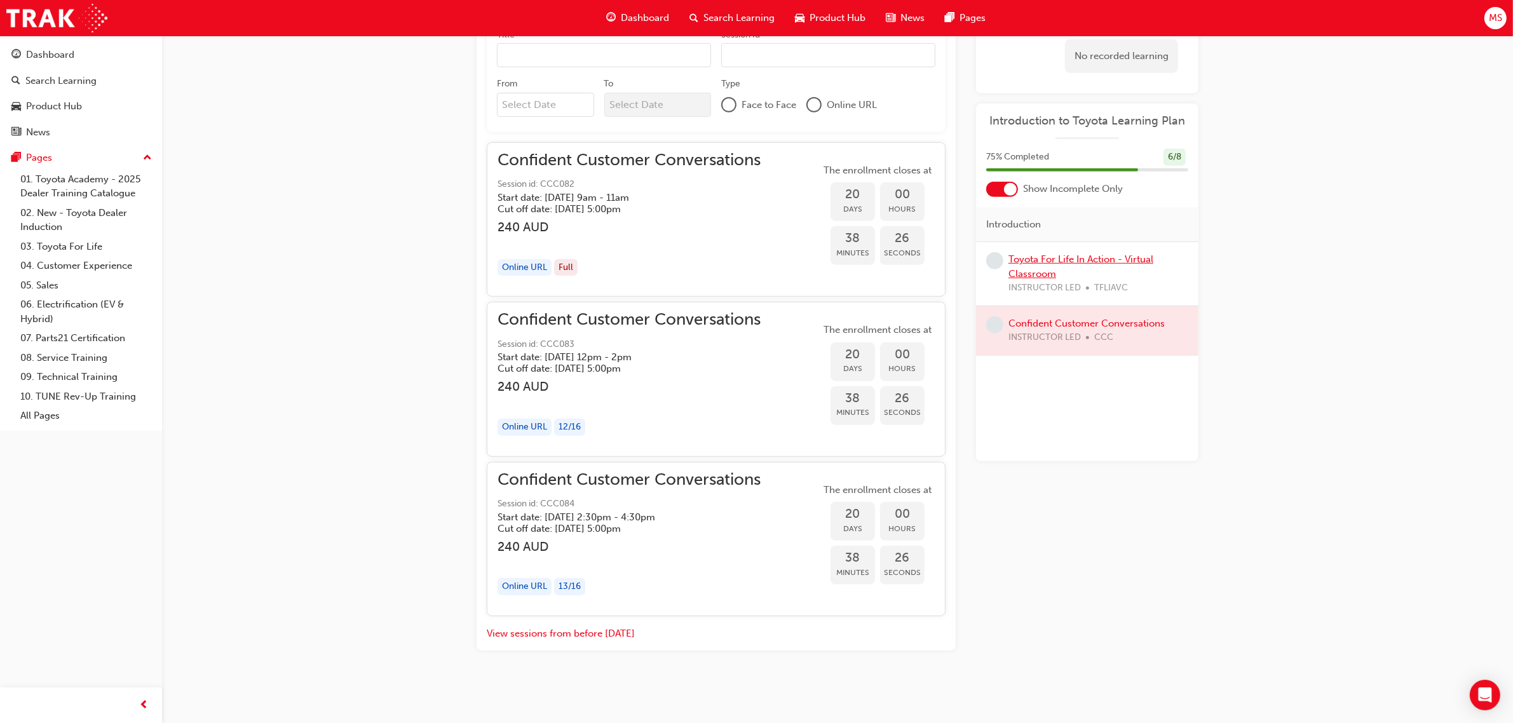
click at [1015, 268] on link "Toyota For Life In Action - Virtual Classroom" at bounding box center [1081, 267] width 145 height 26
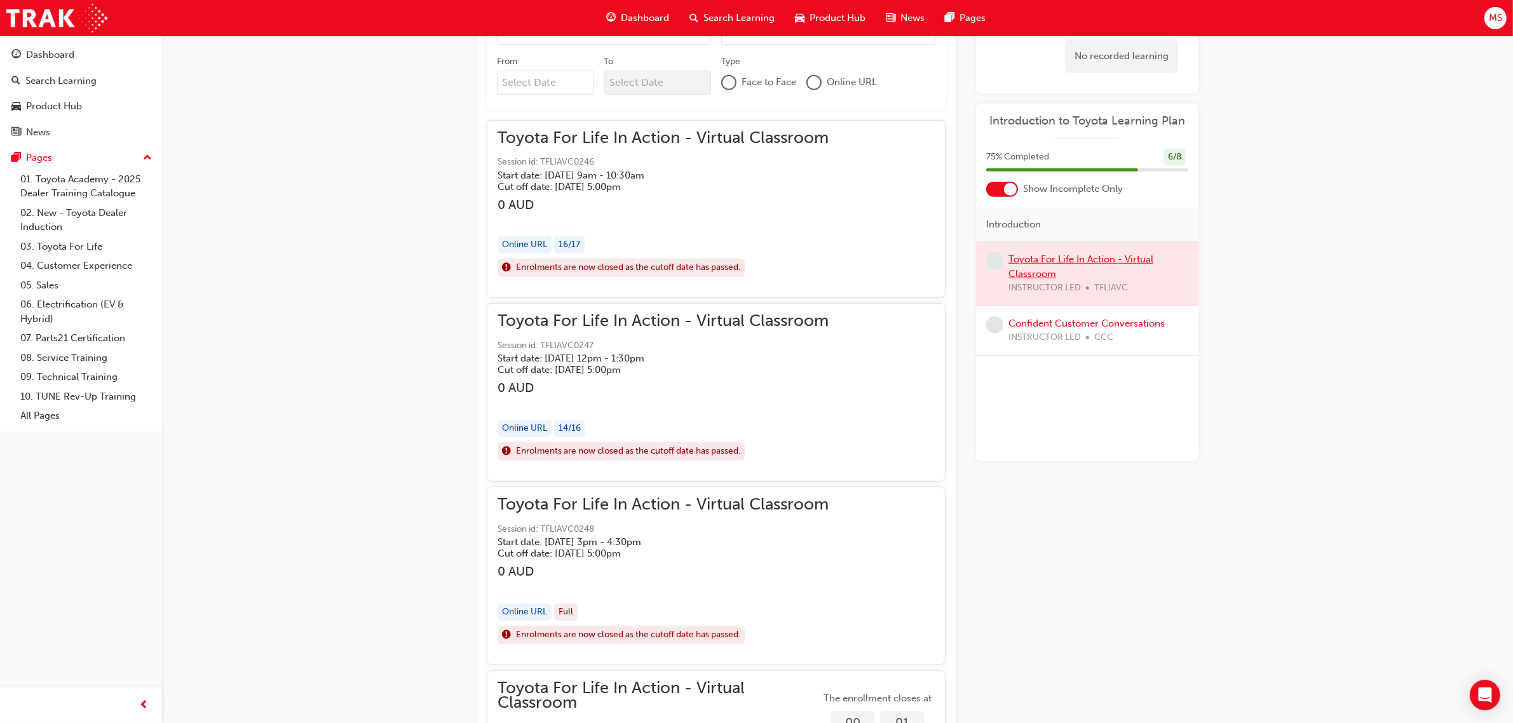
scroll to position [865, 0]
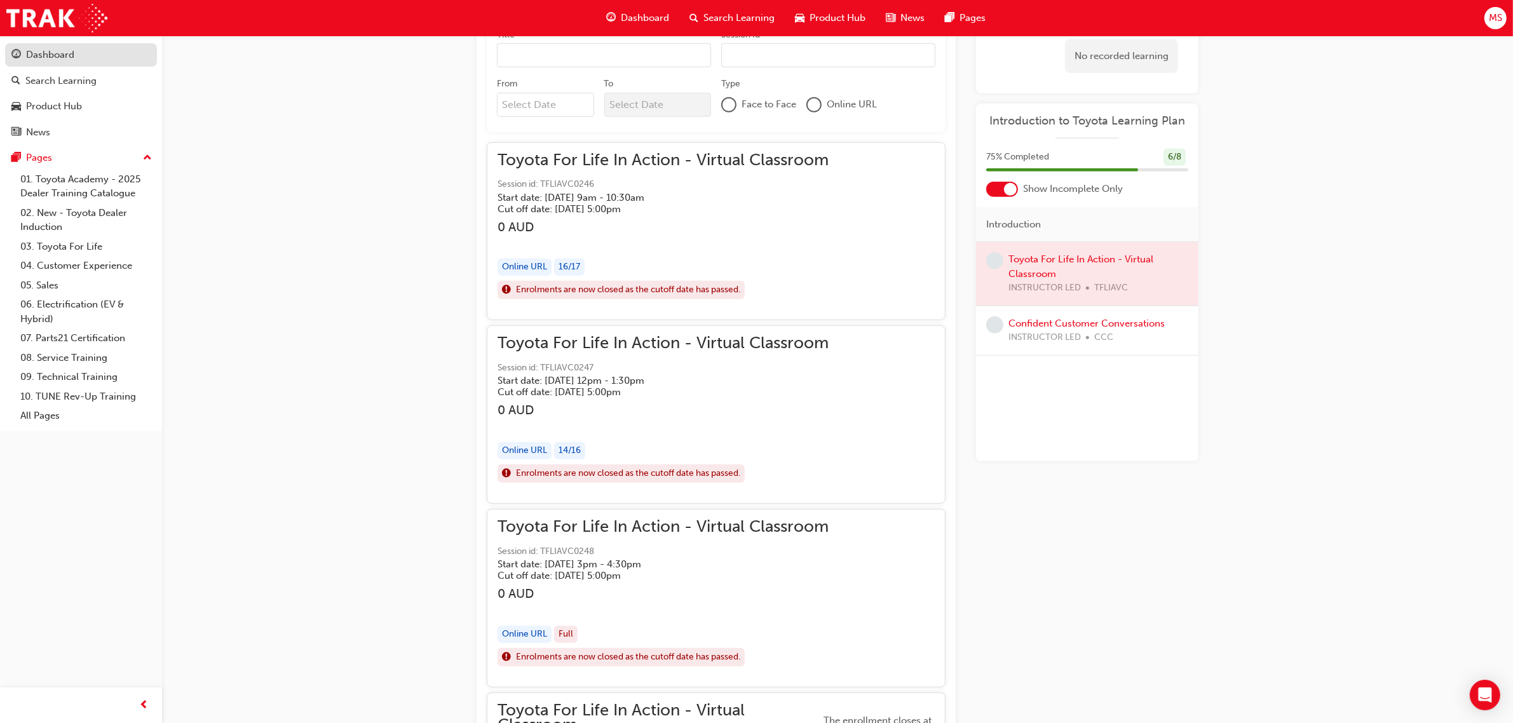
click at [48, 45] on link "Dashboard" at bounding box center [81, 55] width 152 height 24
